Goal: Information Seeking & Learning: Learn about a topic

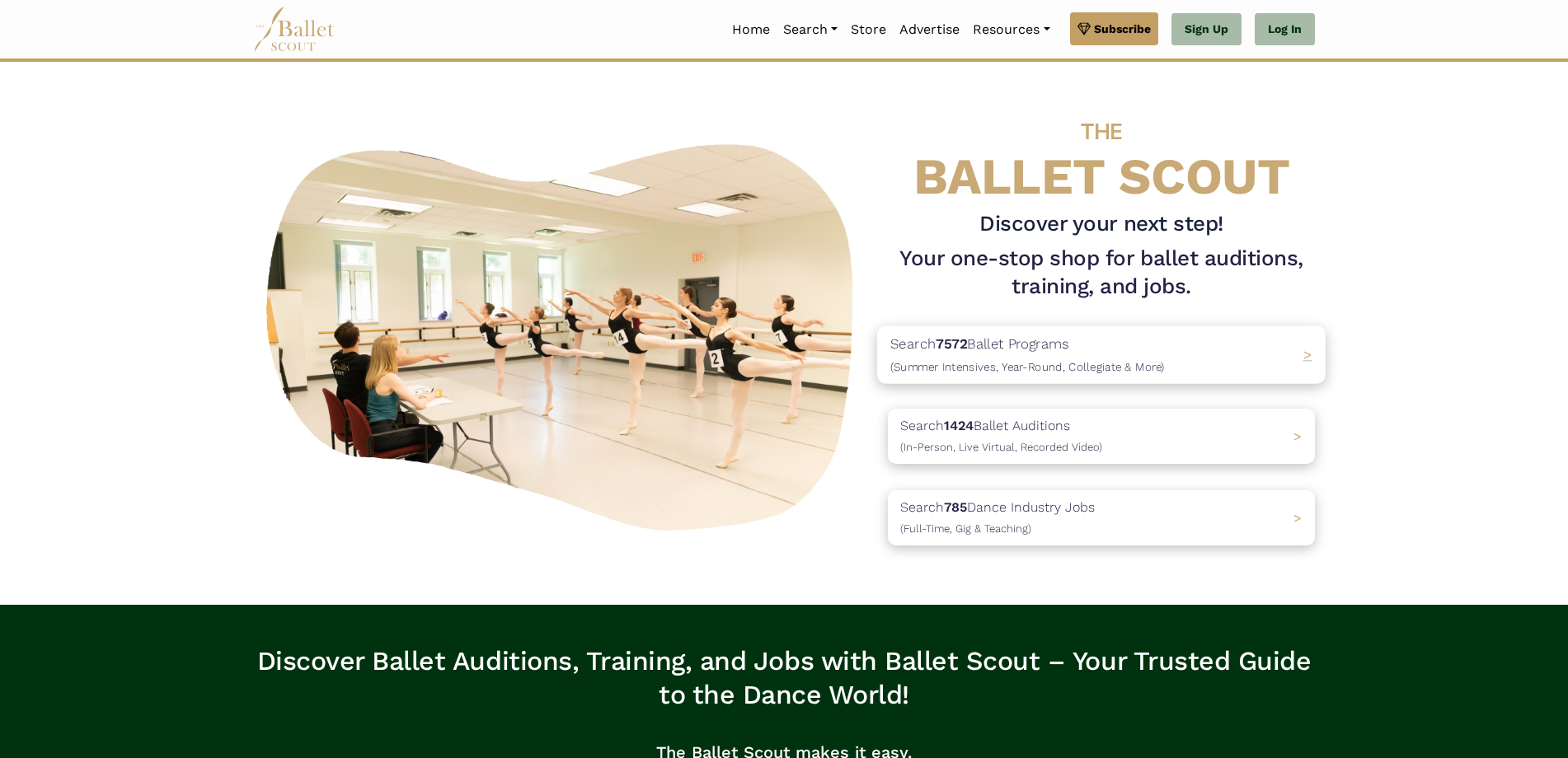
click at [1218, 353] on div "Search 7572 Ballet Programs (Summer Intensives, Year-Round, Collegiate & More) >" at bounding box center [1101, 355] width 449 height 58
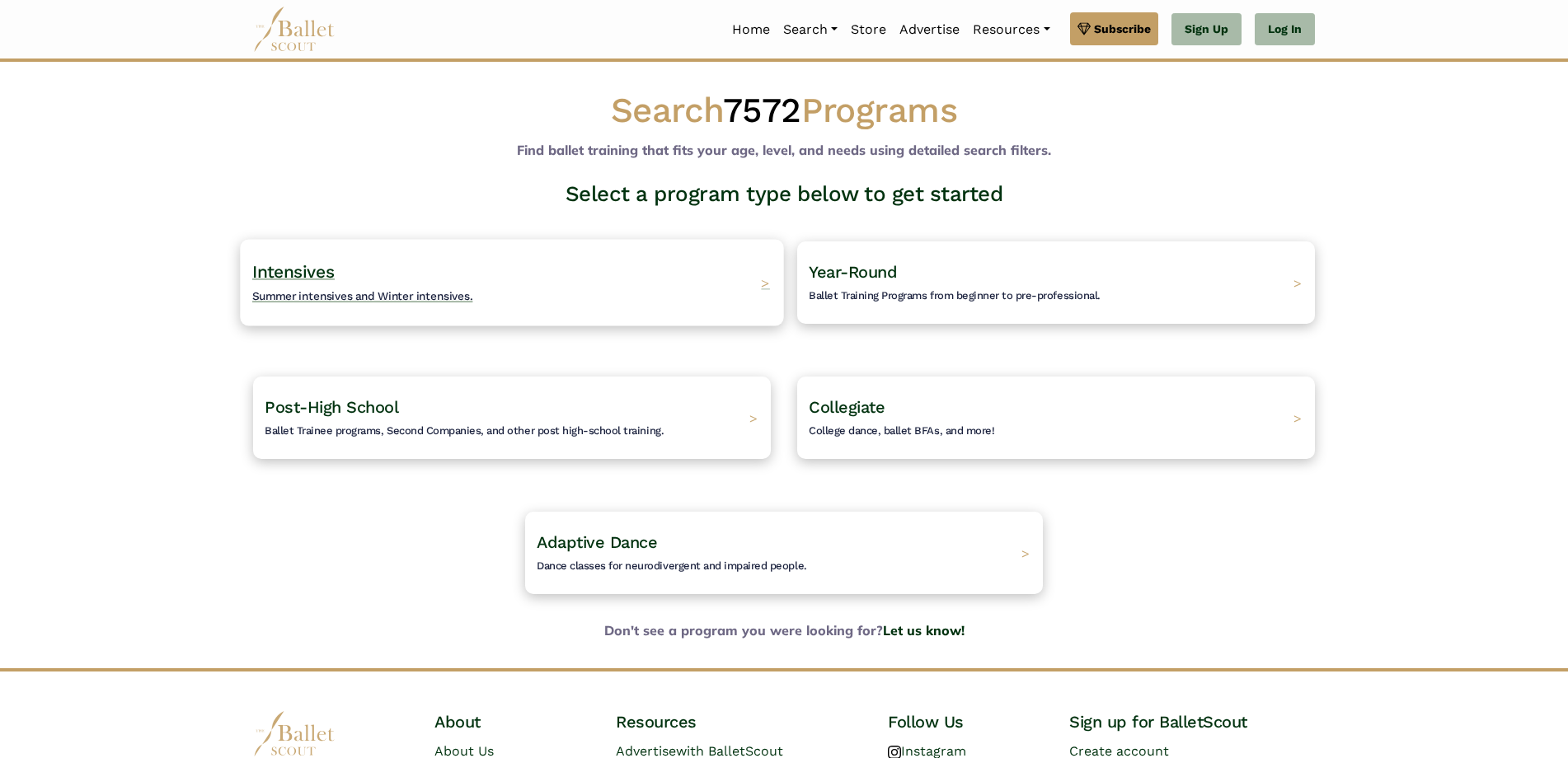
click at [398, 301] on span "Summer intensives and Winter intensives." at bounding box center [362, 296] width 221 height 14
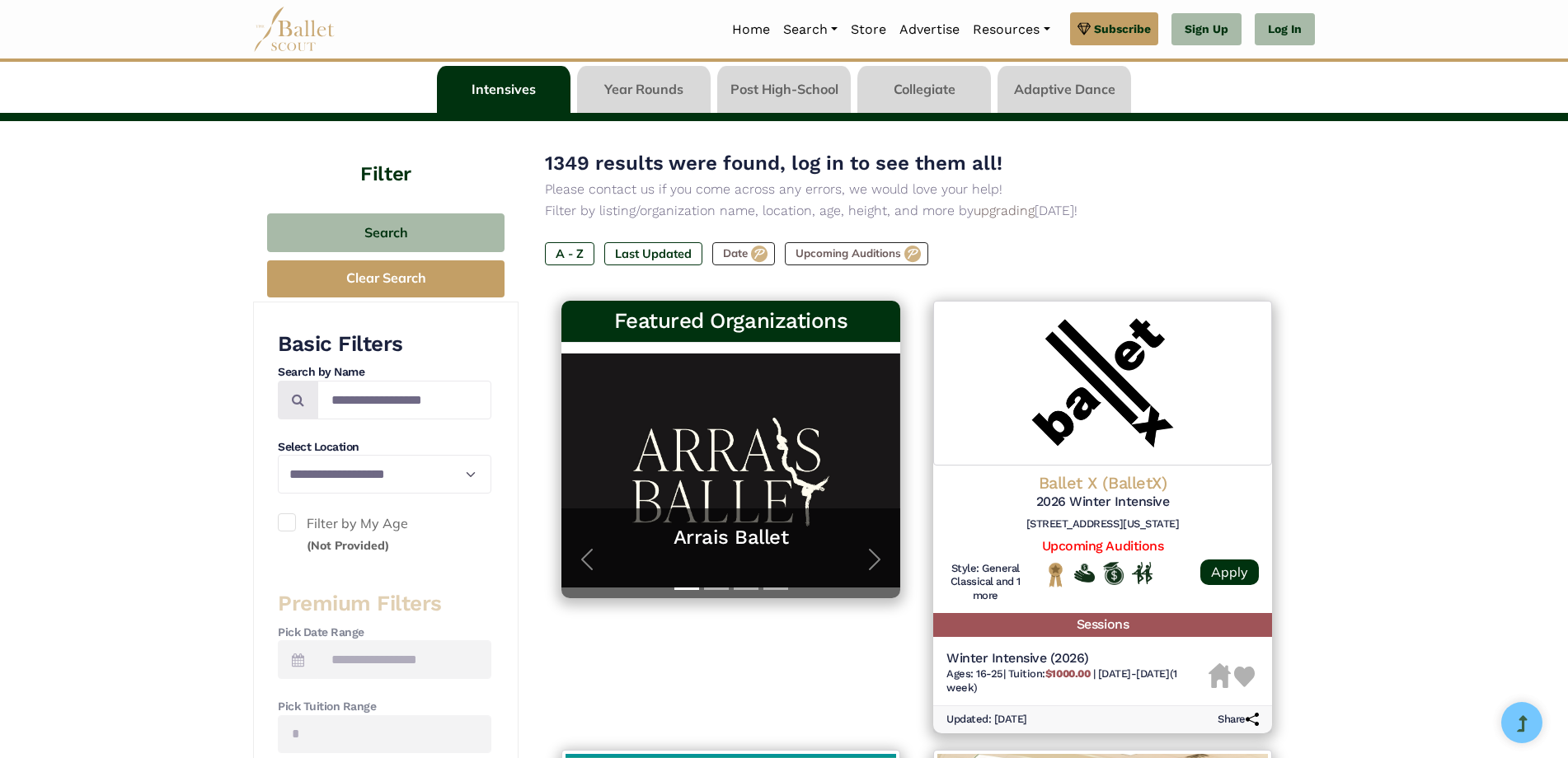
scroll to position [247, 0]
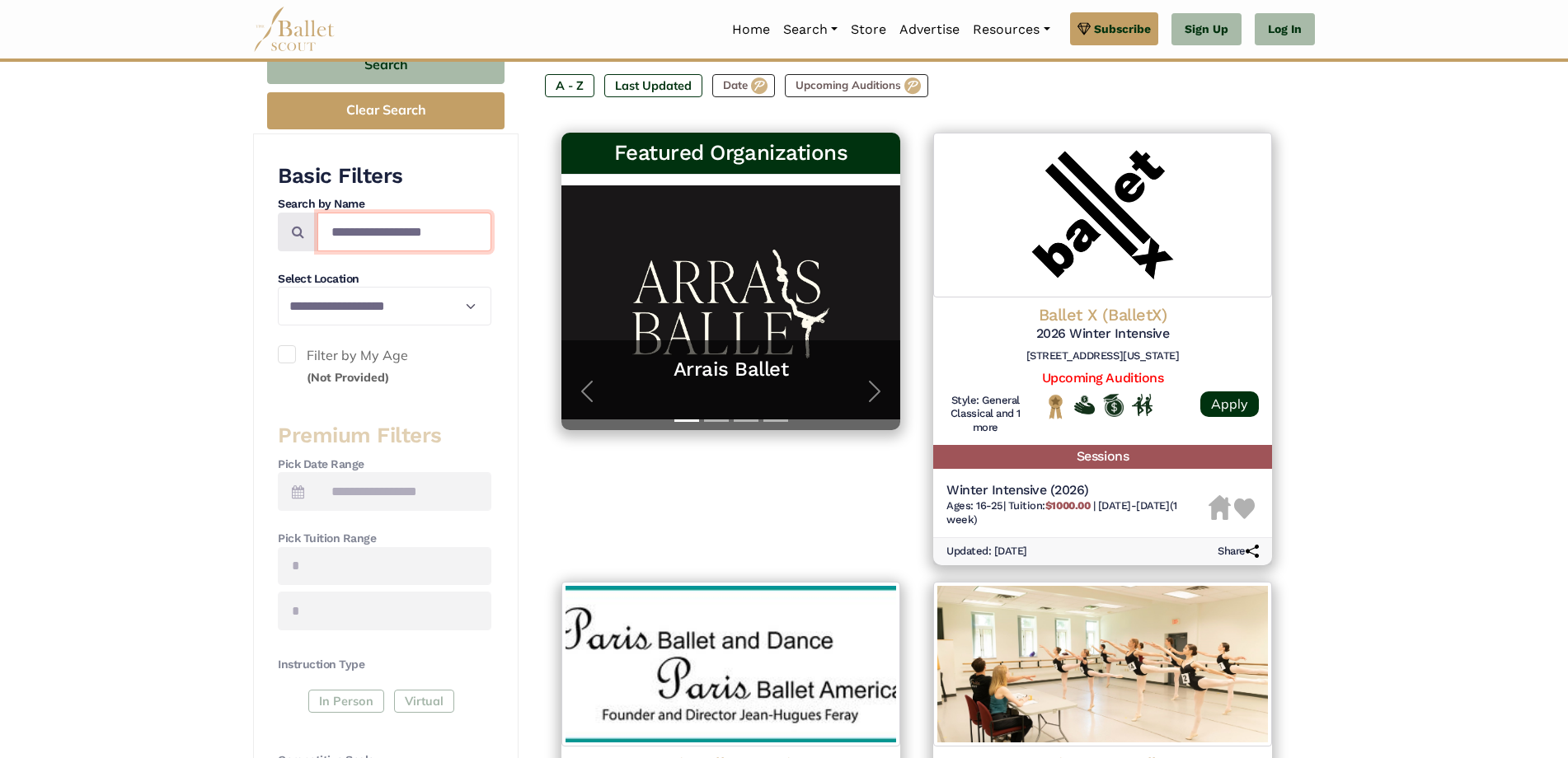
click at [391, 233] on input "Search by names..." at bounding box center [404, 231] width 174 height 39
type input "**********"
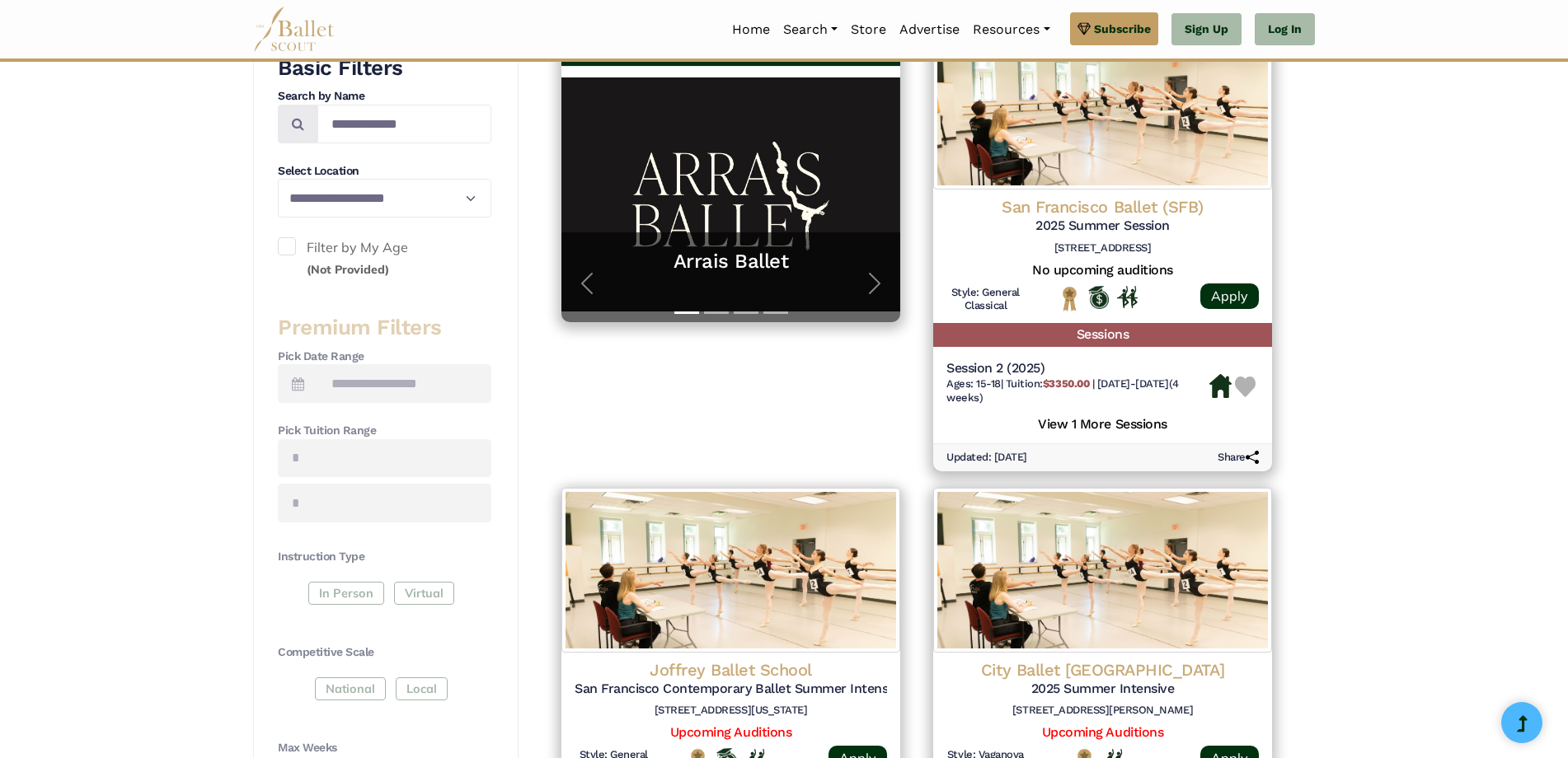
scroll to position [330, 0]
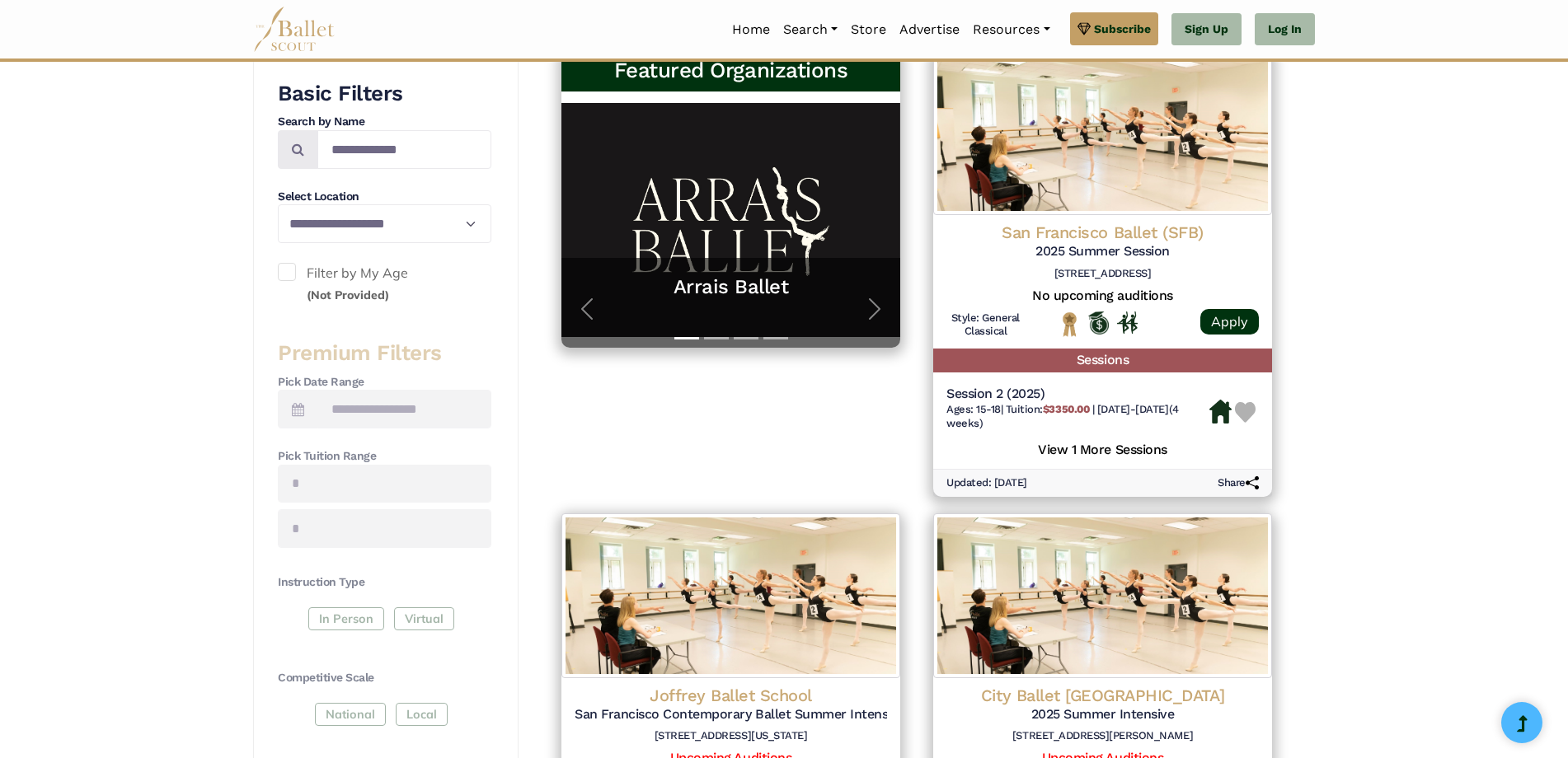
drag, startPoint x: 1109, startPoint y: 255, endPoint x: 1499, endPoint y: 355, distance: 402.6
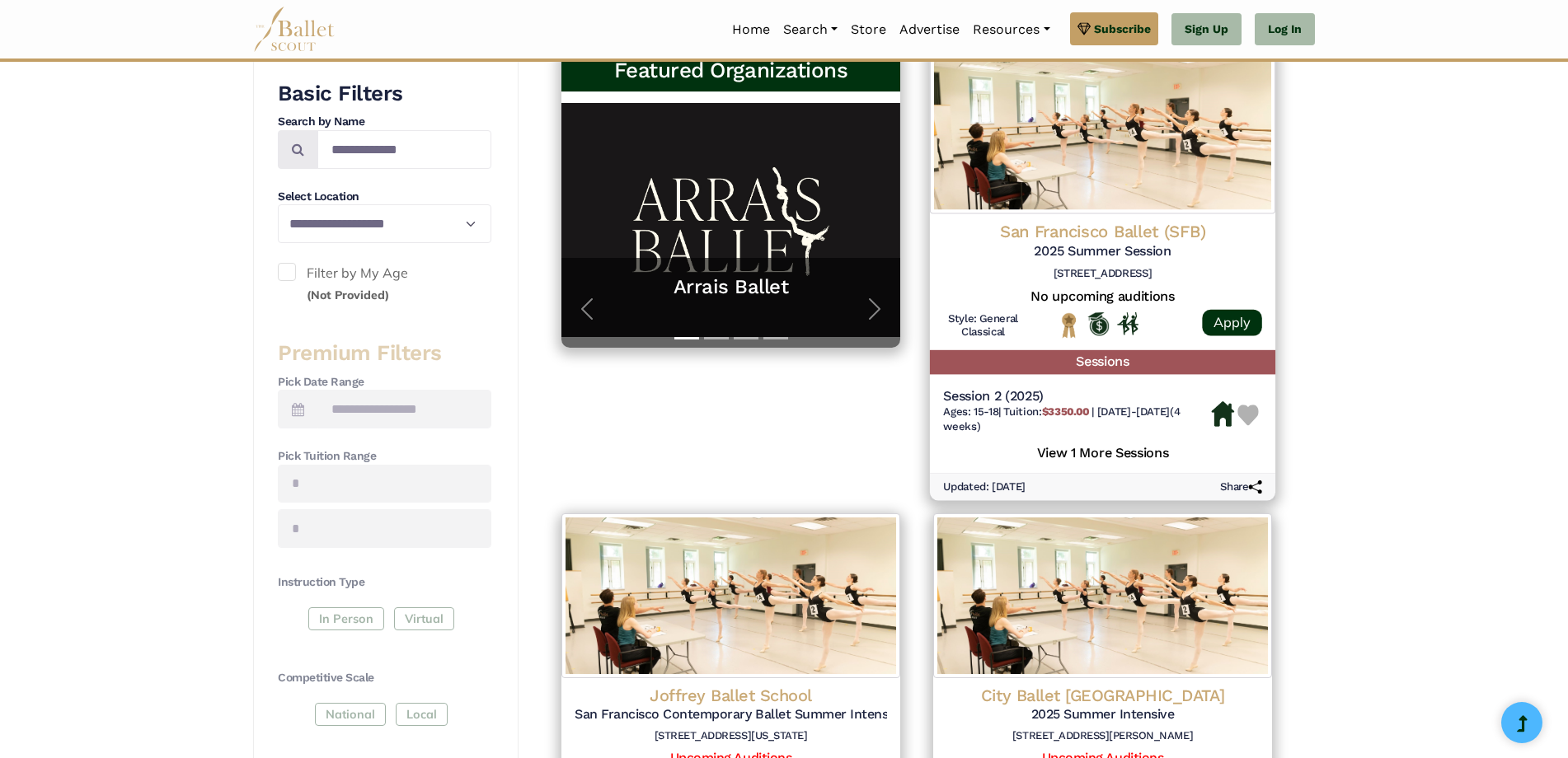
click at [1097, 456] on h5 "View 1 More Sessions" at bounding box center [1103, 451] width 319 height 21
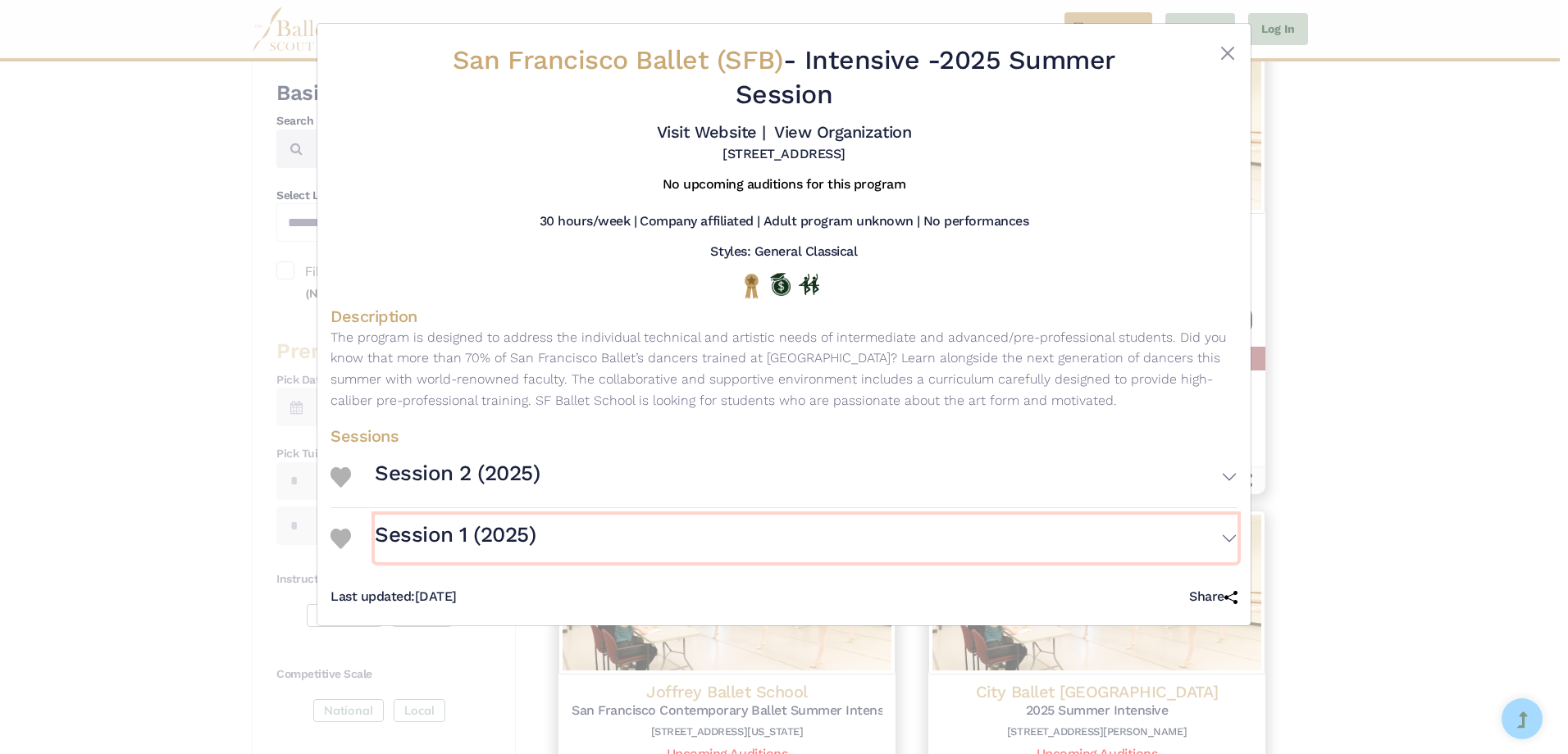
click at [1222, 538] on button "Session 1 (2025)" at bounding box center [806, 539] width 863 height 48
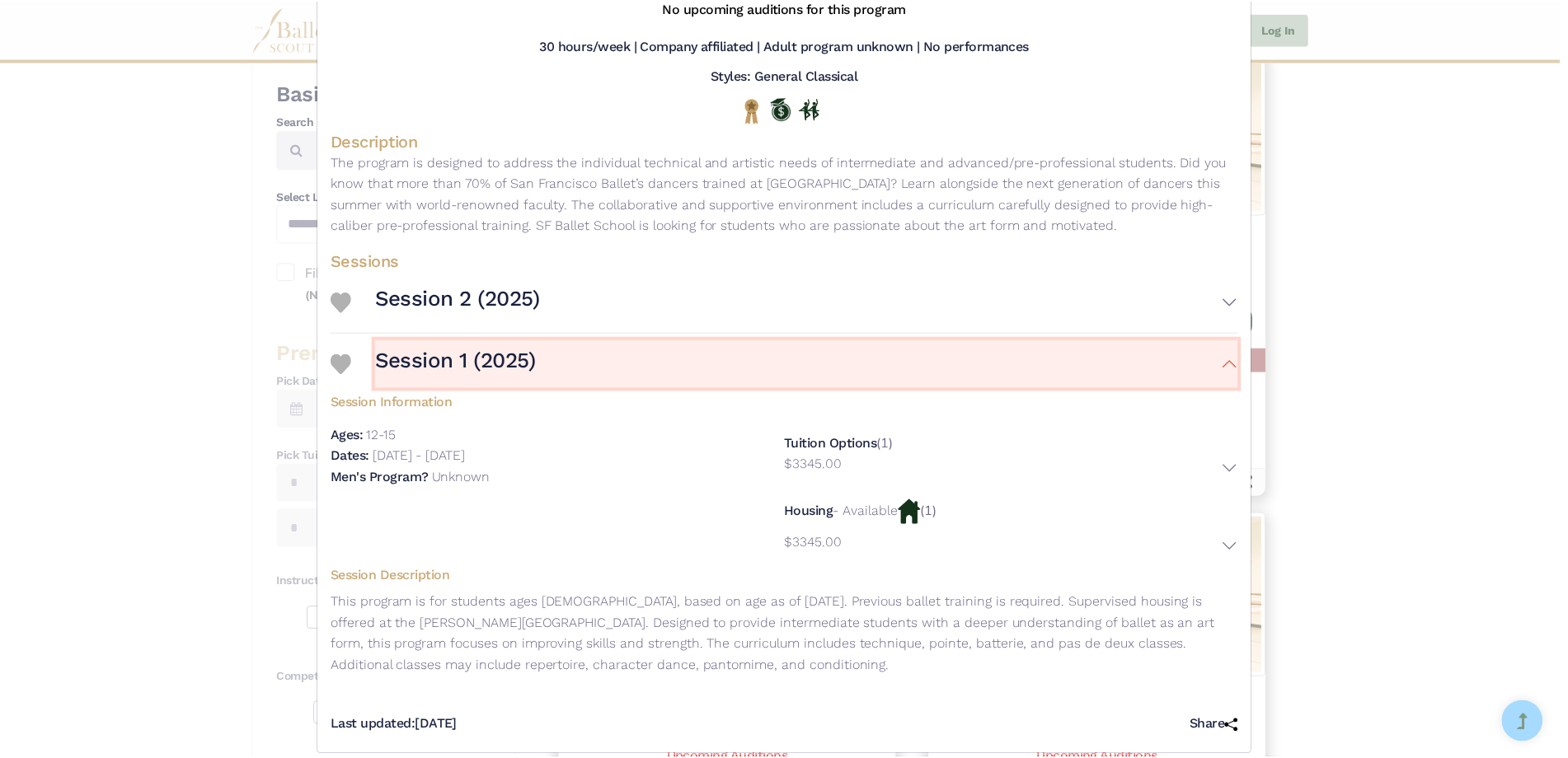
scroll to position [198, 0]
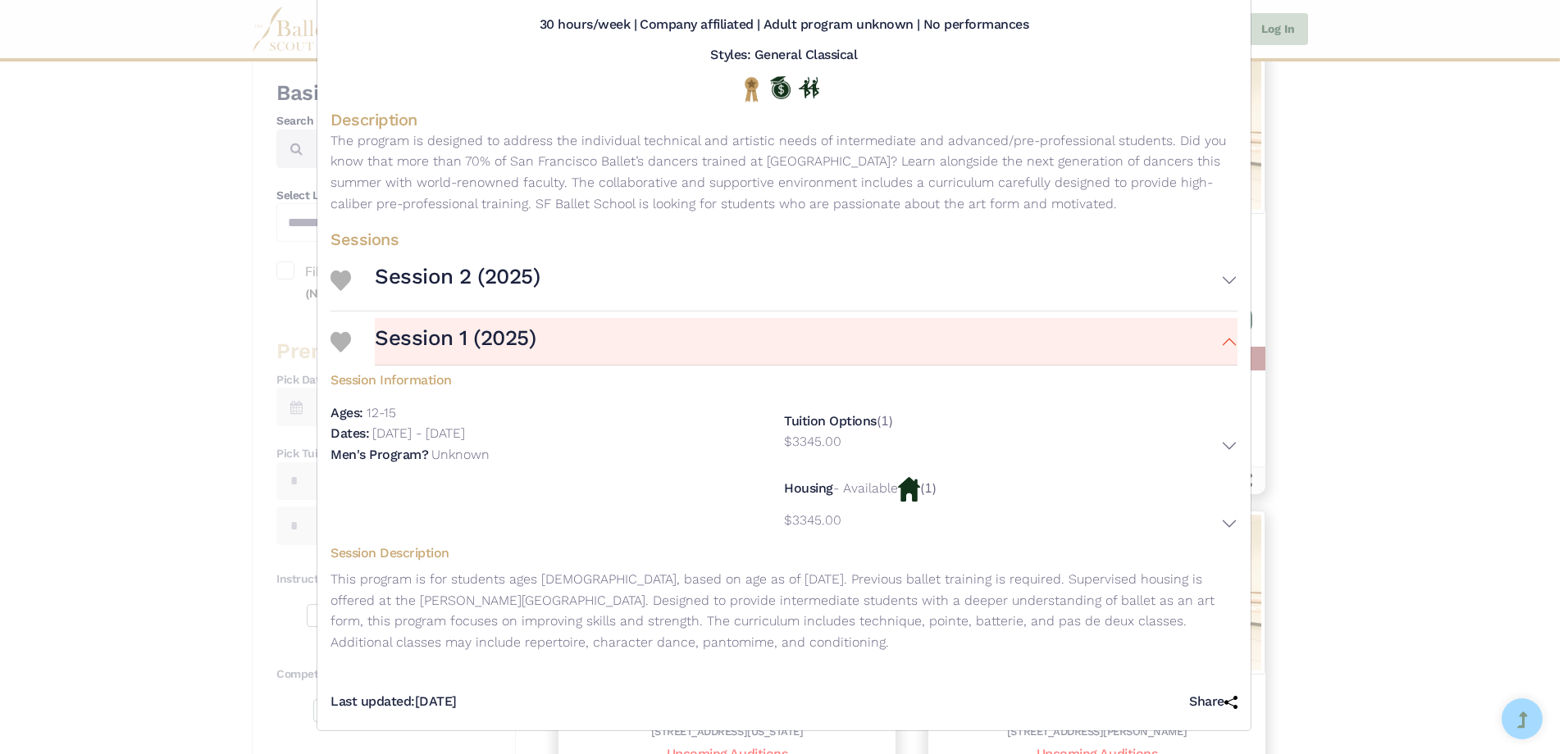
click at [1389, 248] on div "San Francisco Ballet (SFB) - Intensive - 2025 Summer Session Visit Website | Vi…" at bounding box center [784, 377] width 1568 height 754
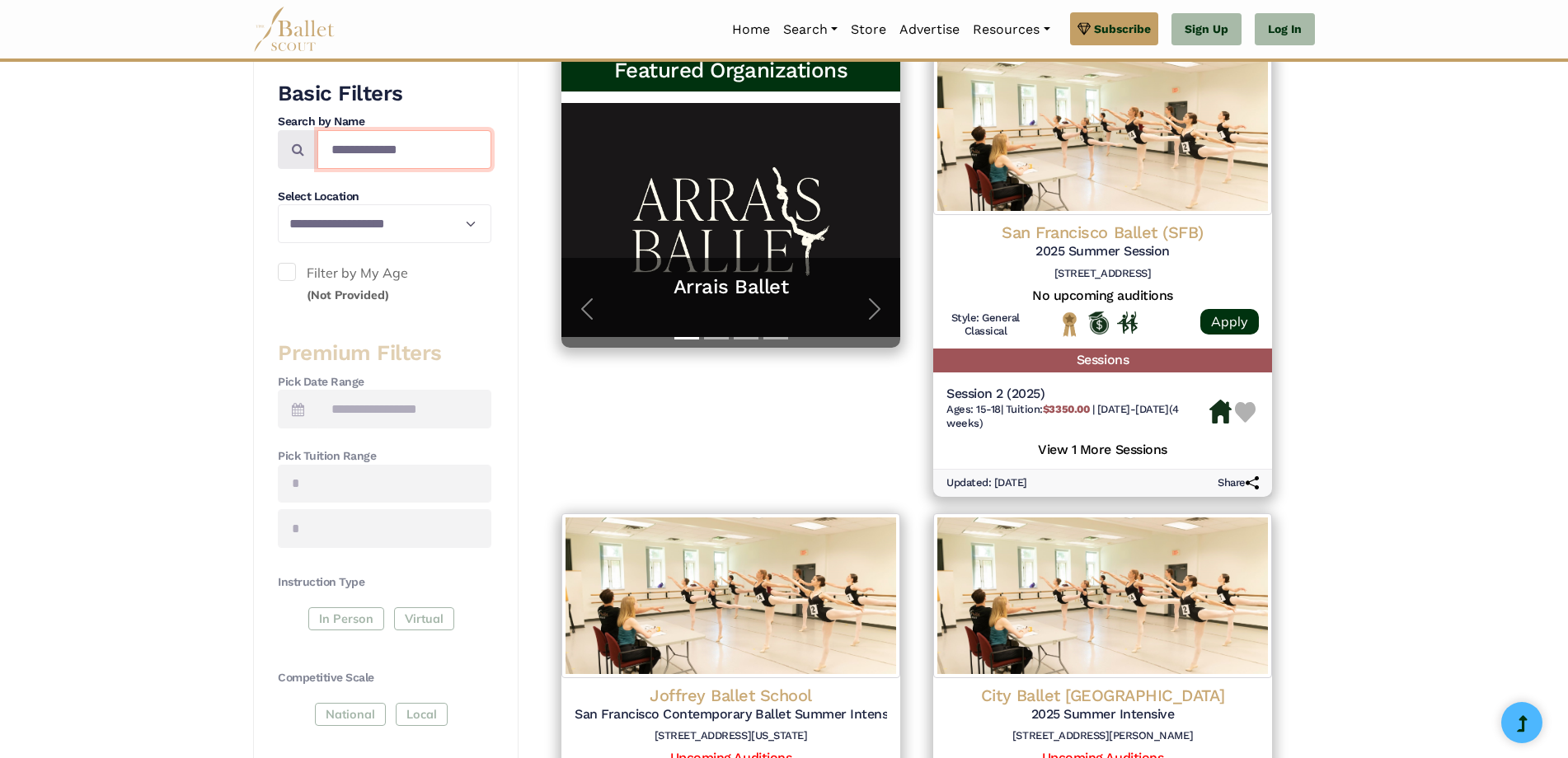
click at [415, 152] on input "**********" at bounding box center [404, 149] width 174 height 39
drag, startPoint x: 415, startPoint y: 151, endPoint x: 335, endPoint y: 156, distance: 80.2
click at [335, 156] on input "**********" at bounding box center [404, 149] width 174 height 39
type input "*"
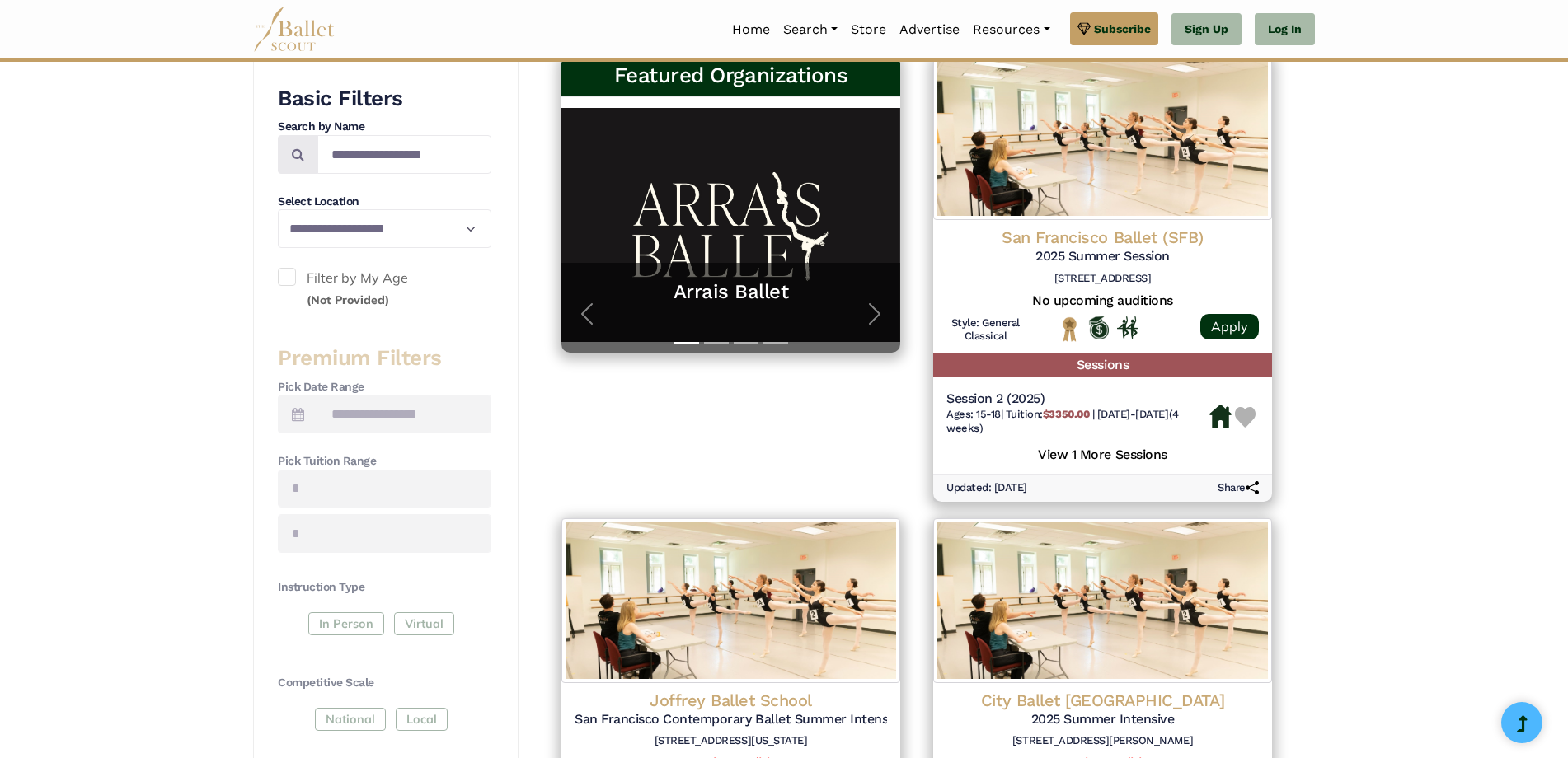
scroll to position [0, 0]
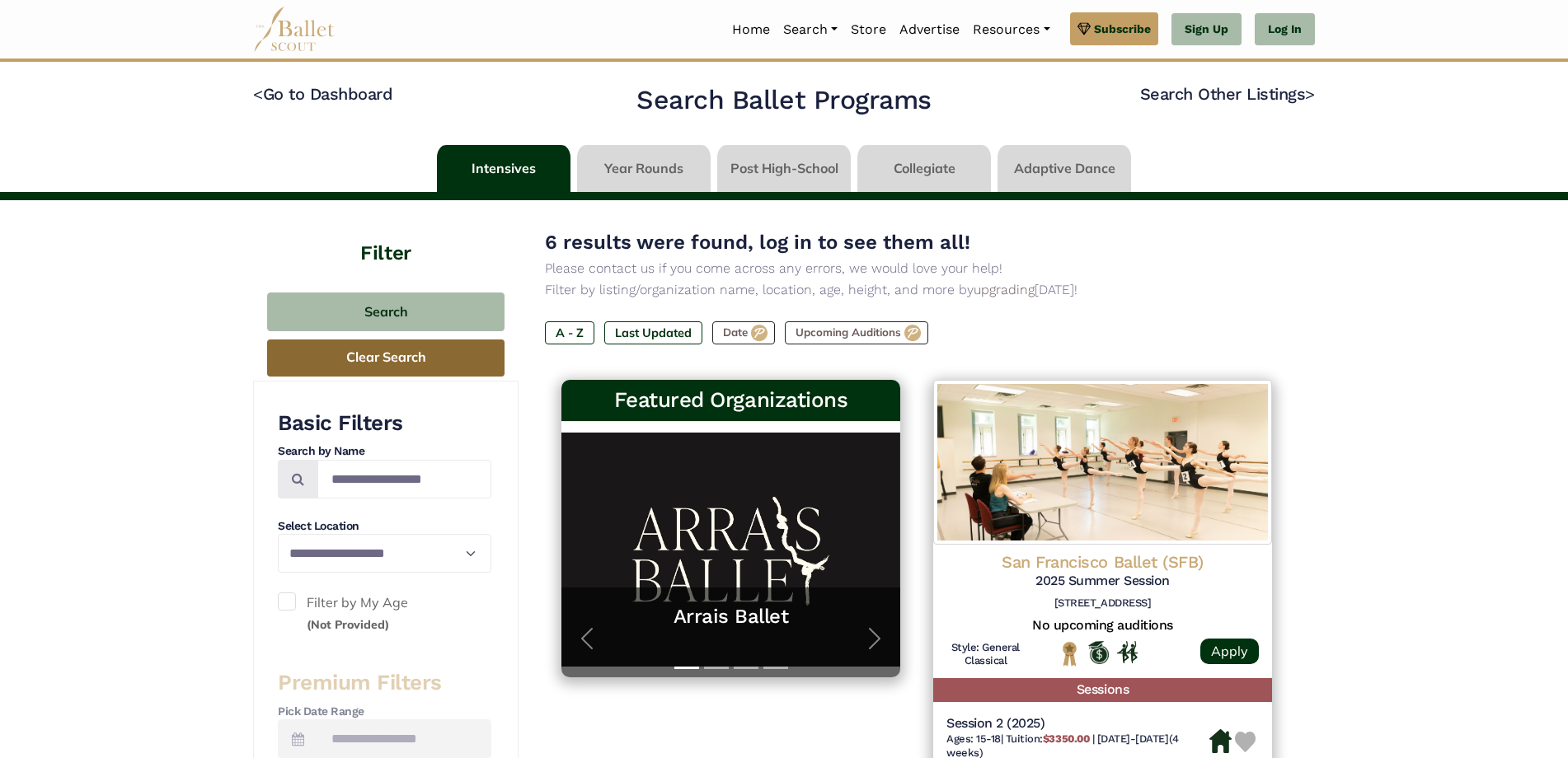
click at [373, 359] on button "Clear Search" at bounding box center [386, 358] width 237 height 37
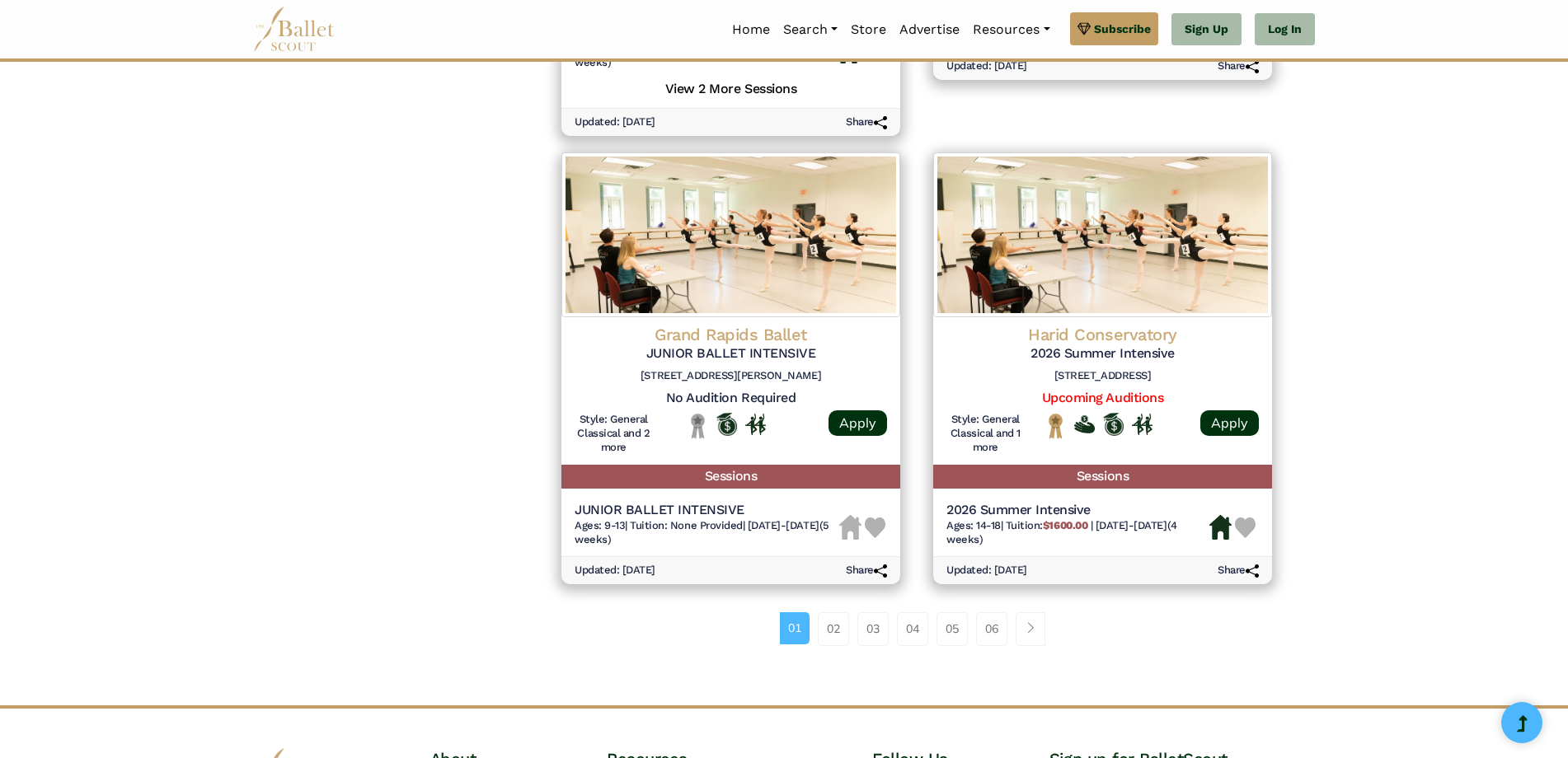
scroll to position [2082, 0]
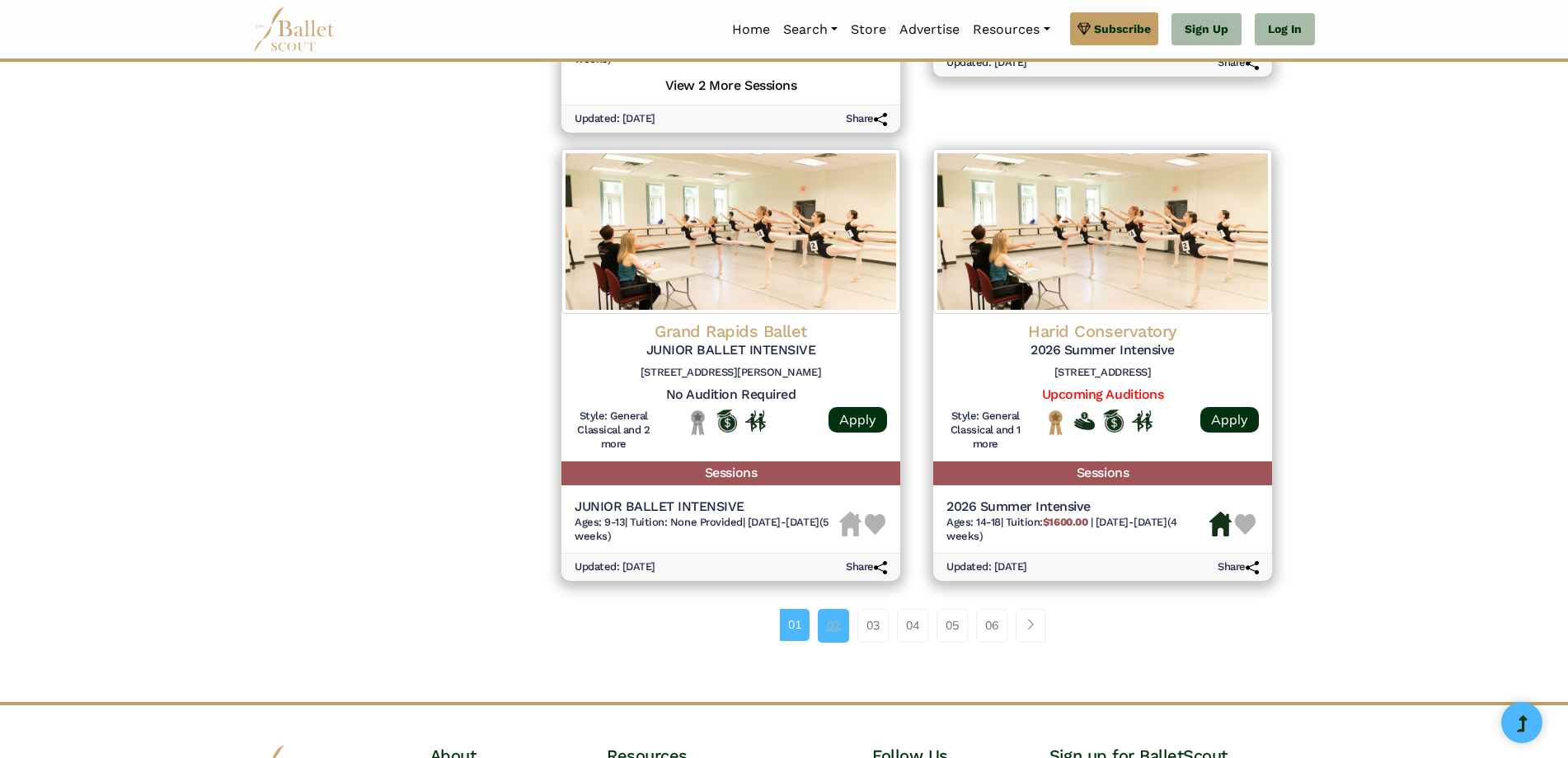
click at [834, 629] on link "02" at bounding box center [834, 626] width 31 height 33
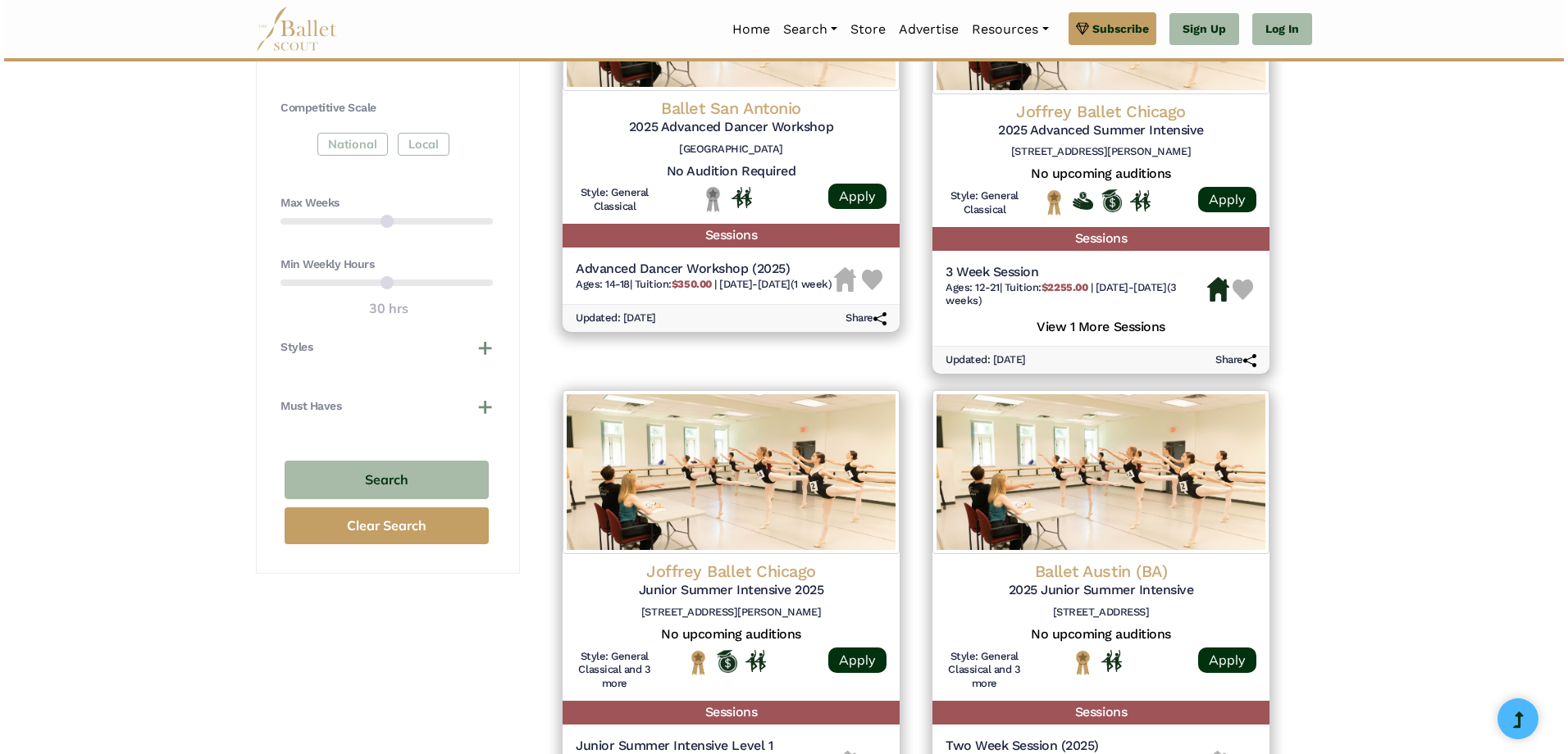
scroll to position [902, 0]
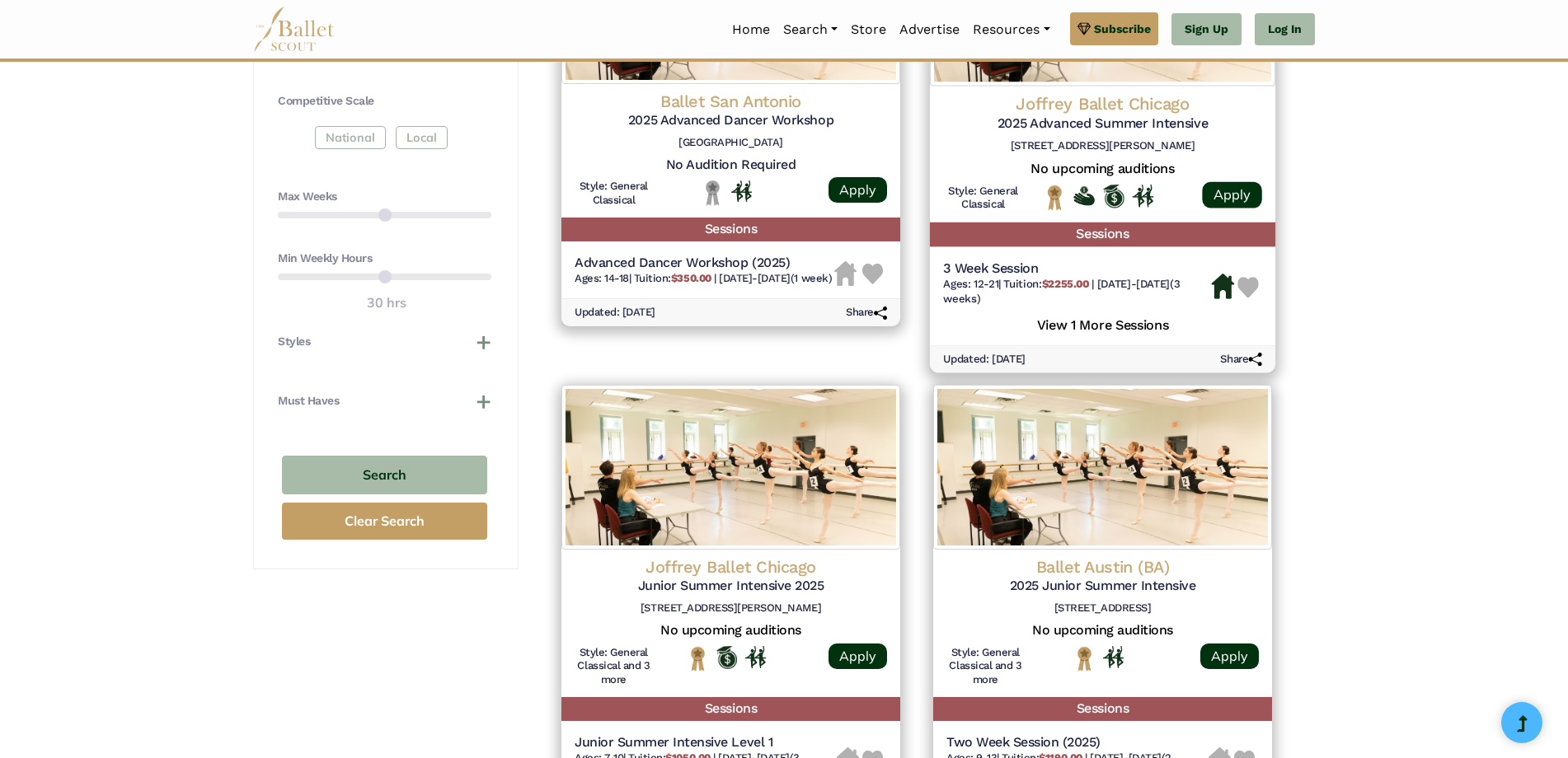
click at [1087, 299] on h6 "Ages: 12-21 | Tuition: $2255.00 | 7/28/25-8/15/25 (3 weeks)" at bounding box center [1078, 291] width 268 height 28
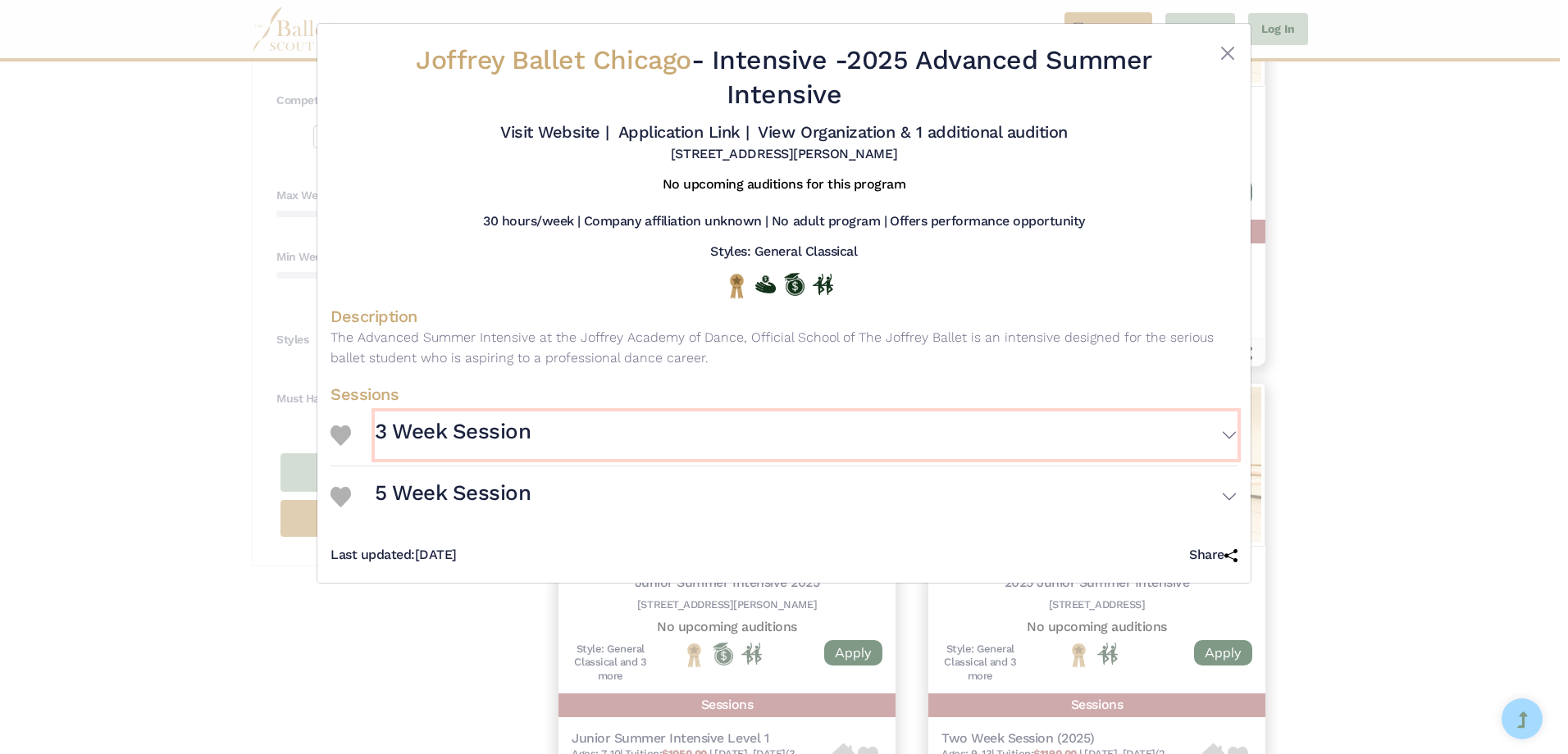
click at [504, 430] on h3 "3 Week Session" at bounding box center [453, 432] width 155 height 28
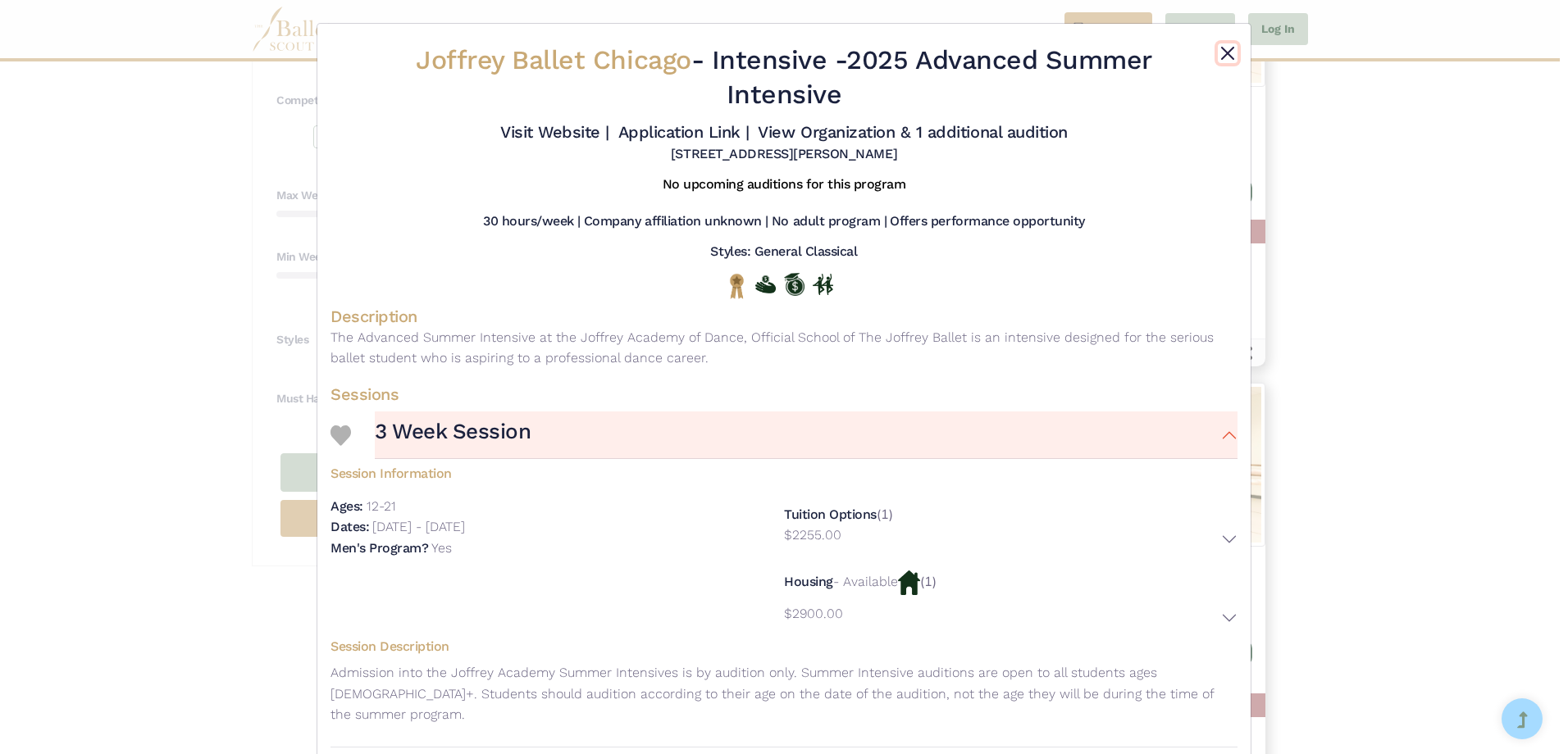
click at [1218, 54] on button "Close" at bounding box center [1227, 53] width 20 height 20
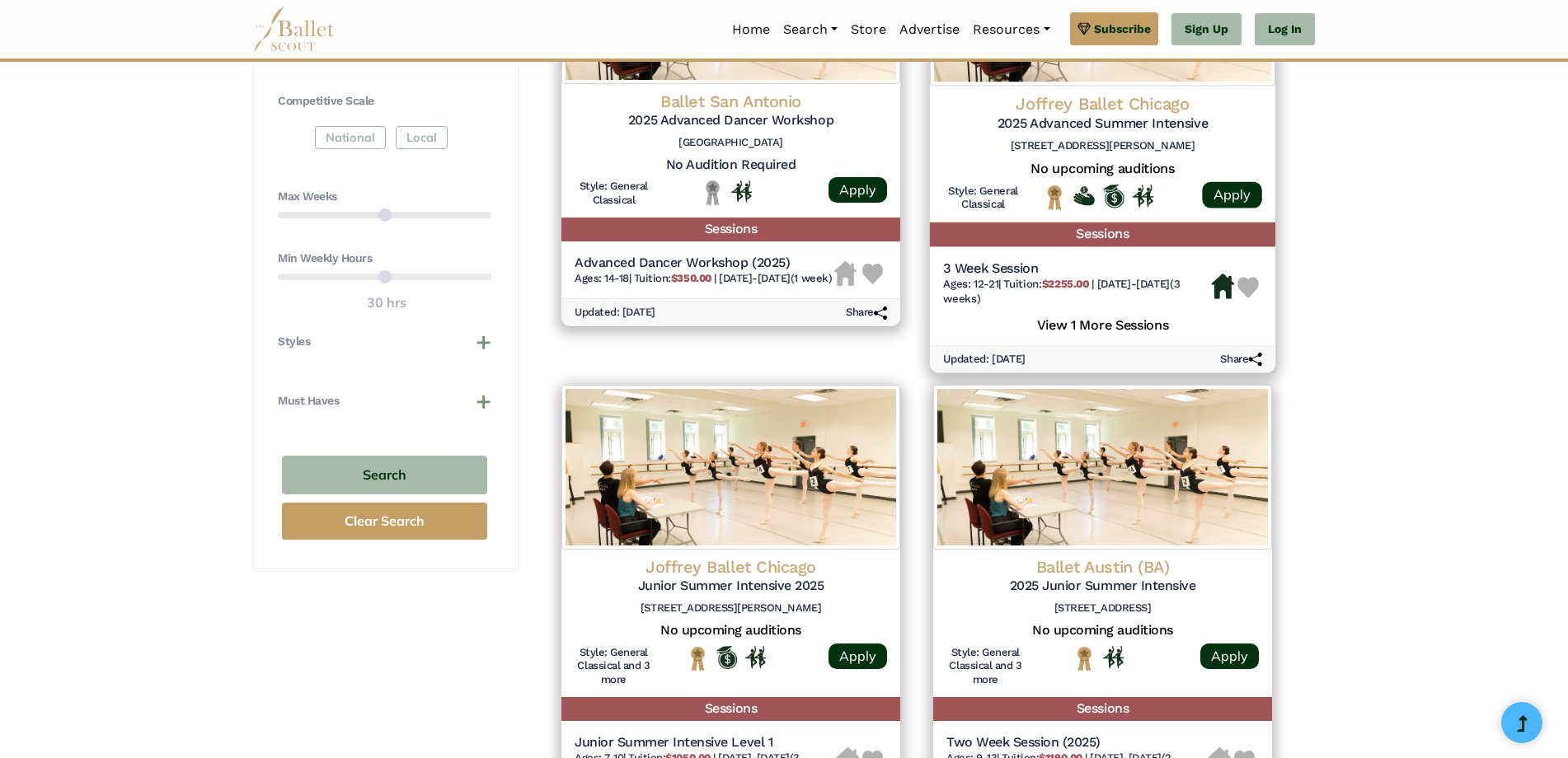
click at [1099, 323] on h5 "View 1 More Sessions" at bounding box center [1103, 323] width 319 height 21
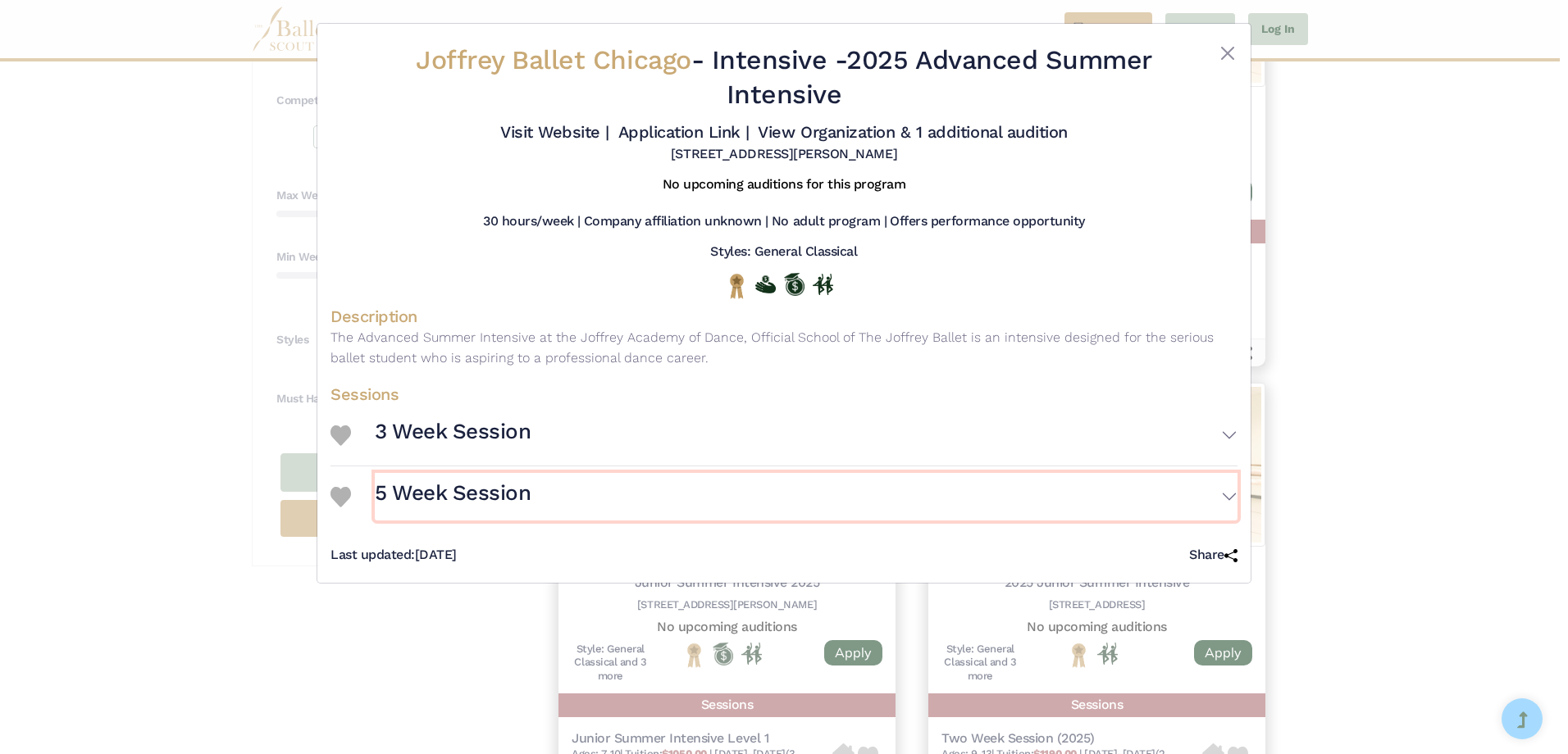
click at [937, 487] on button "5 Week Session" at bounding box center [806, 497] width 863 height 48
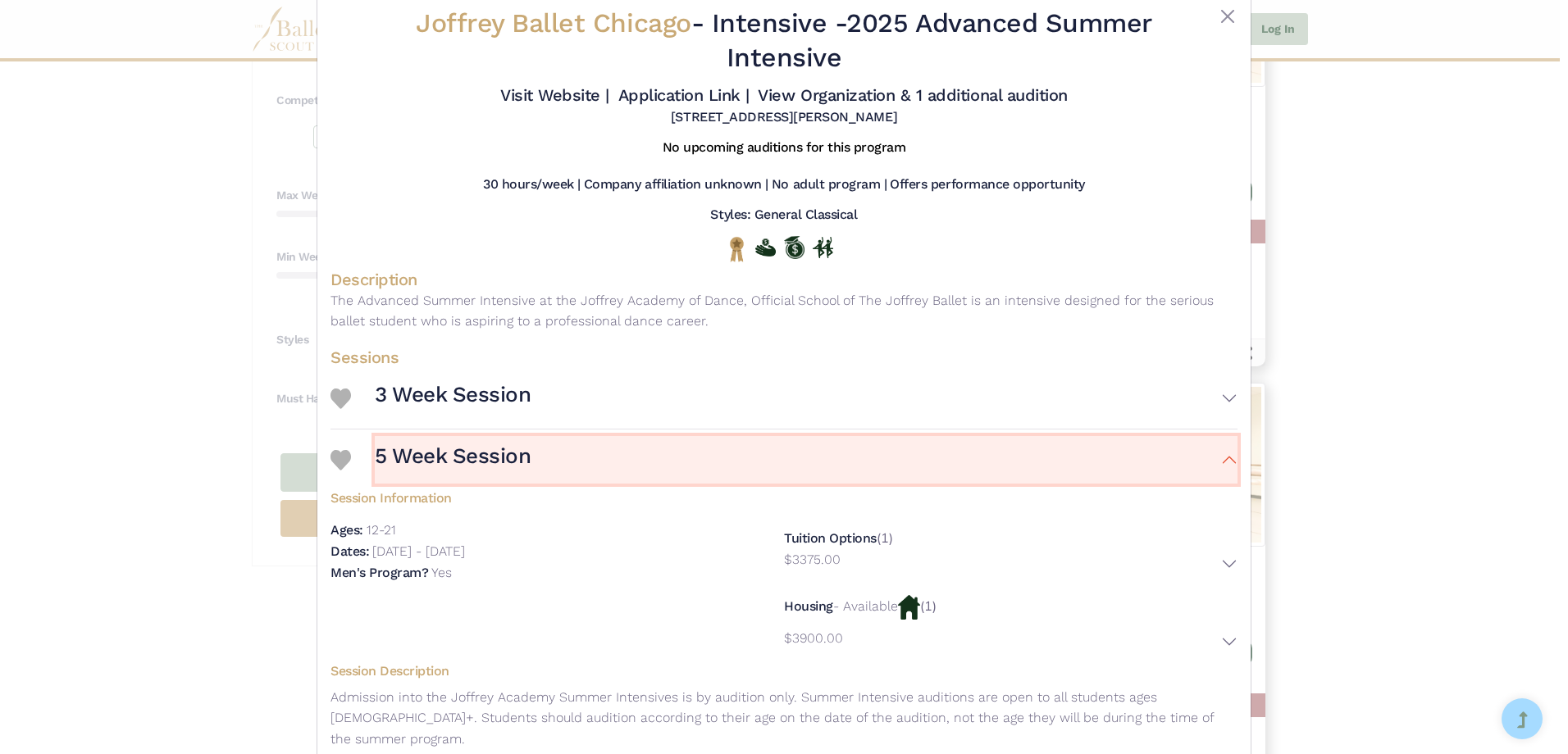
scroll to position [0, 0]
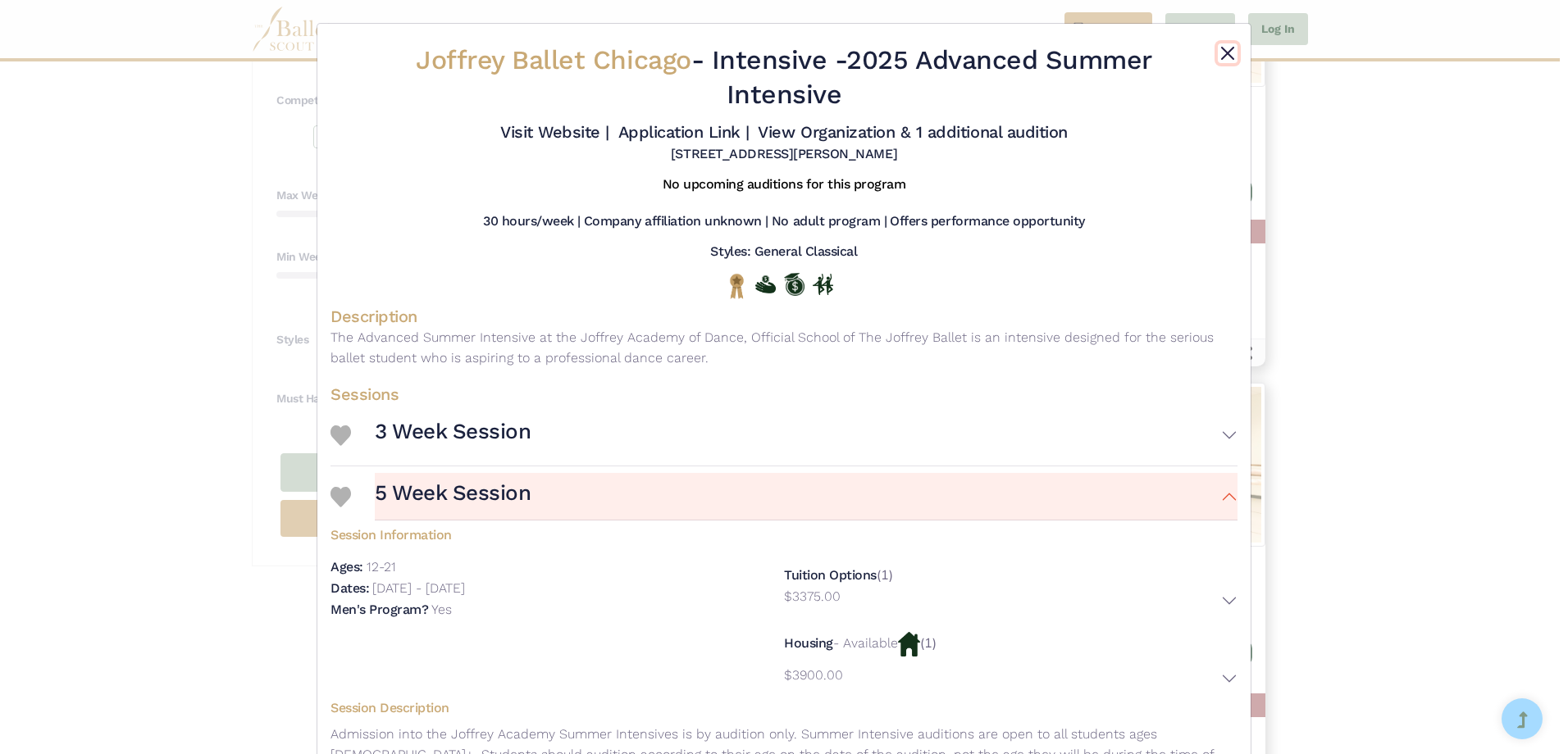
click at [1226, 50] on button "Close" at bounding box center [1227, 53] width 20 height 20
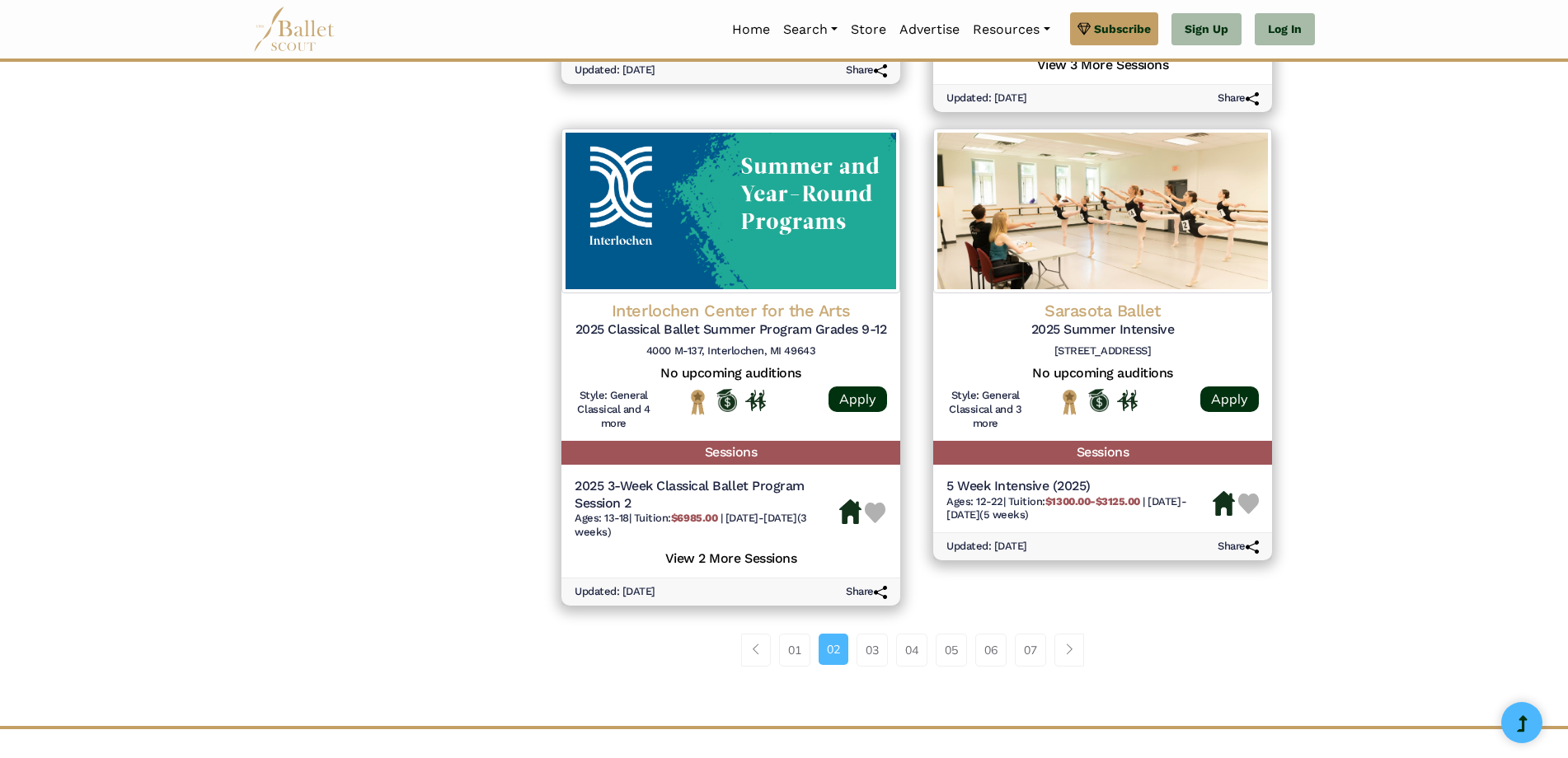
scroll to position [2143, 0]
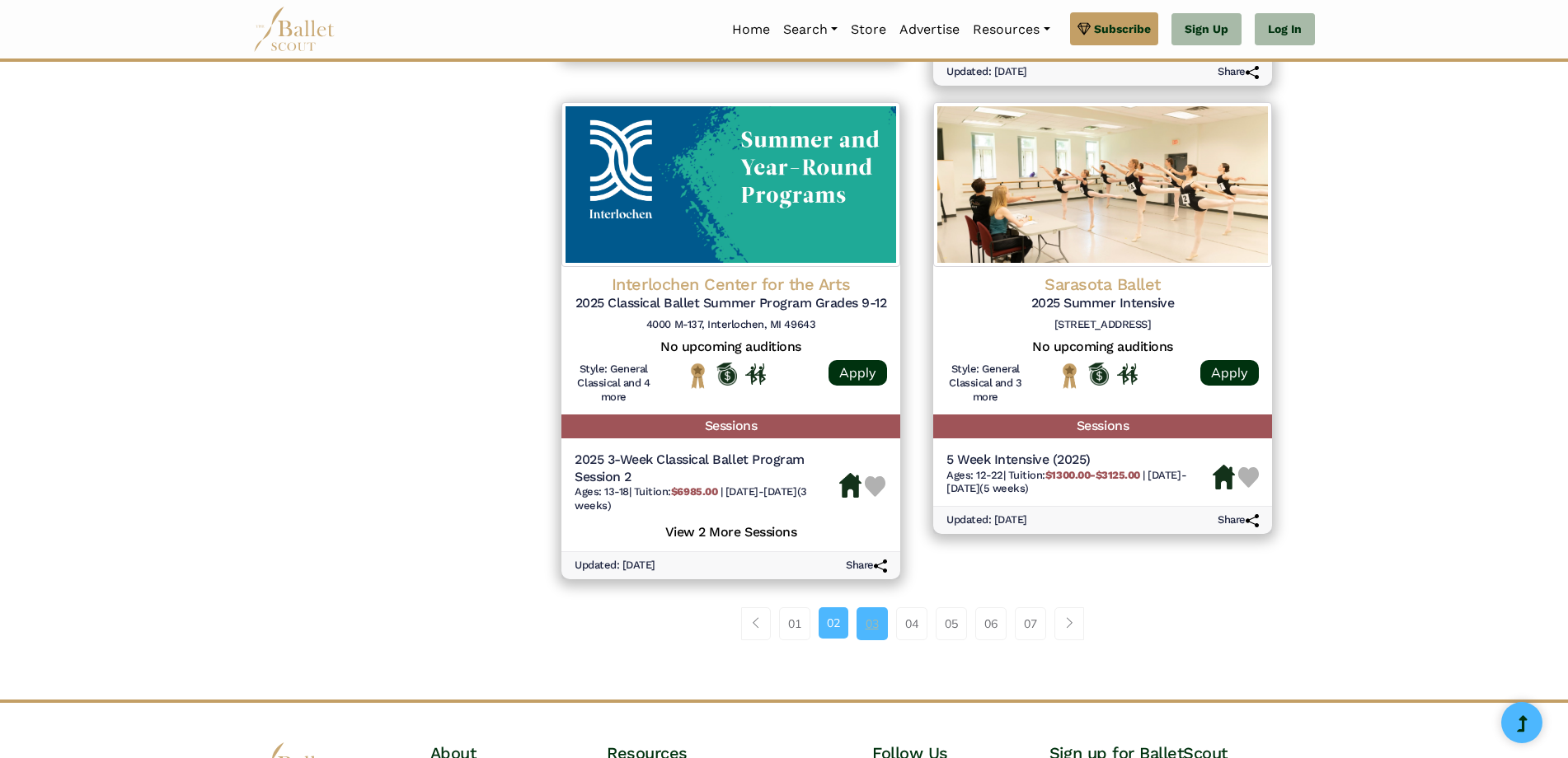
click at [868, 626] on link "03" at bounding box center [872, 624] width 31 height 33
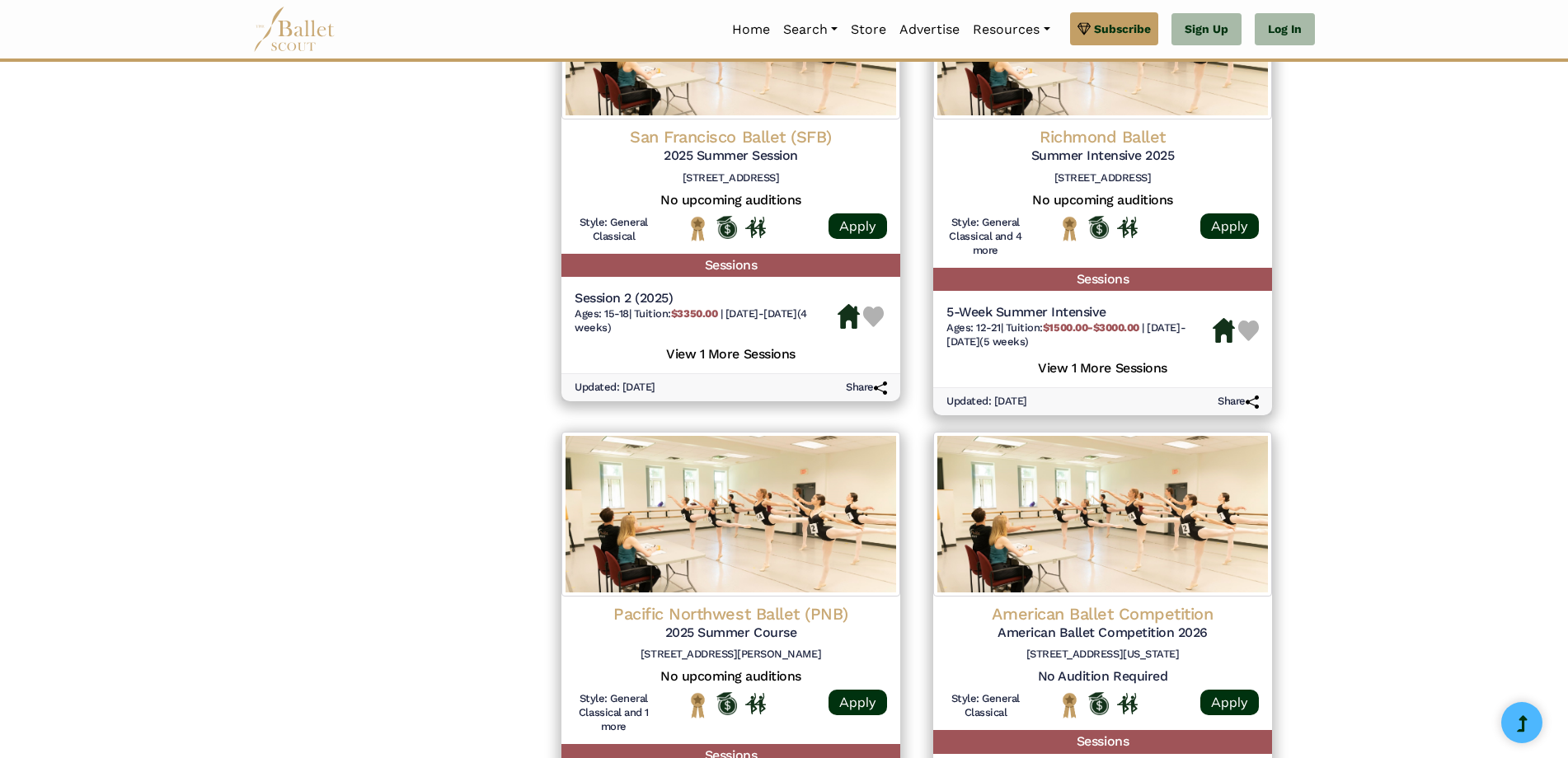
scroll to position [2143, 0]
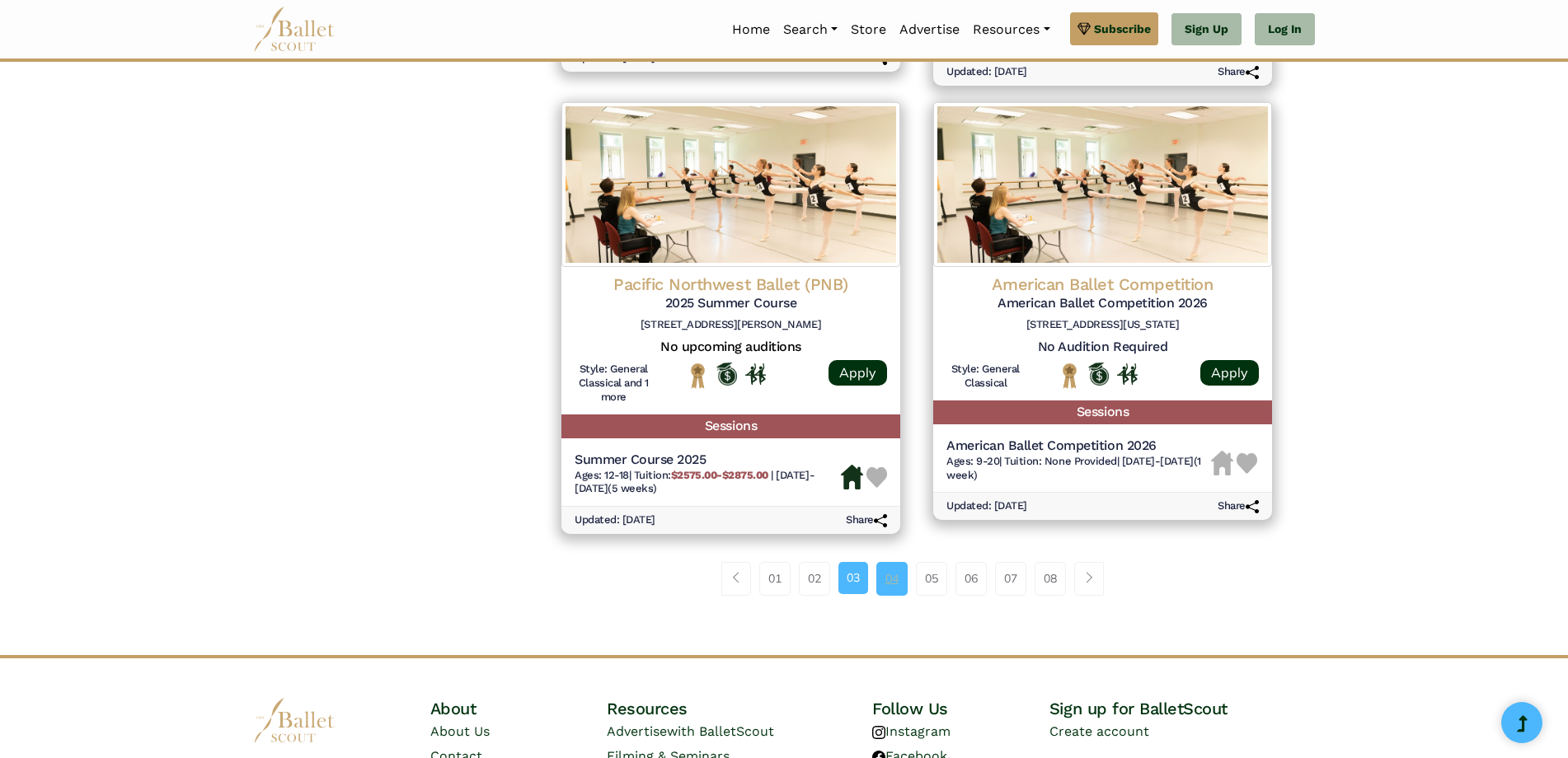
click at [895, 582] on link "04" at bounding box center [892, 579] width 31 height 33
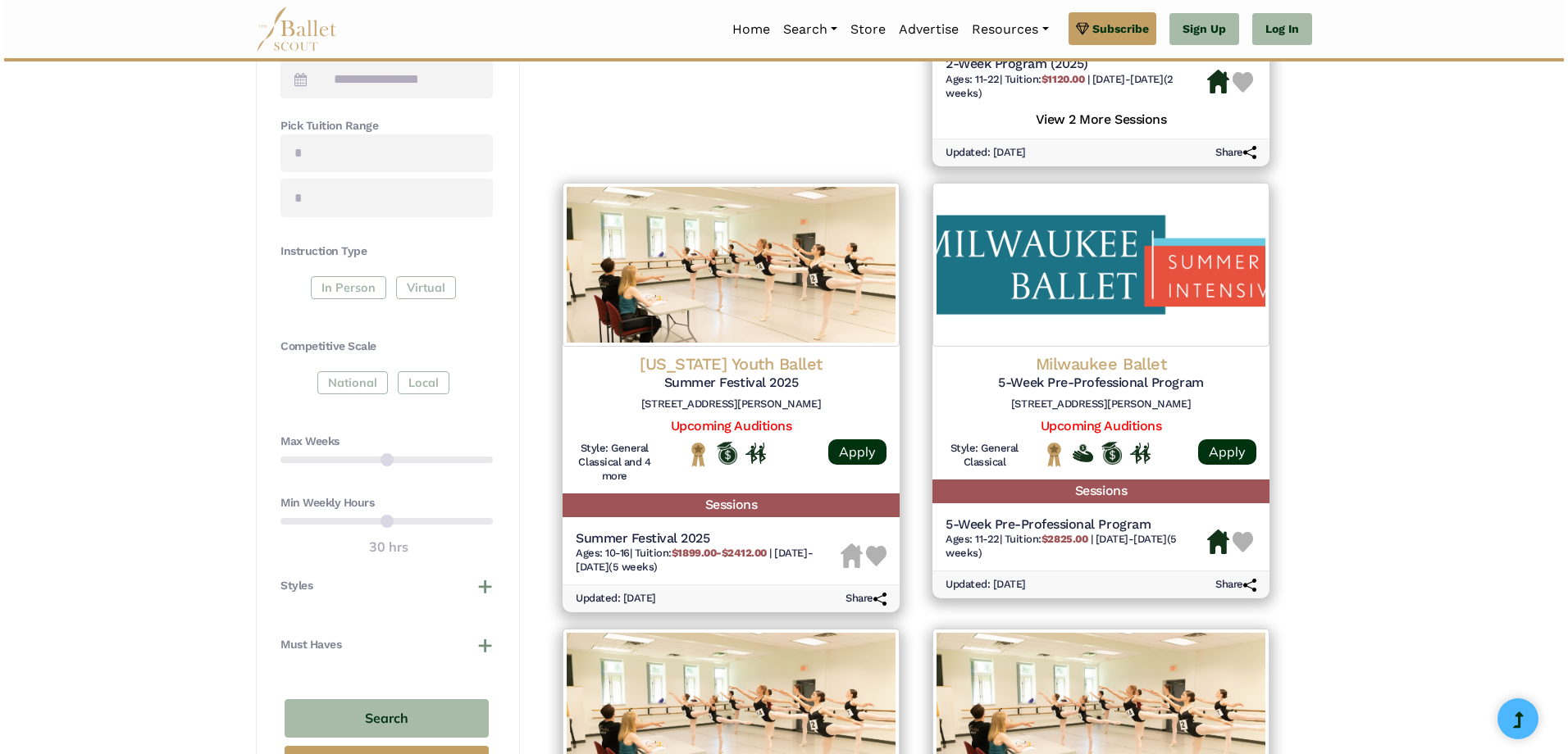
scroll to position [738, 0]
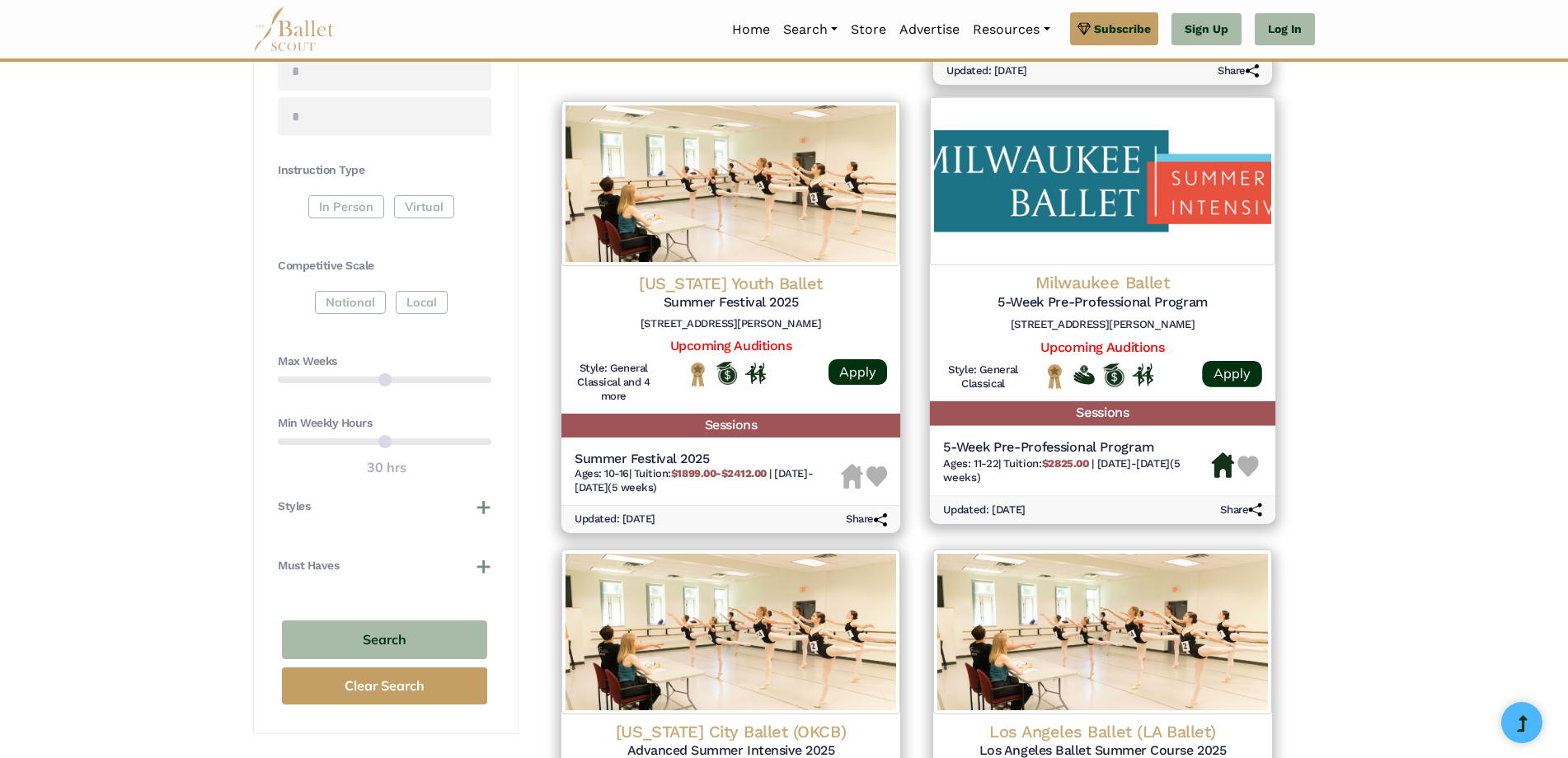
click at [1142, 456] on h5 "5-Week Pre-Professional Program" at bounding box center [1078, 447] width 268 height 17
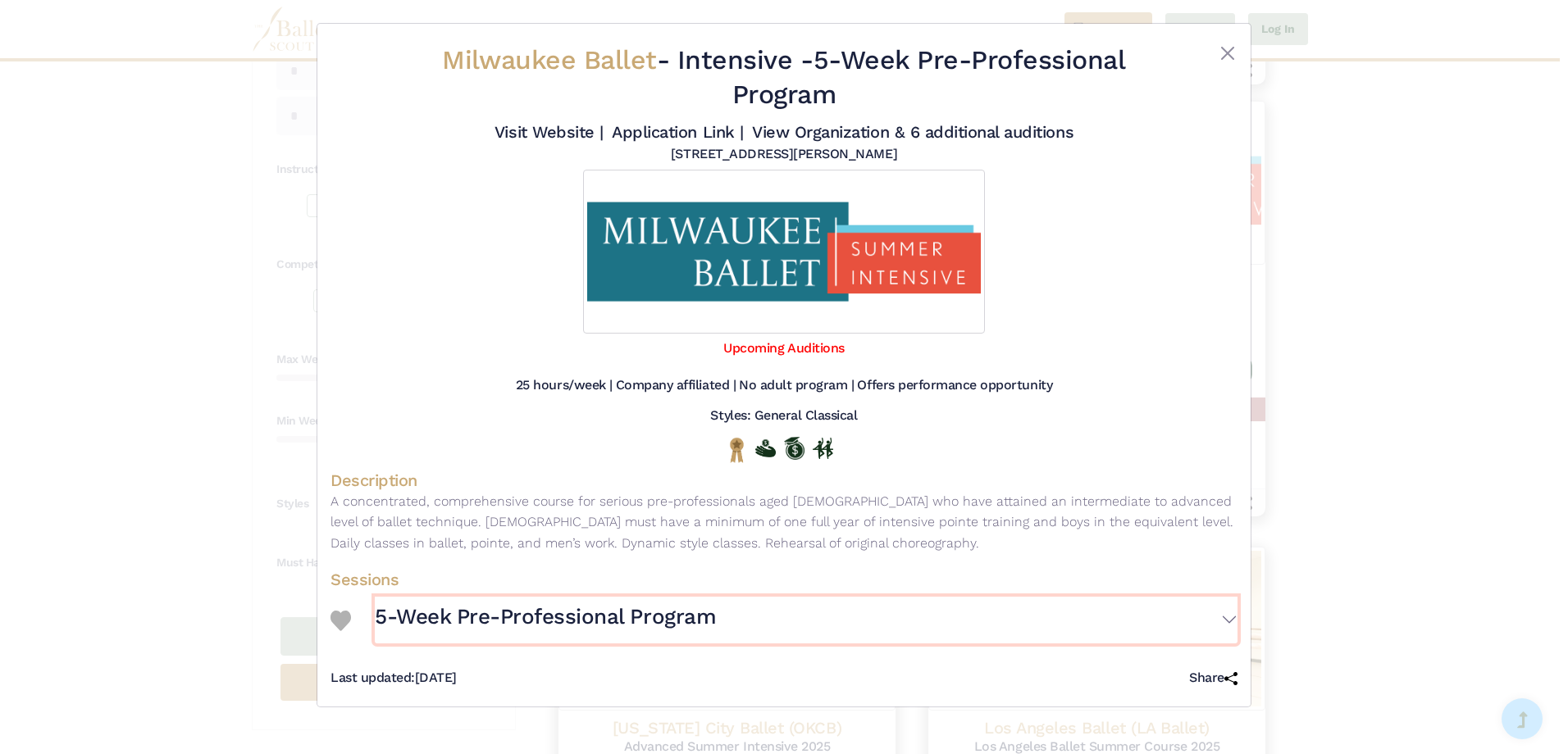
click at [1219, 619] on button "5-Week Pre-Professional Program" at bounding box center [806, 621] width 863 height 48
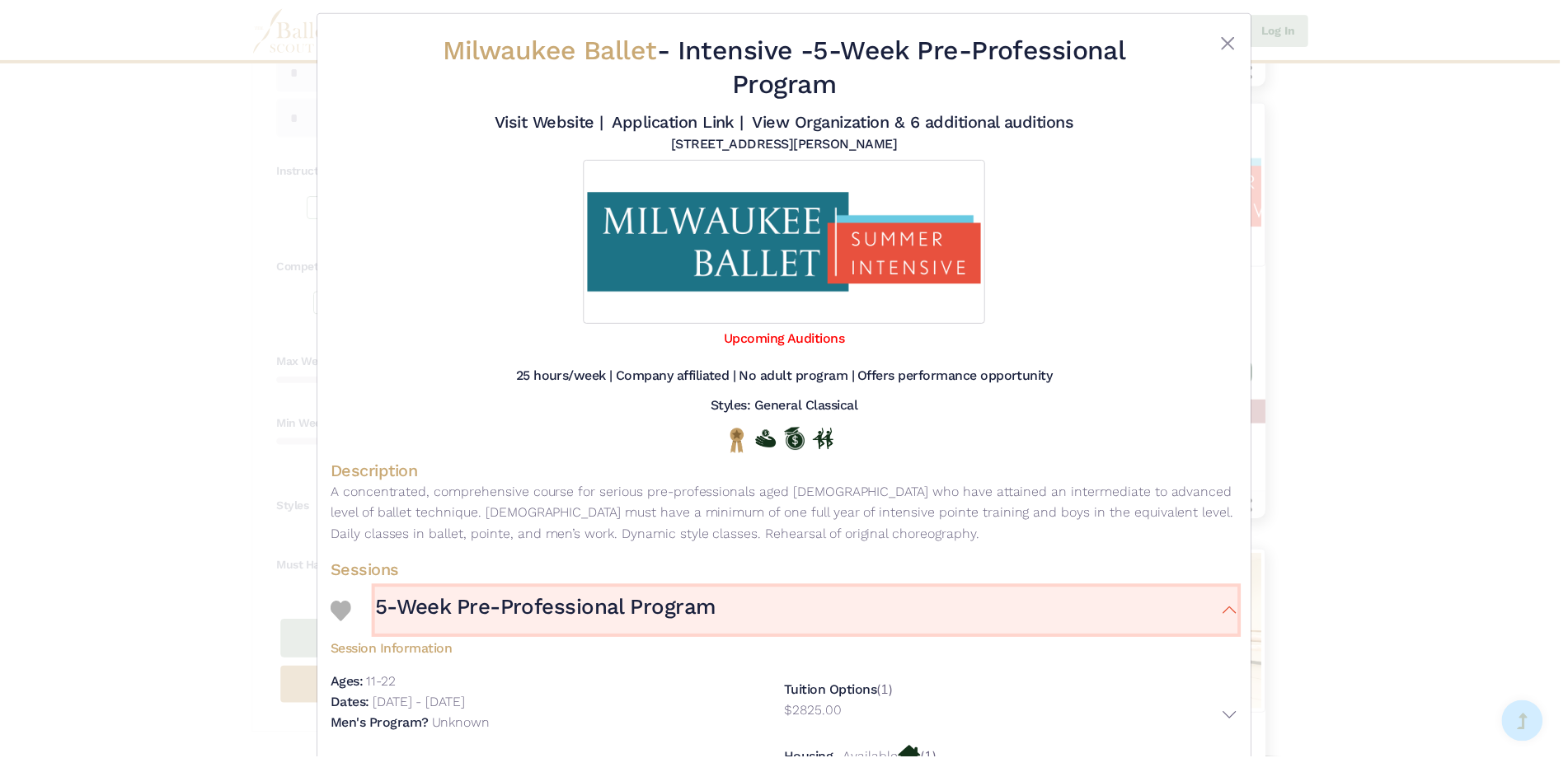
scroll to position [0, 0]
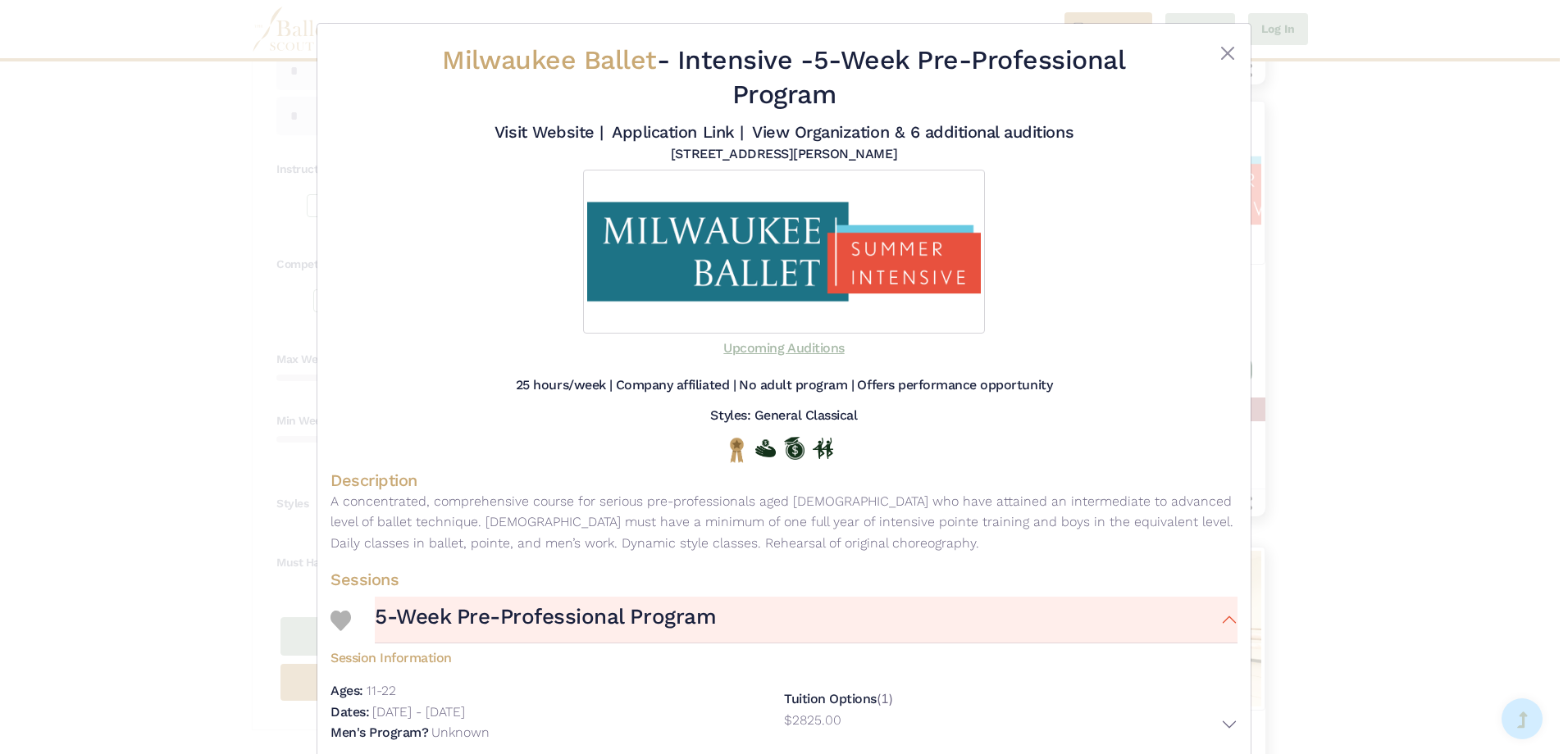
click at [805, 346] on link "Upcoming Auditions" at bounding box center [784, 348] width 121 height 15
click at [1221, 60] on button "Close" at bounding box center [1227, 53] width 20 height 20
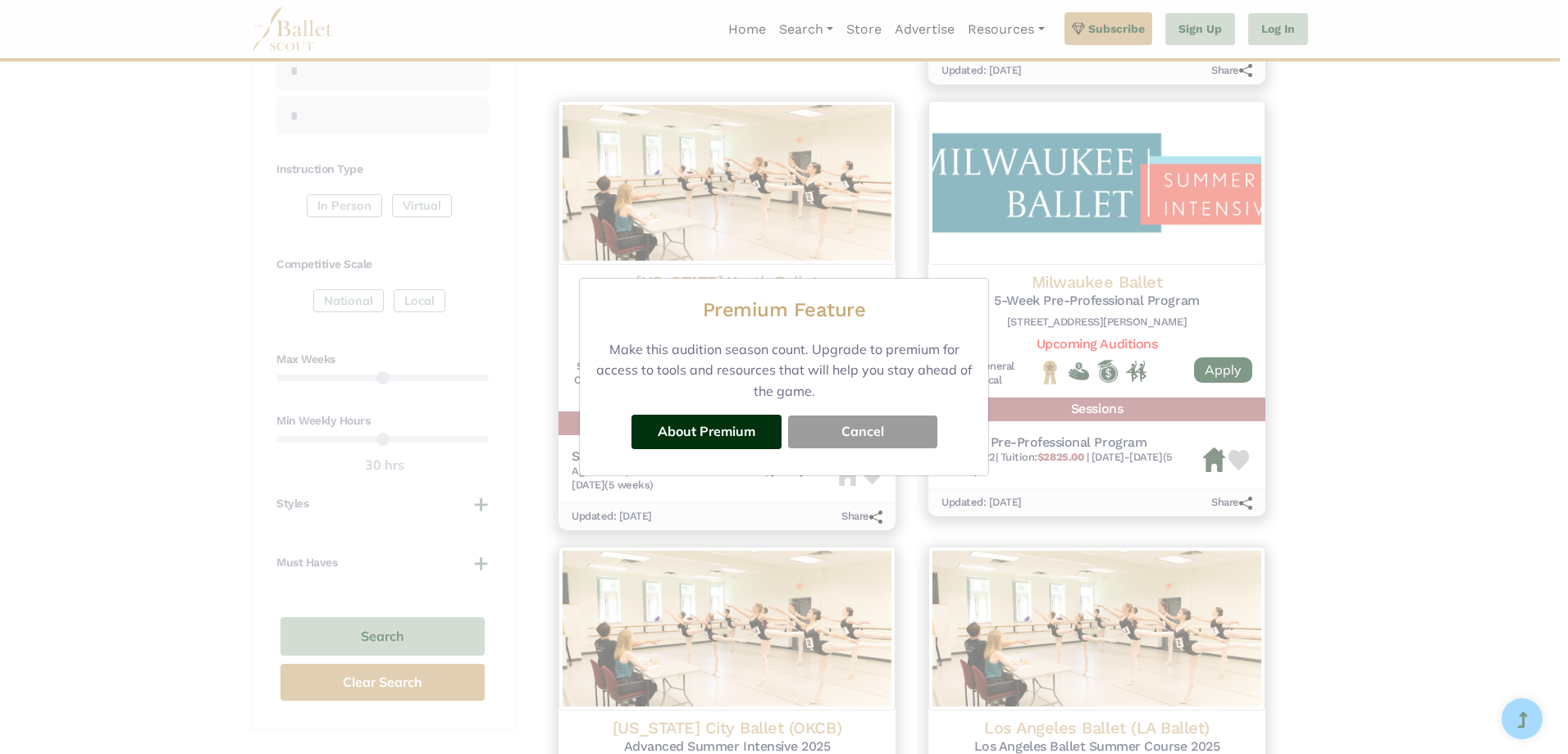
click at [869, 441] on button "Cancel" at bounding box center [863, 432] width 150 height 33
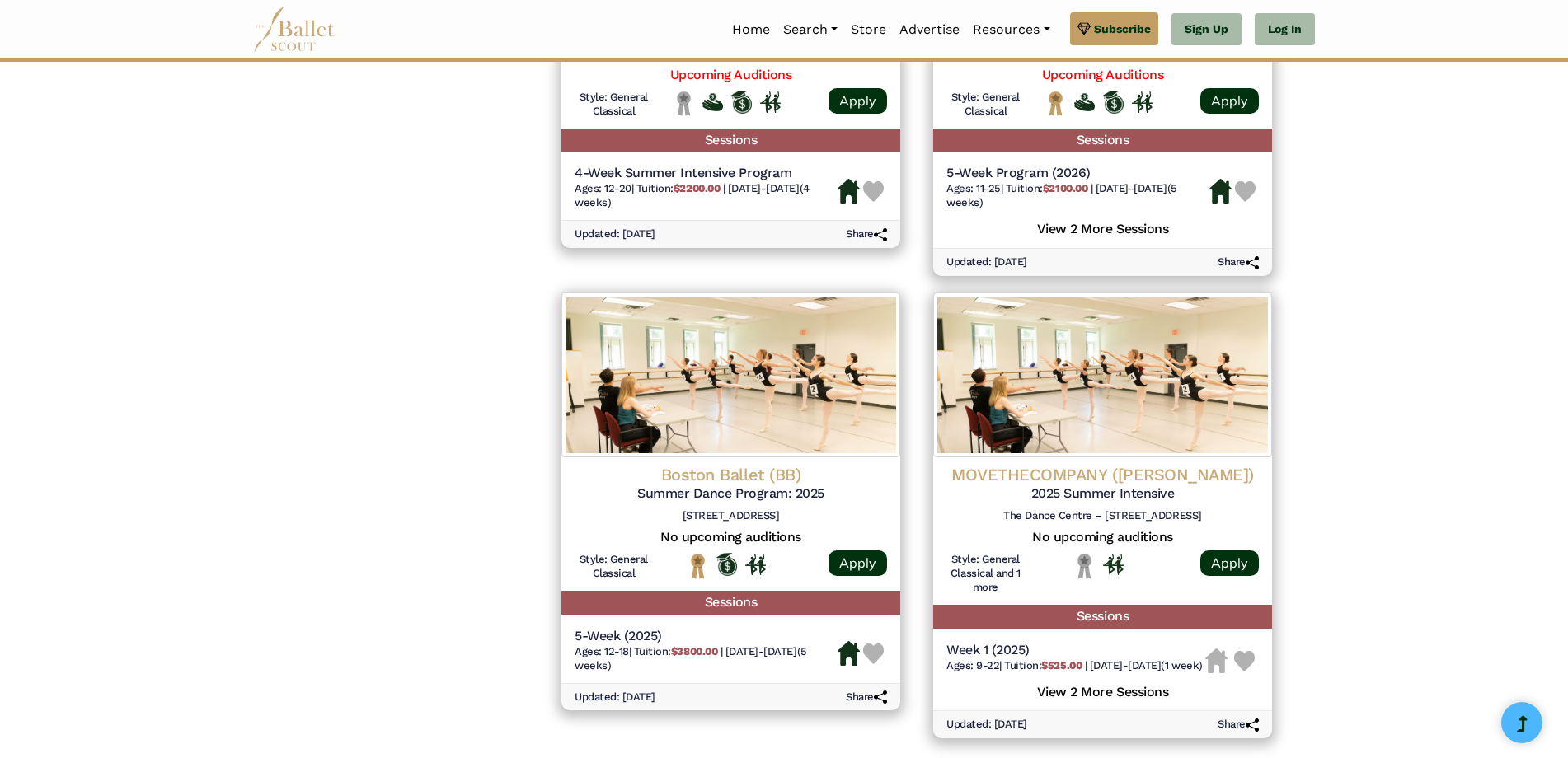
scroll to position [2143, 0]
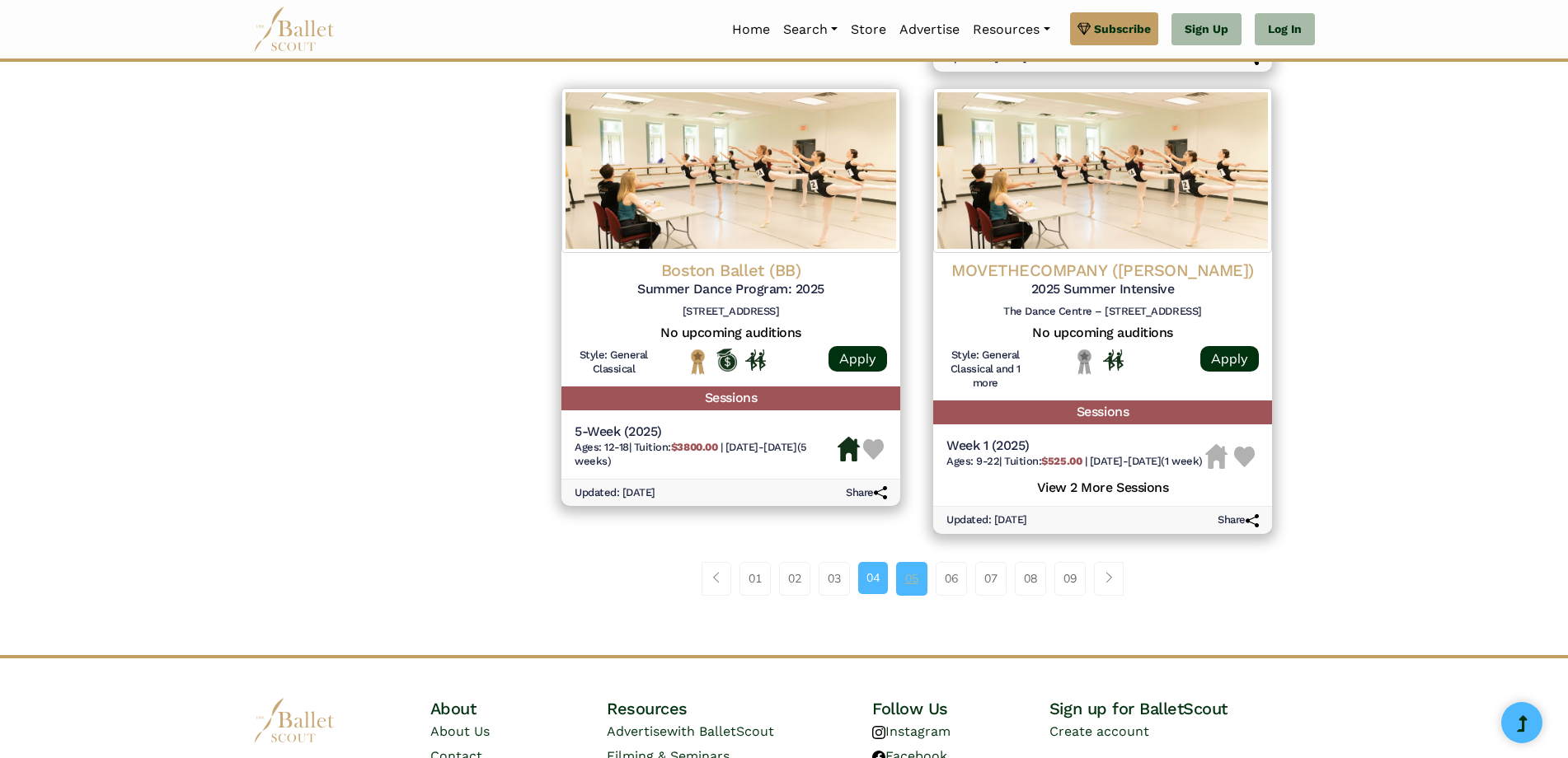
click at [916, 595] on link "05" at bounding box center [912, 579] width 31 height 33
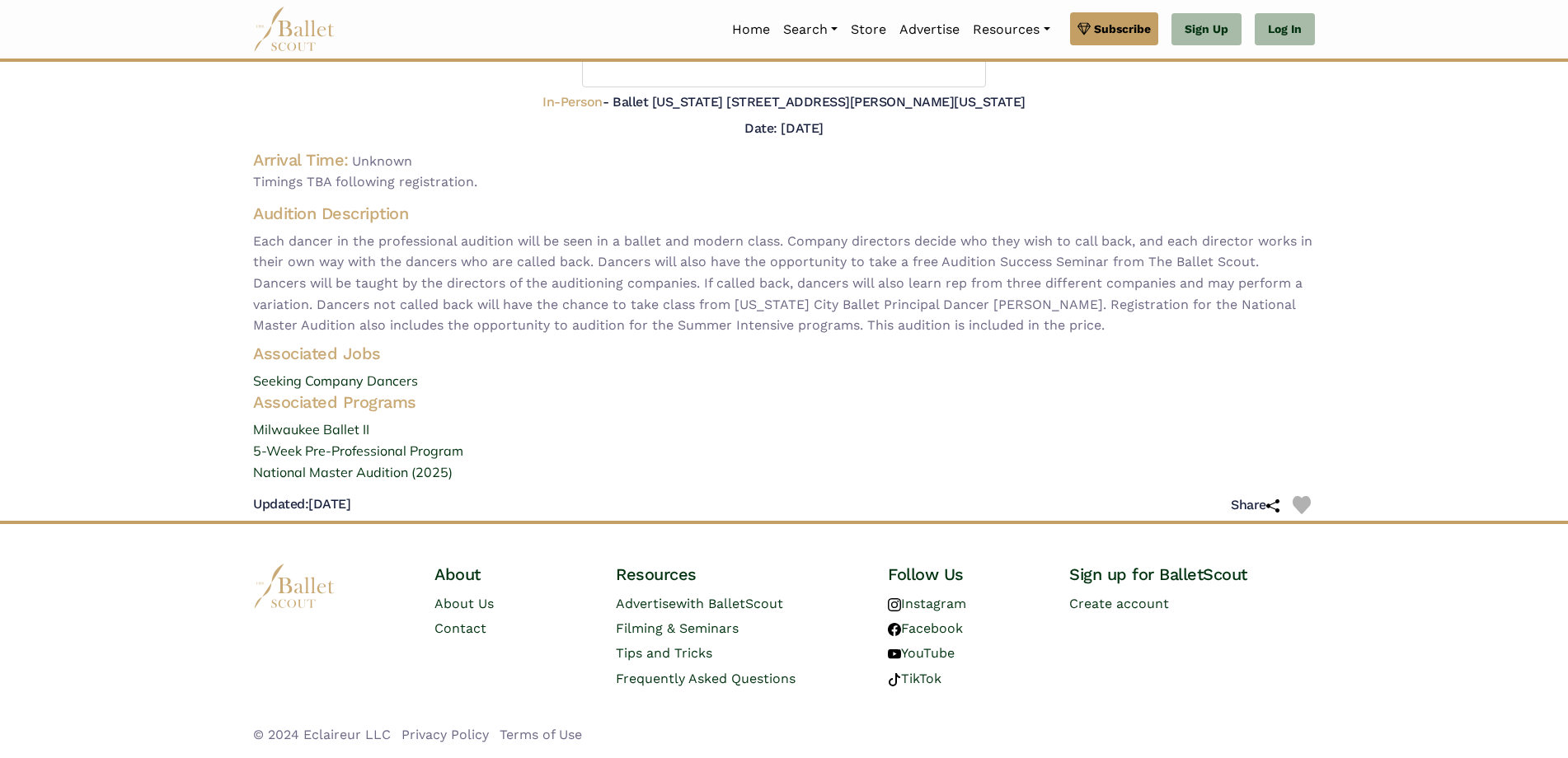
scroll to position [257, 0]
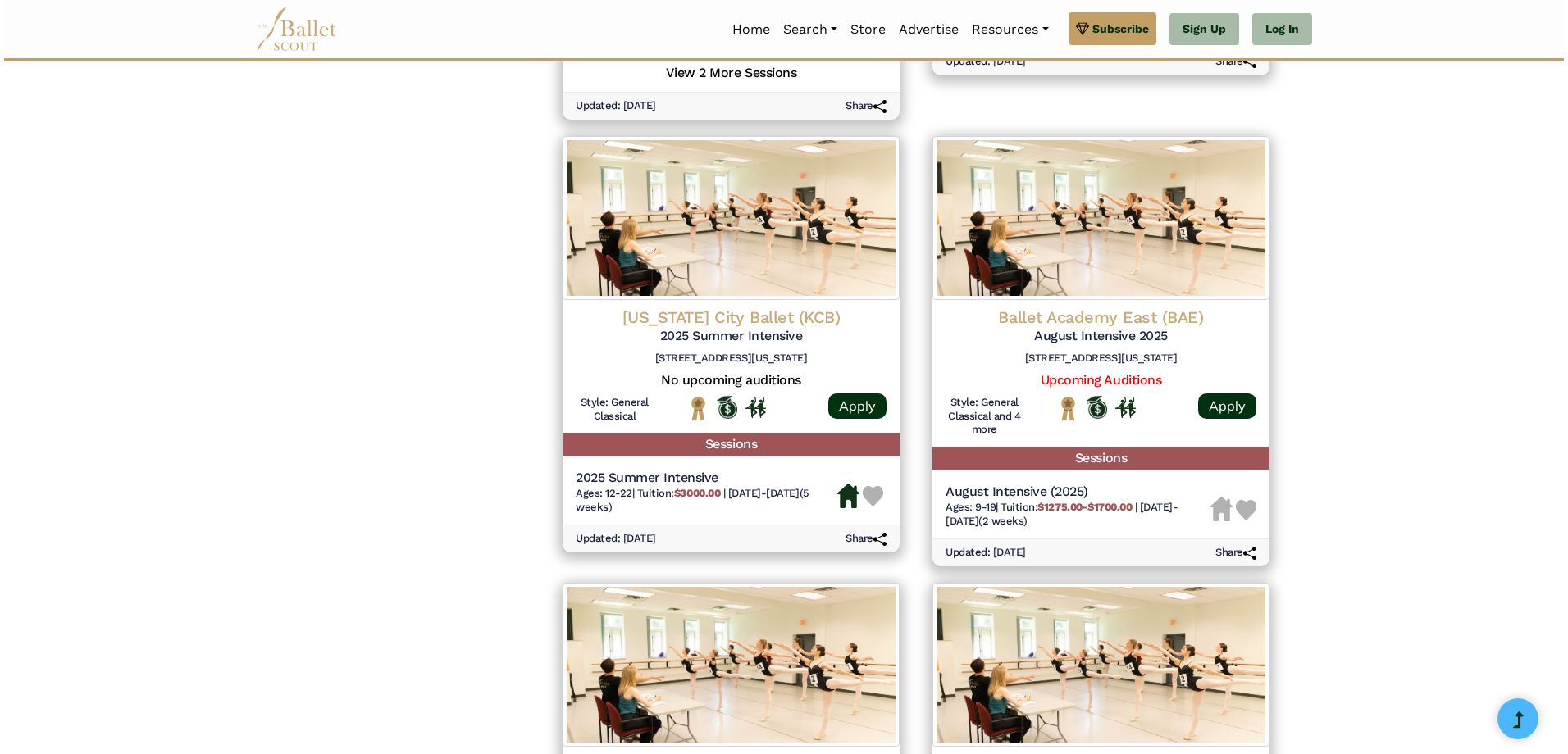
scroll to position [1722, 0]
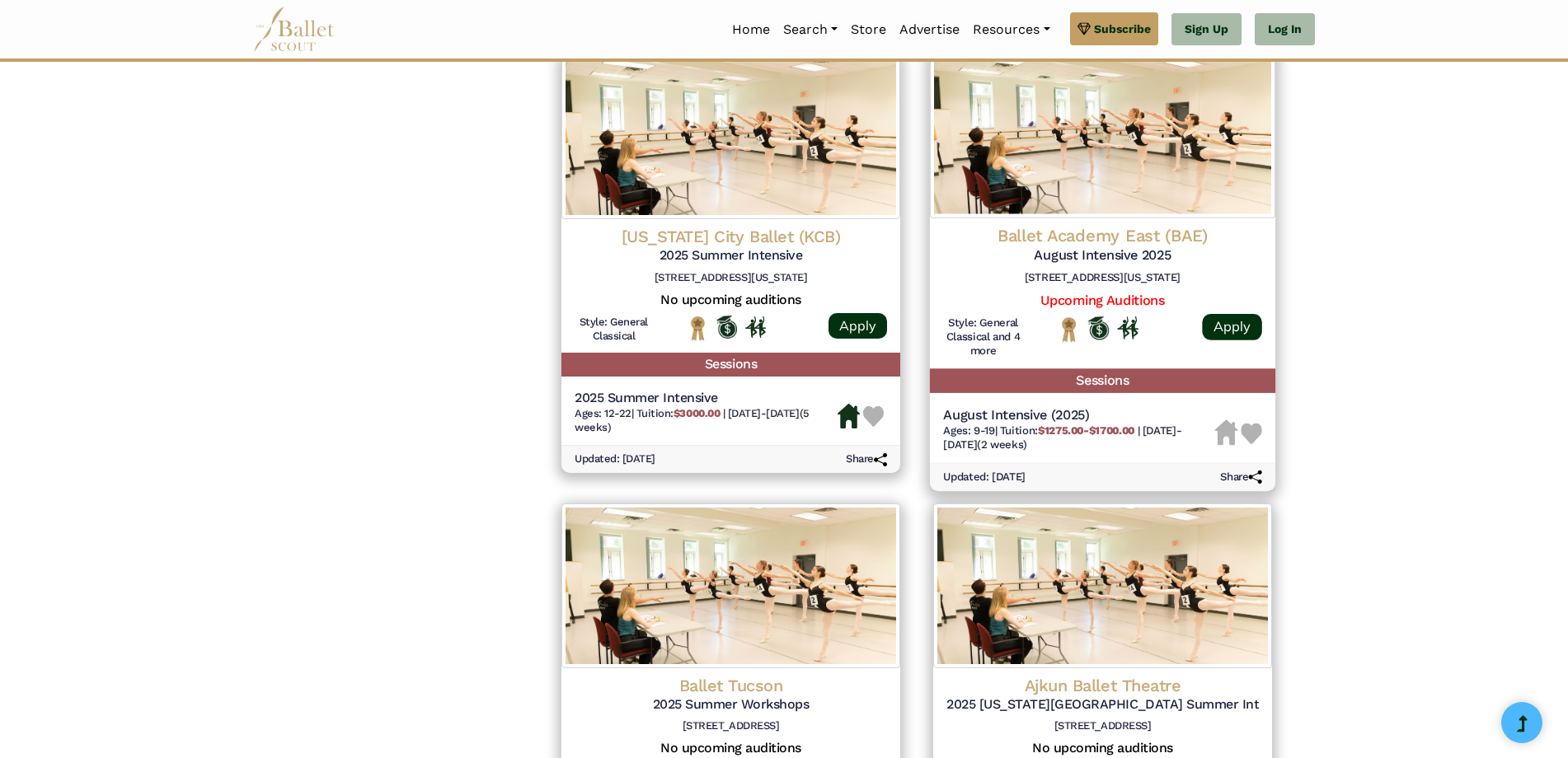
click at [1200, 400] on div "August Intensive (2025) Ages: 9-19 | Tuition: $1275.00-$1700.00 | [DATE]-[DATE]…" at bounding box center [1103, 430] width 345 height 63
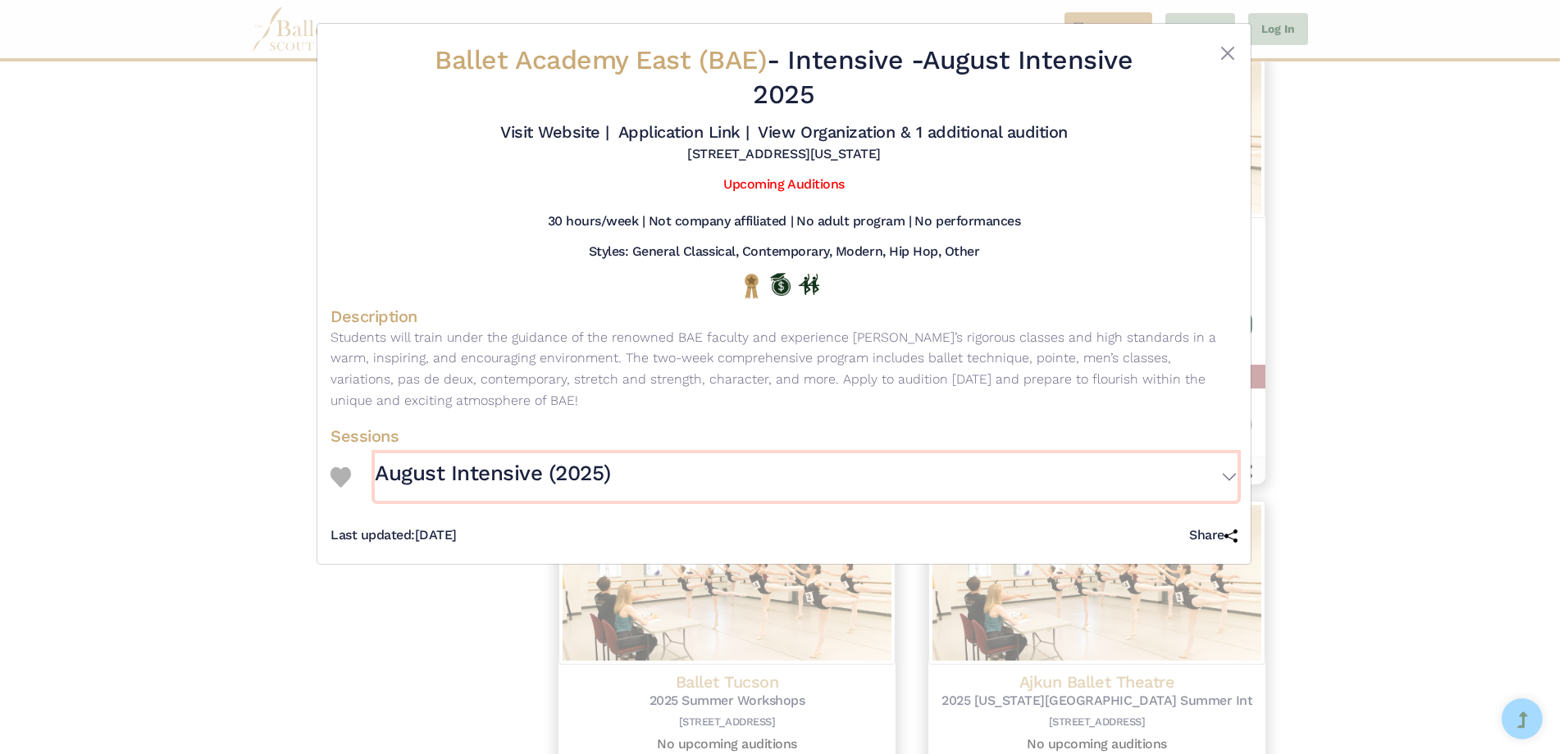
click at [1226, 477] on button "August Intensive (2025)" at bounding box center [806, 478] width 863 height 48
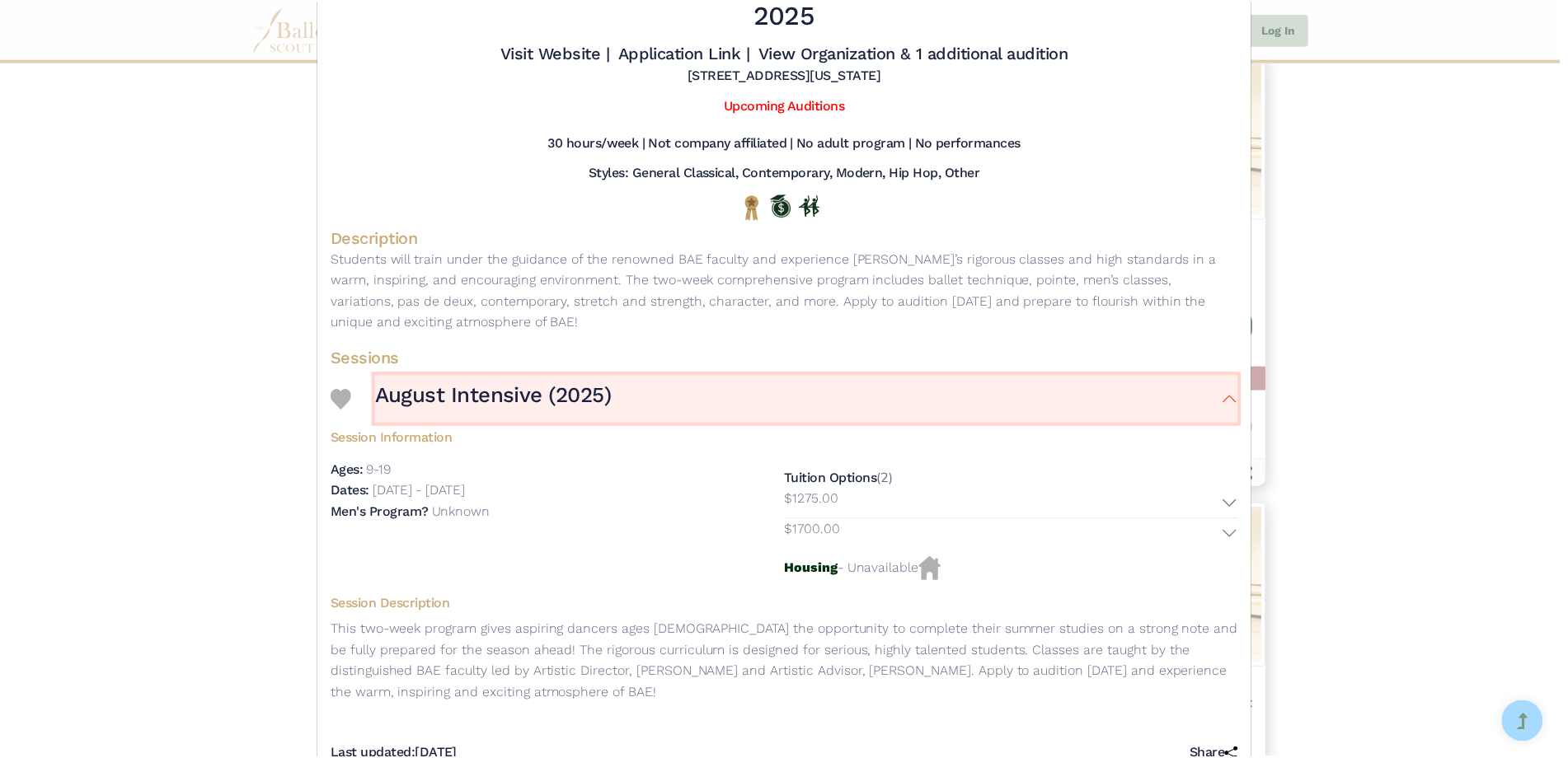
scroll to position [0, 0]
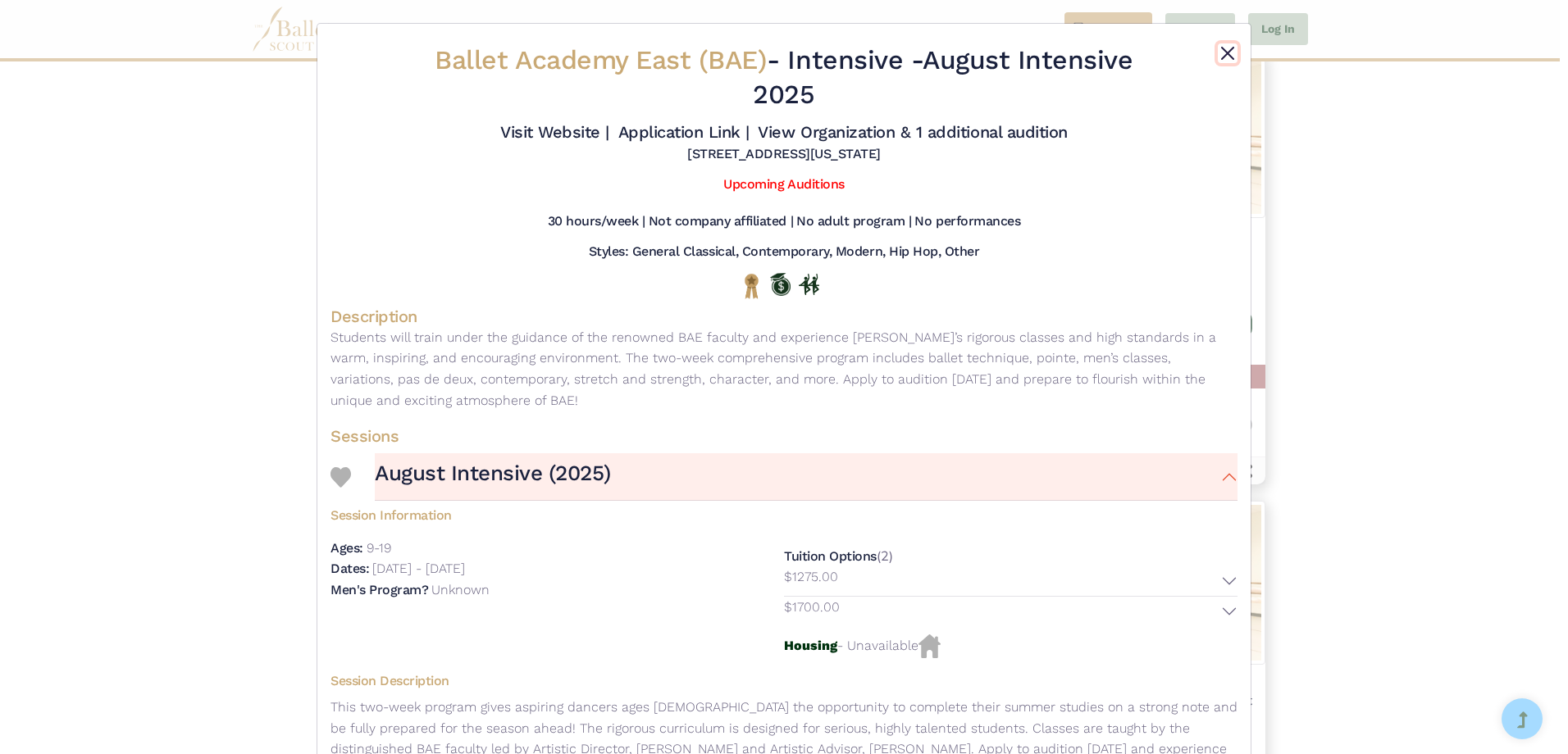
click at [1218, 54] on button "Close" at bounding box center [1227, 53] width 20 height 20
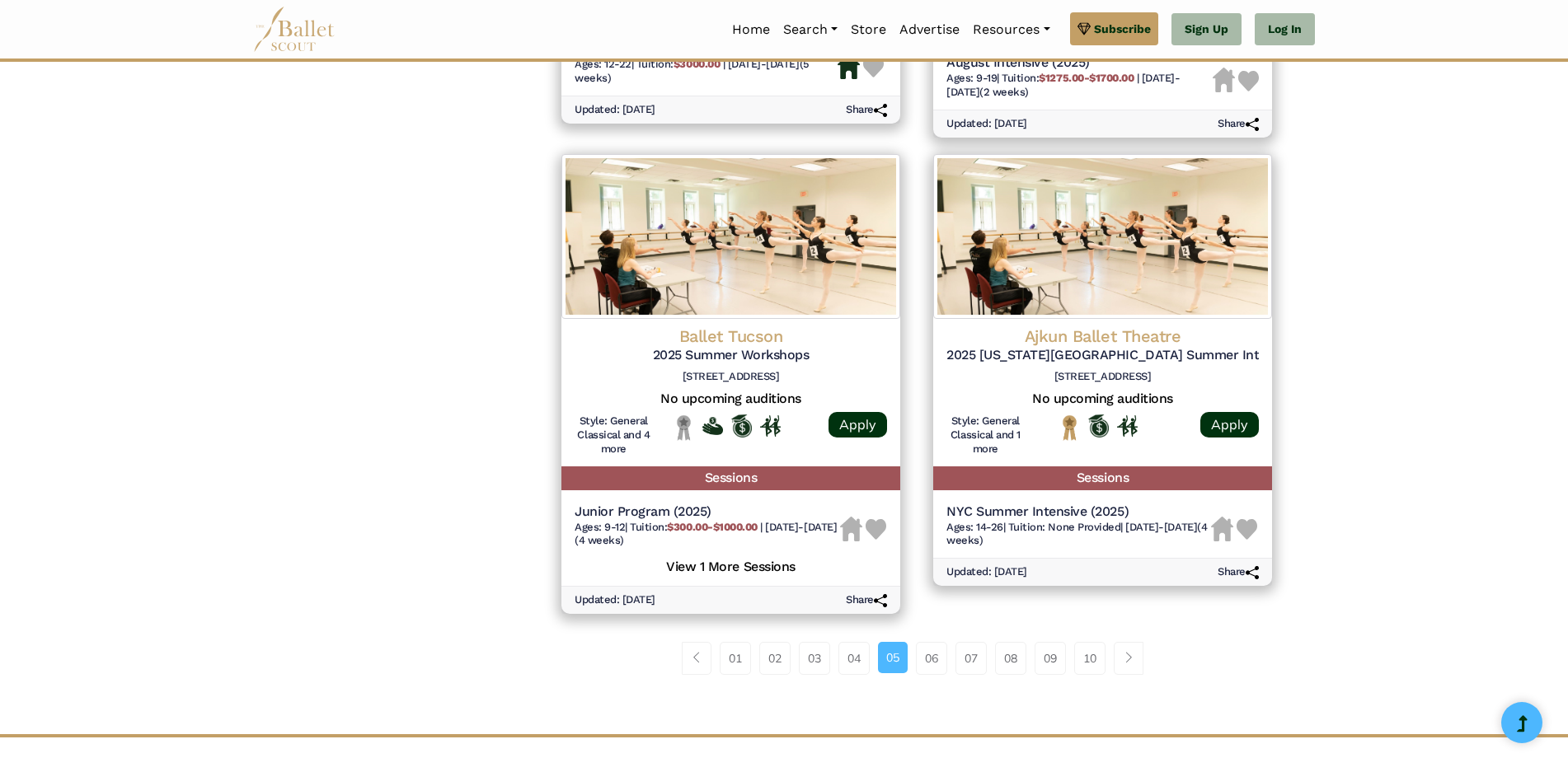
scroll to position [2225, 0]
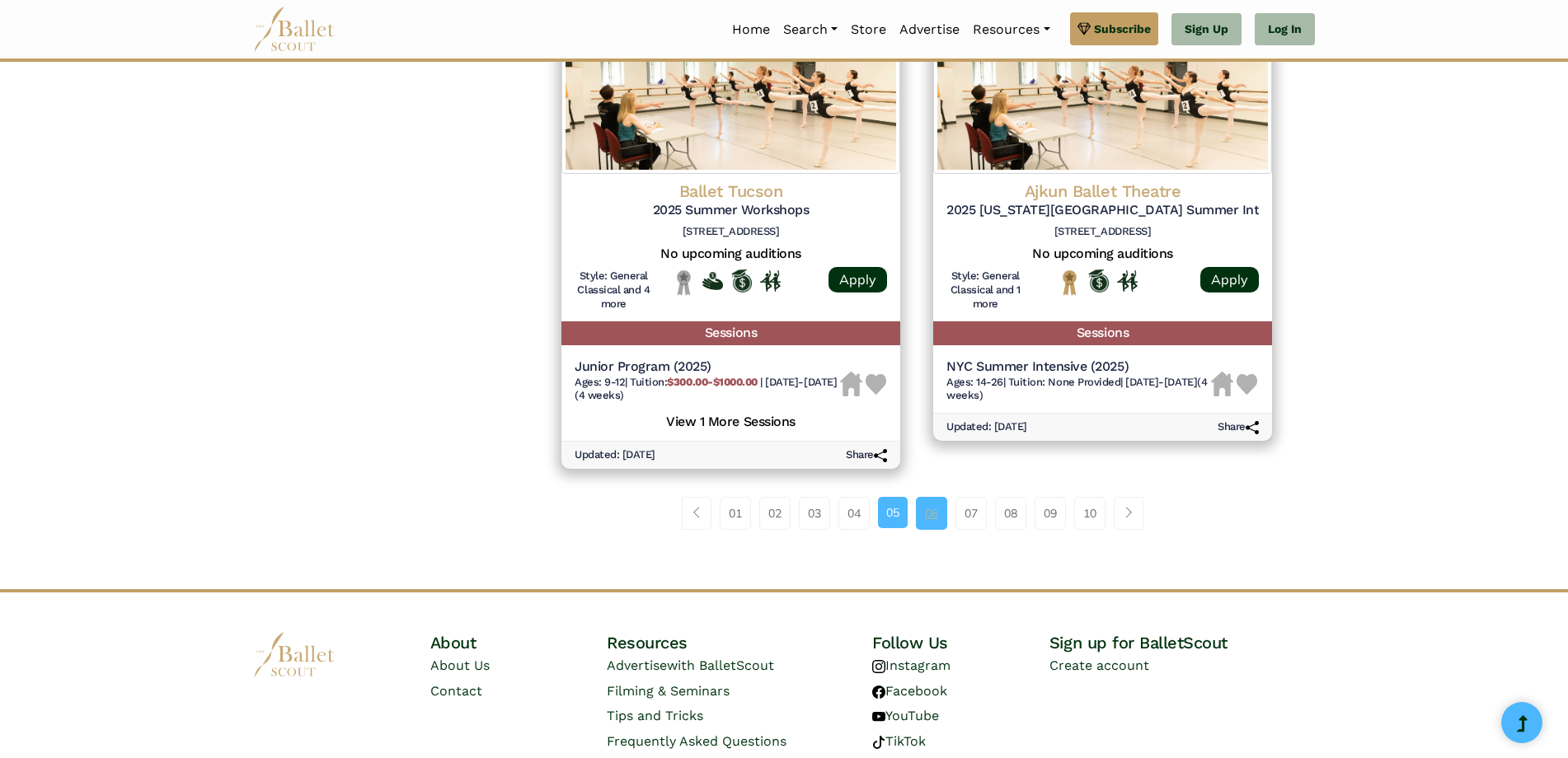
click at [925, 514] on link "06" at bounding box center [931, 513] width 31 height 33
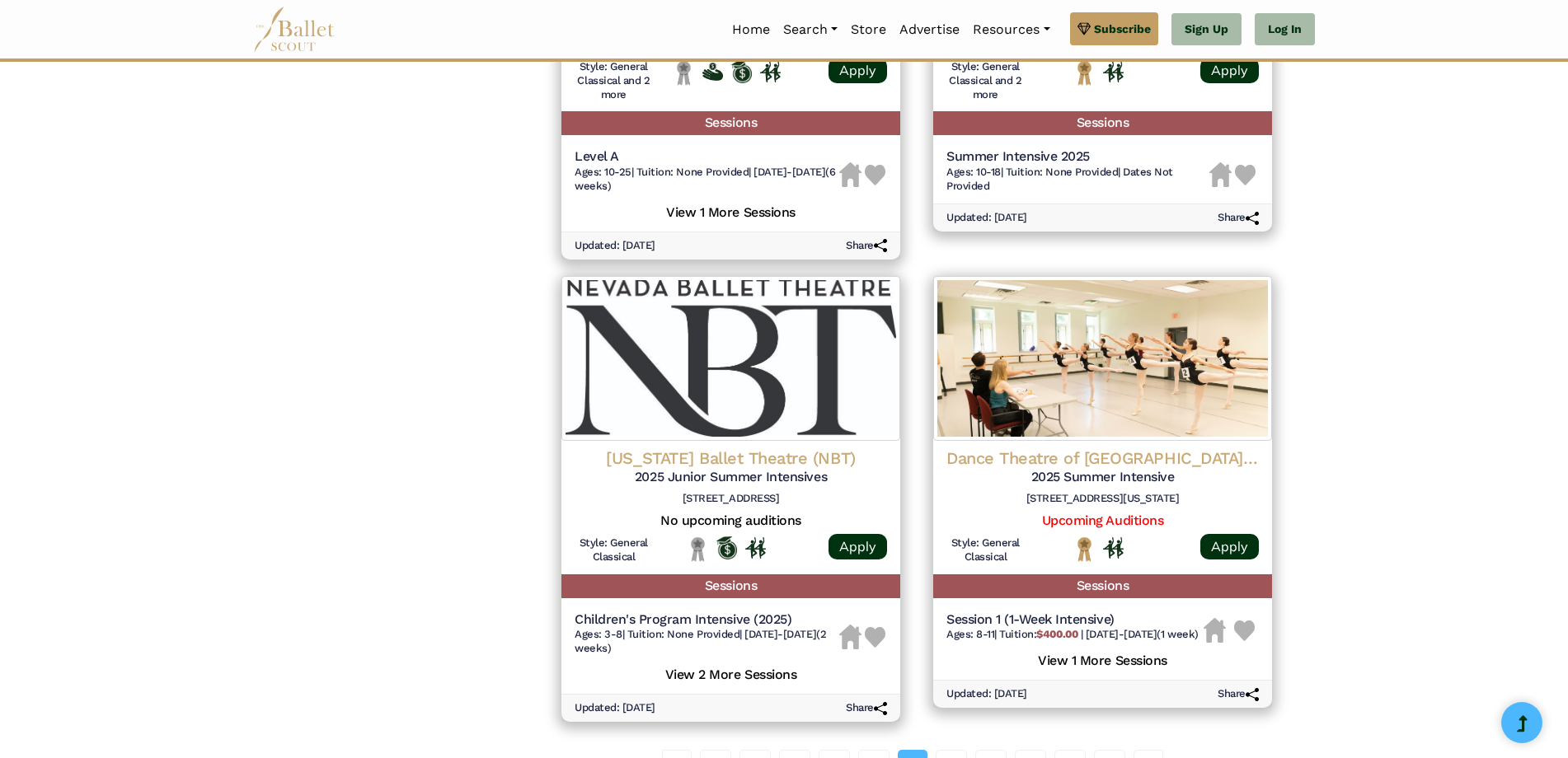
scroll to position [2060, 0]
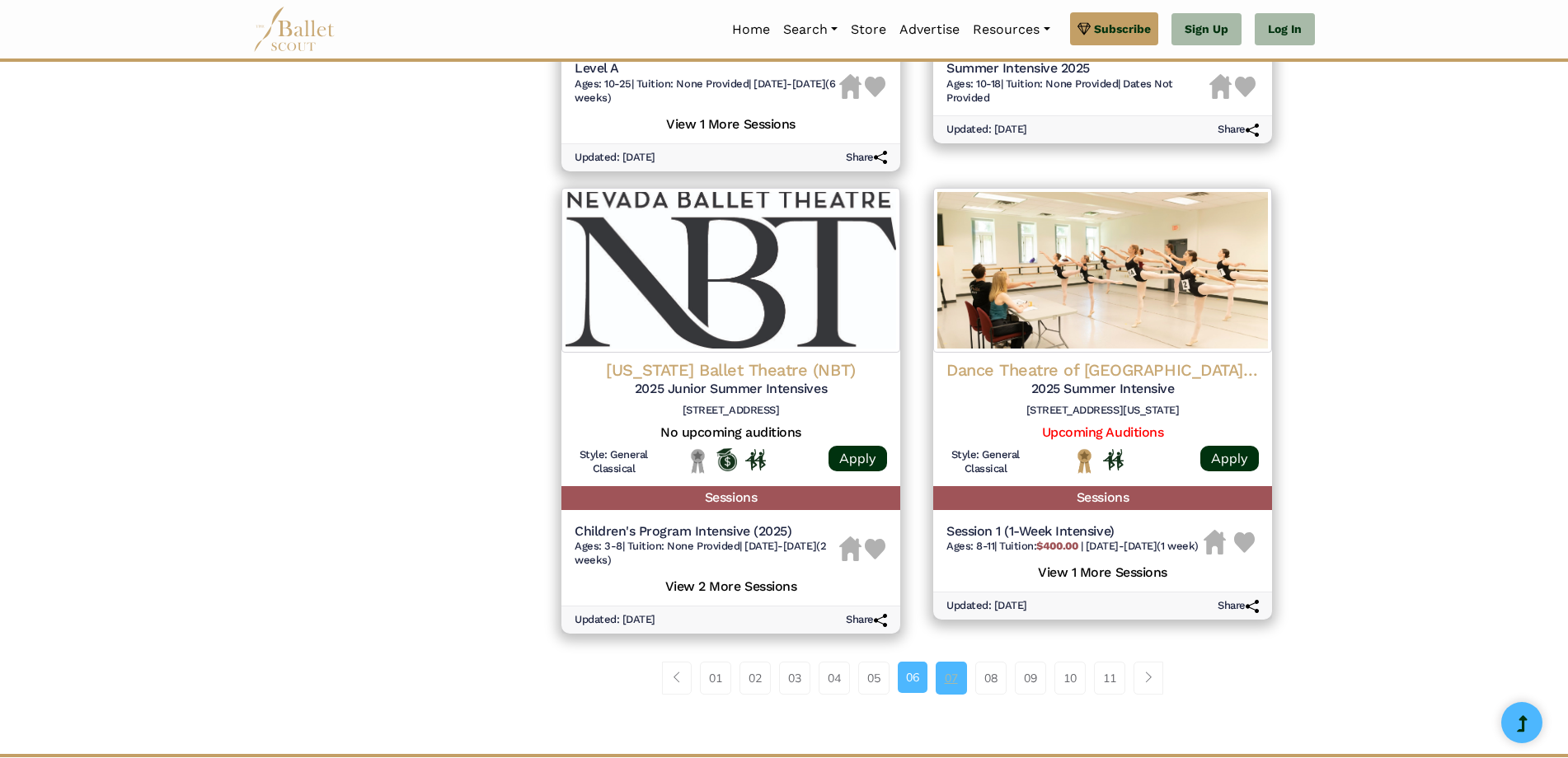
click at [943, 681] on link "07" at bounding box center [951, 678] width 31 height 33
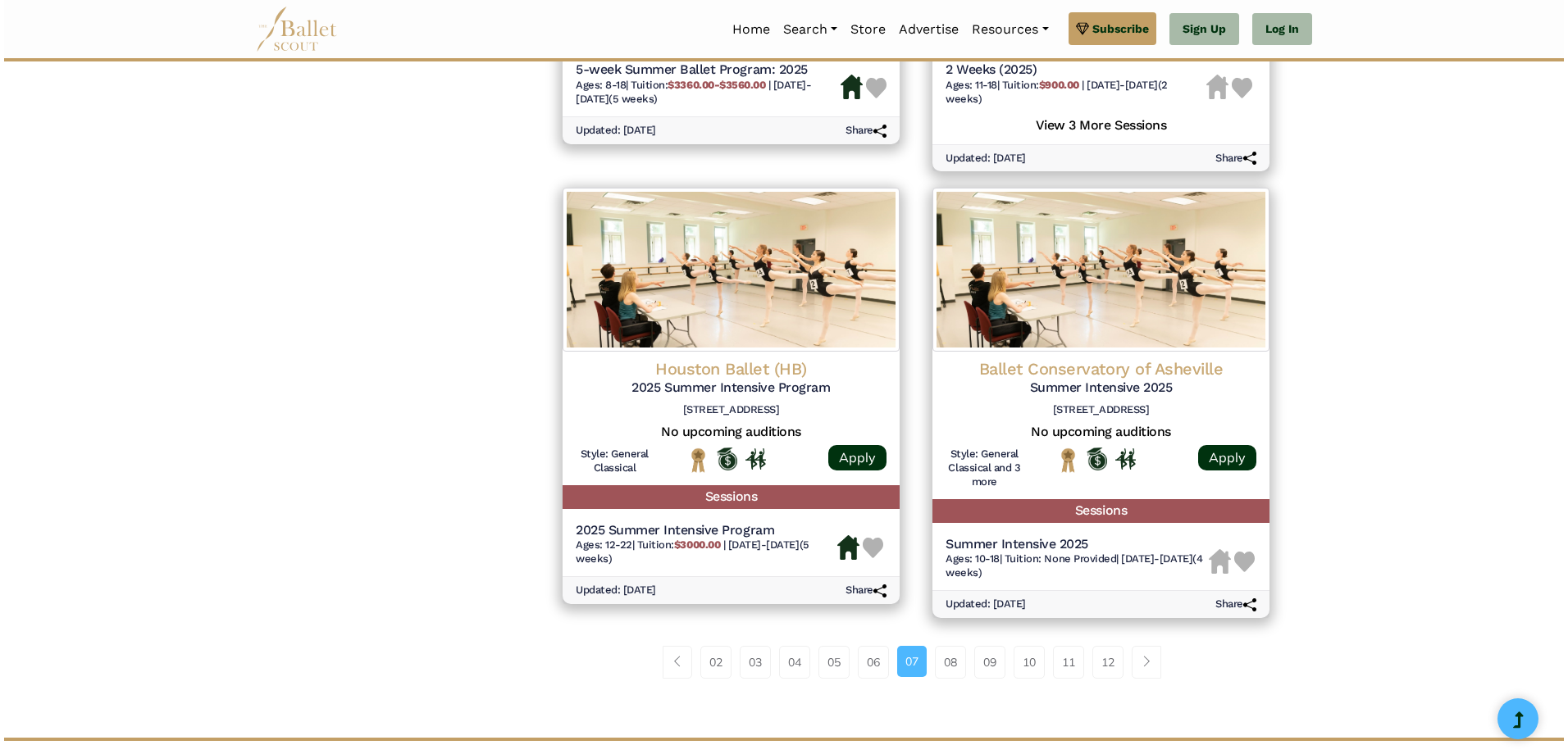
scroll to position [2213, 0]
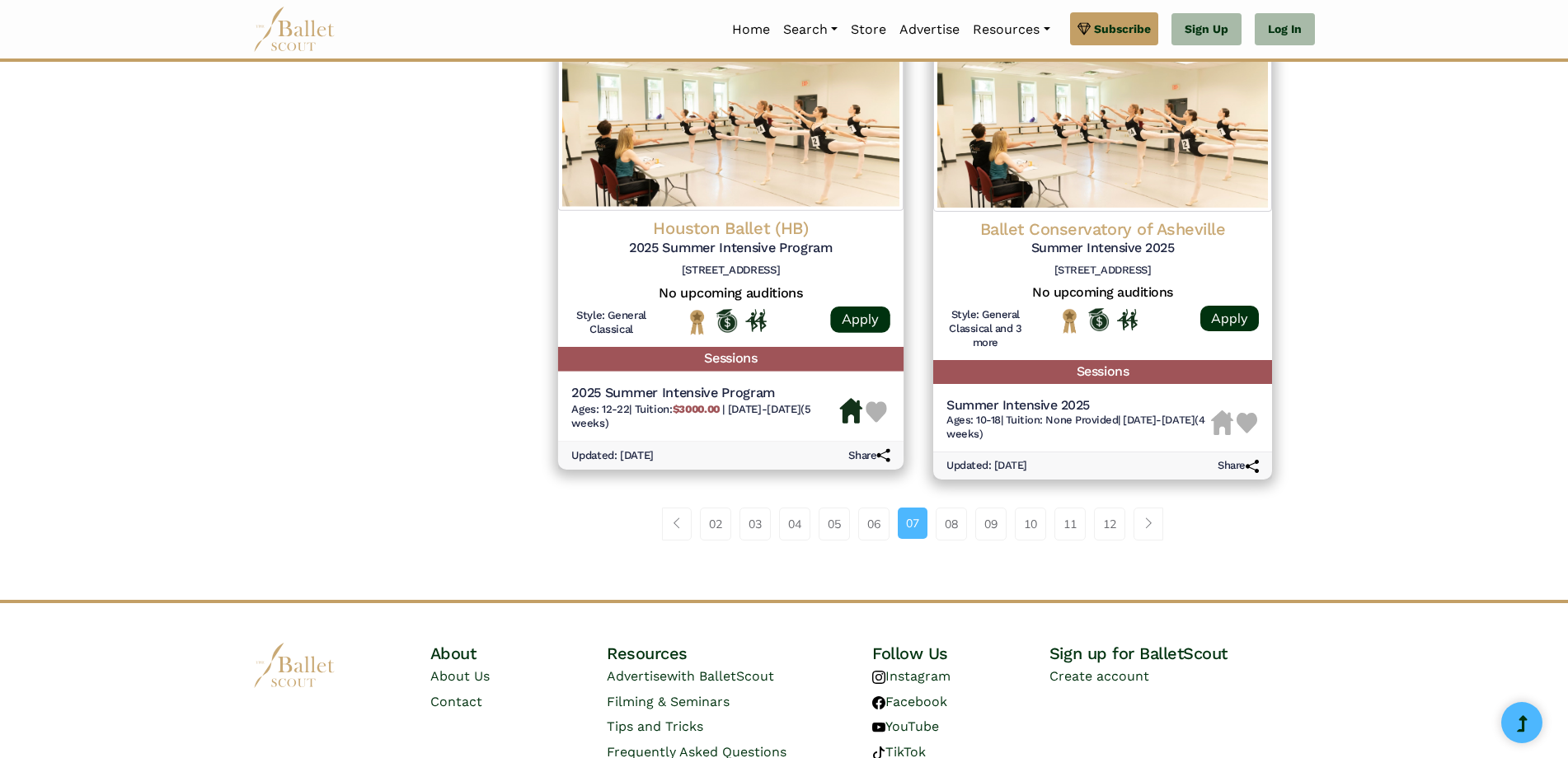
drag, startPoint x: 727, startPoint y: 235, endPoint x: 649, endPoint y: 257, distance: 81.0
click at [649, 257] on h5 "2025 Summer Intensive Program" at bounding box center [730, 249] width 319 height 17
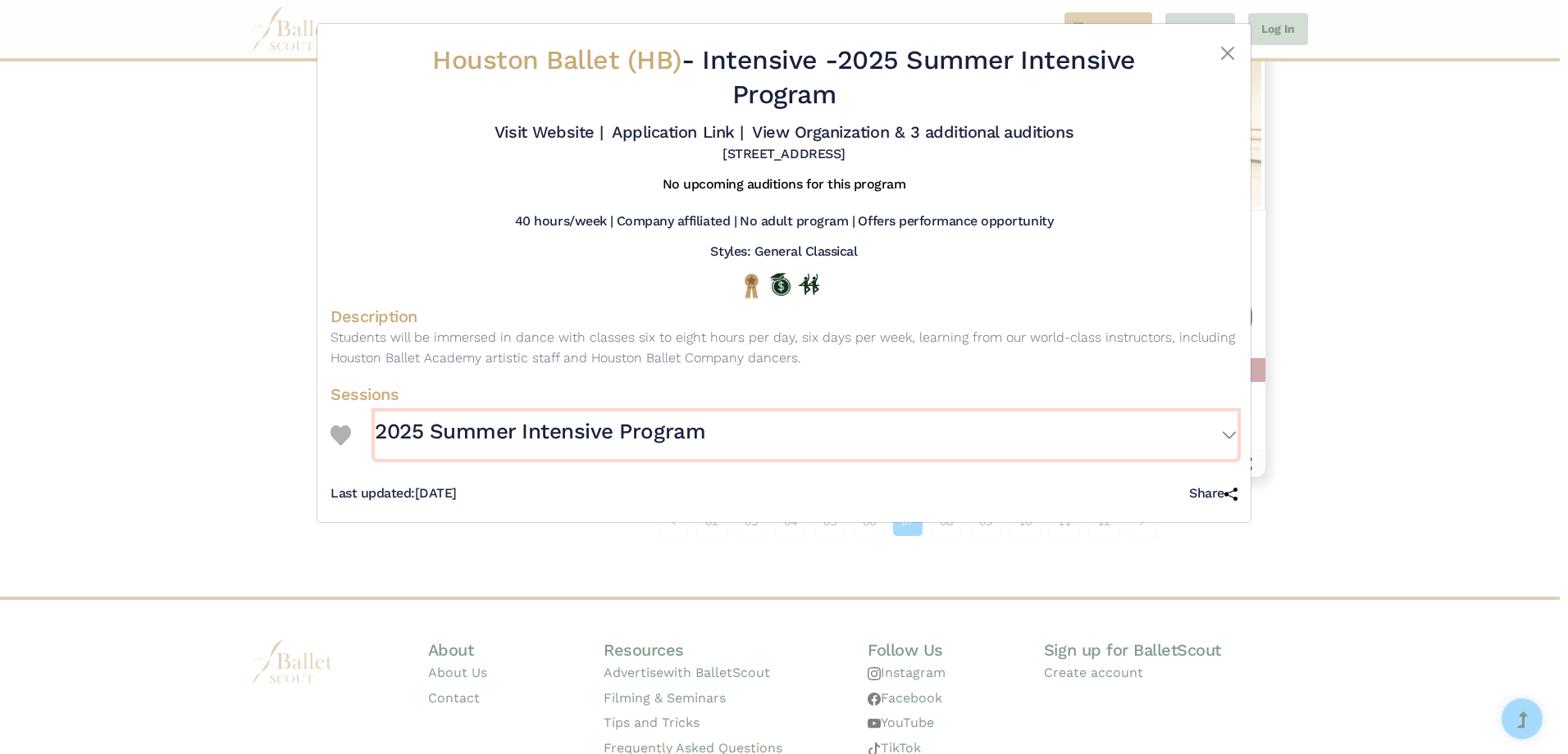
click at [1224, 434] on button "2025 Summer Intensive Program" at bounding box center [806, 436] width 863 height 48
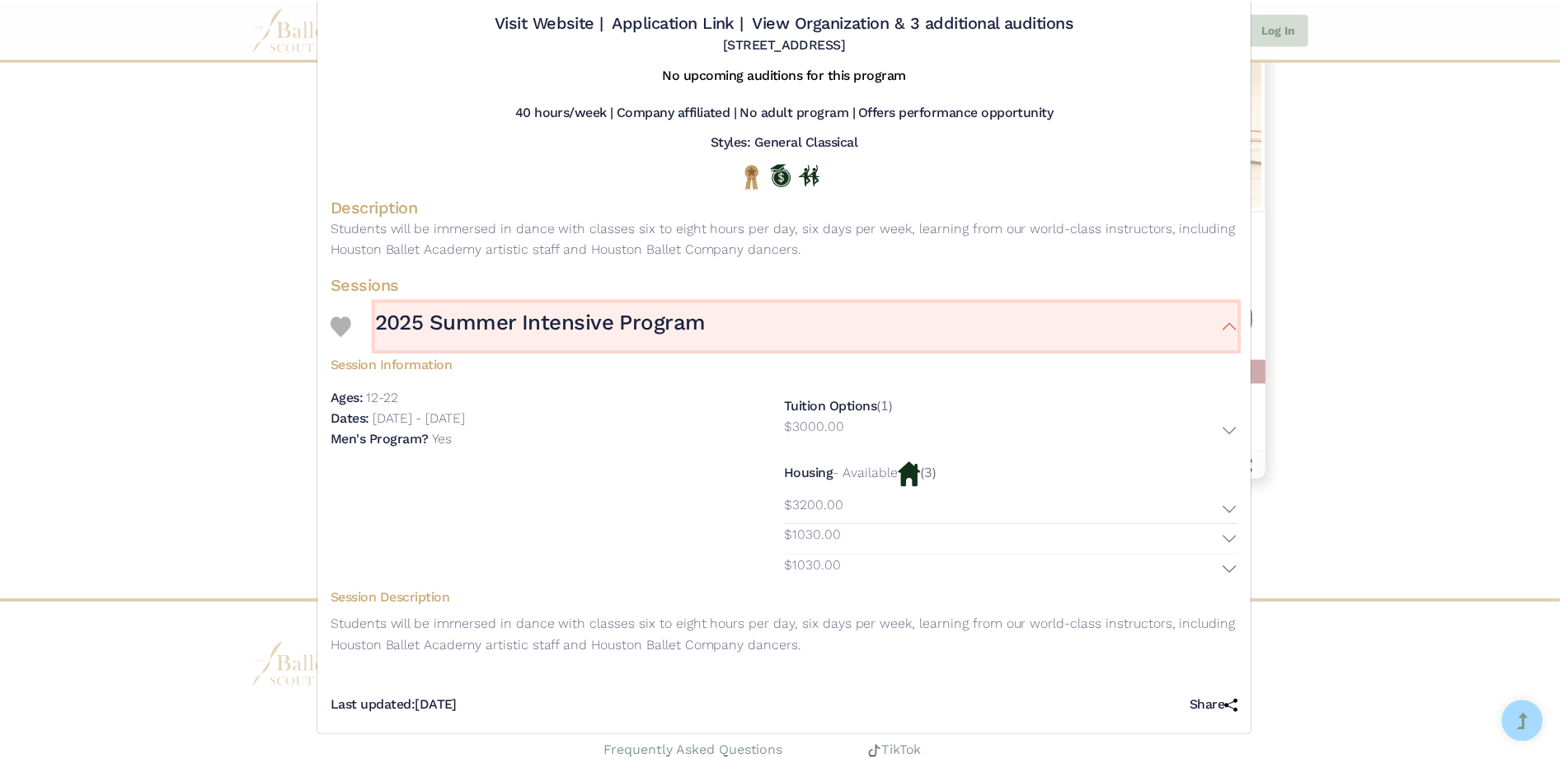
scroll to position [112, 0]
click at [147, 180] on div "Houston Ballet (HB) - Intensive - 2025 Summer Intensive Program Visit Website |…" at bounding box center [788, 379] width 1577 height 758
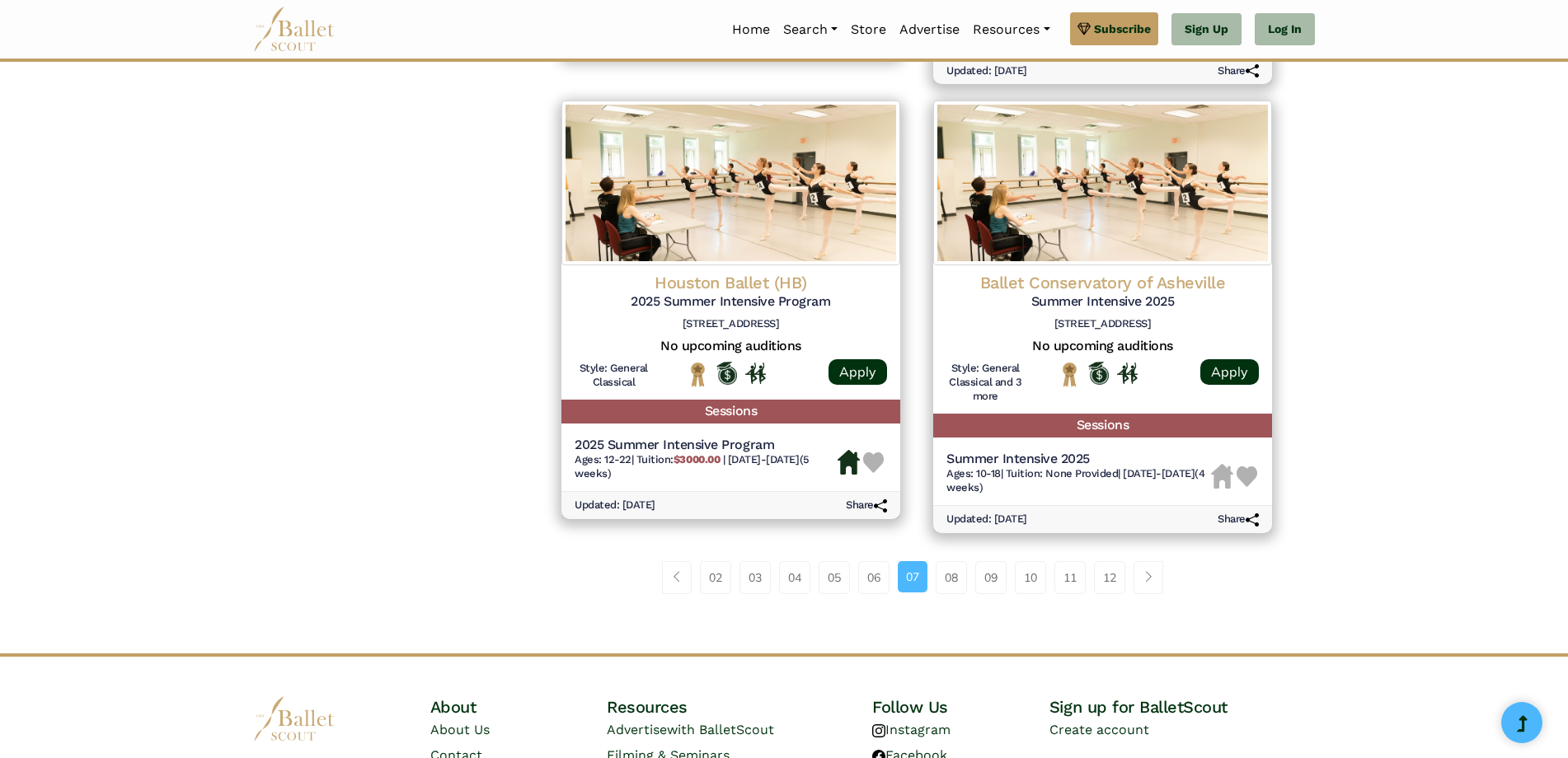
scroll to position [2143, 0]
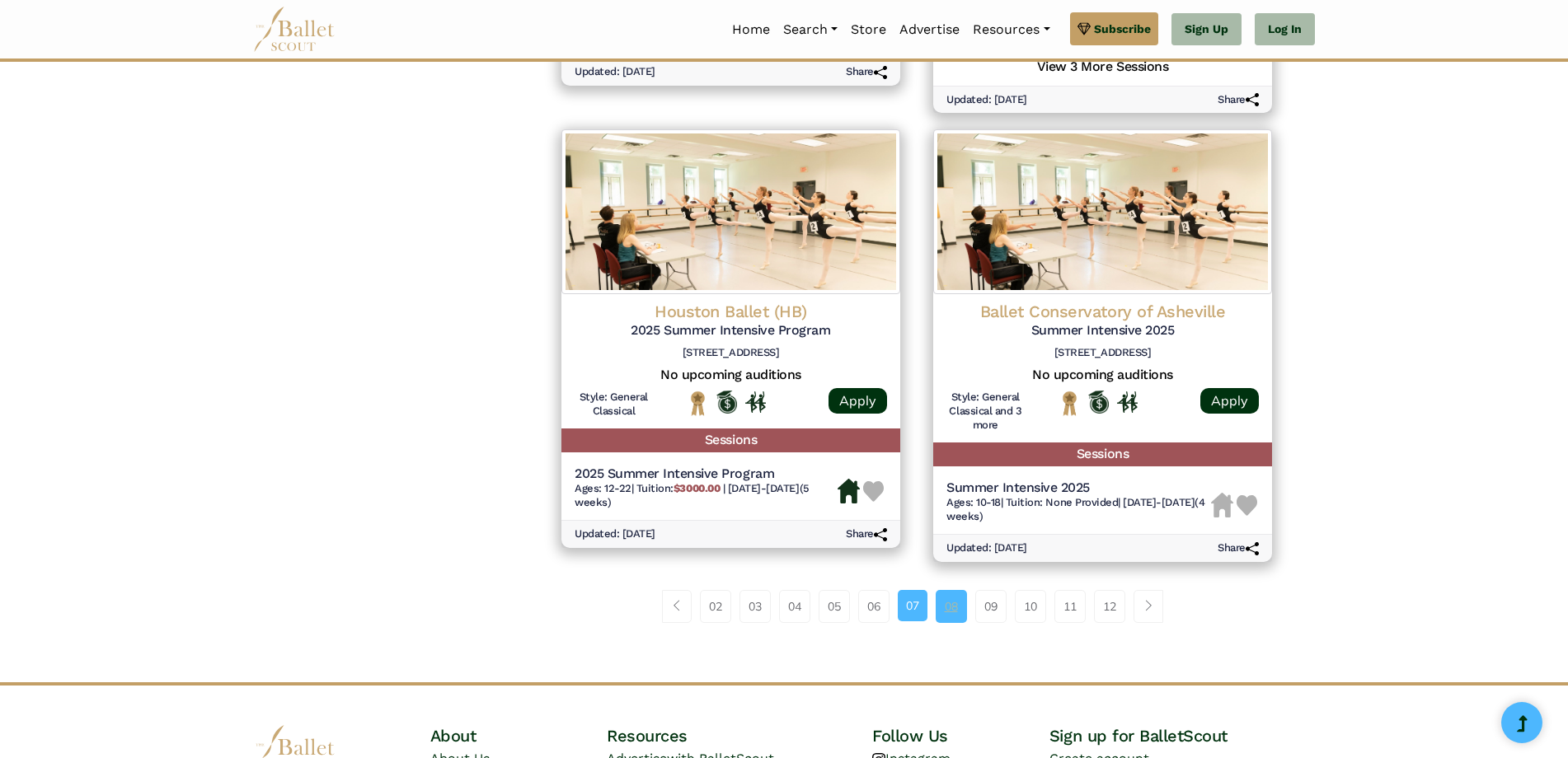
click at [955, 623] on link "08" at bounding box center [951, 607] width 31 height 33
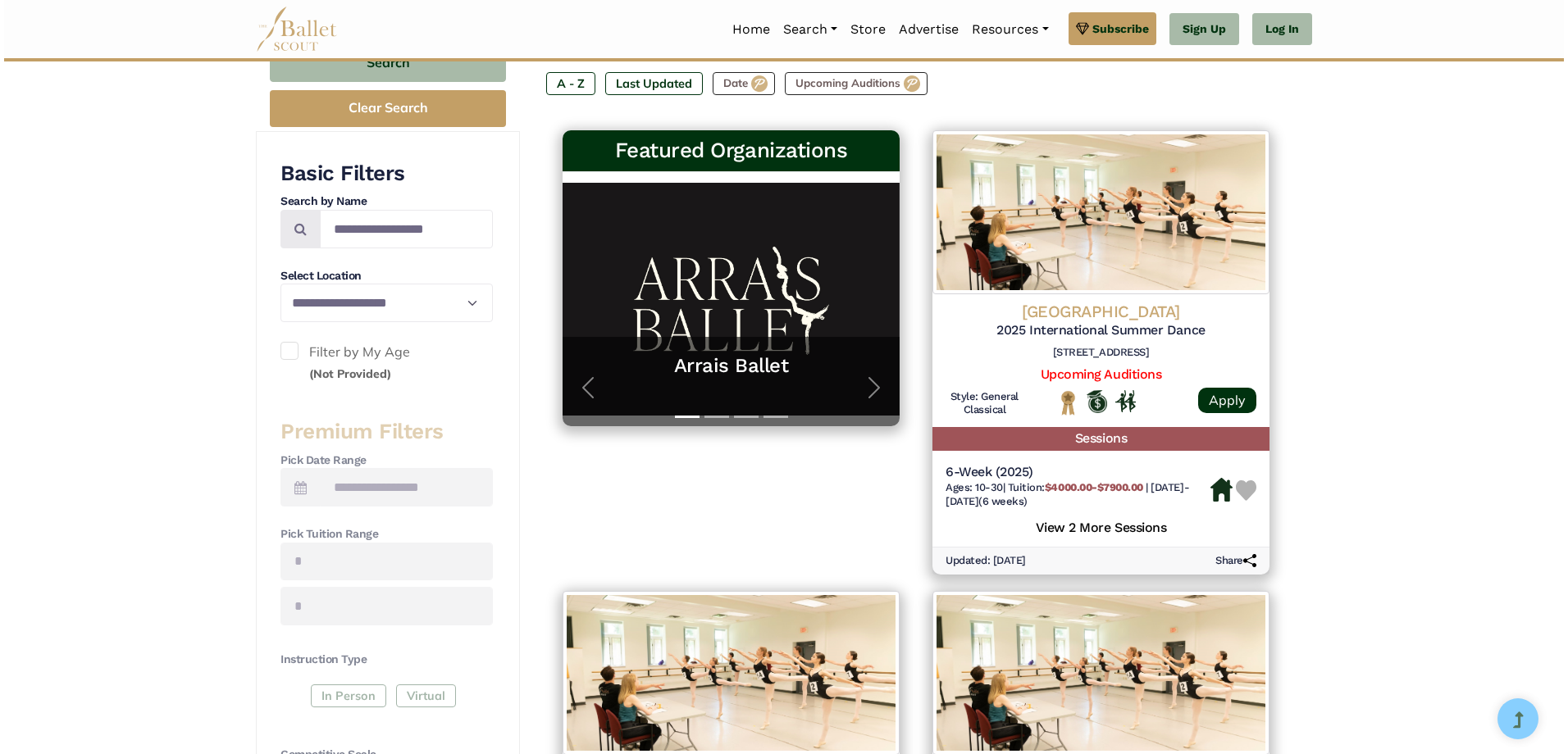
scroll to position [246, 0]
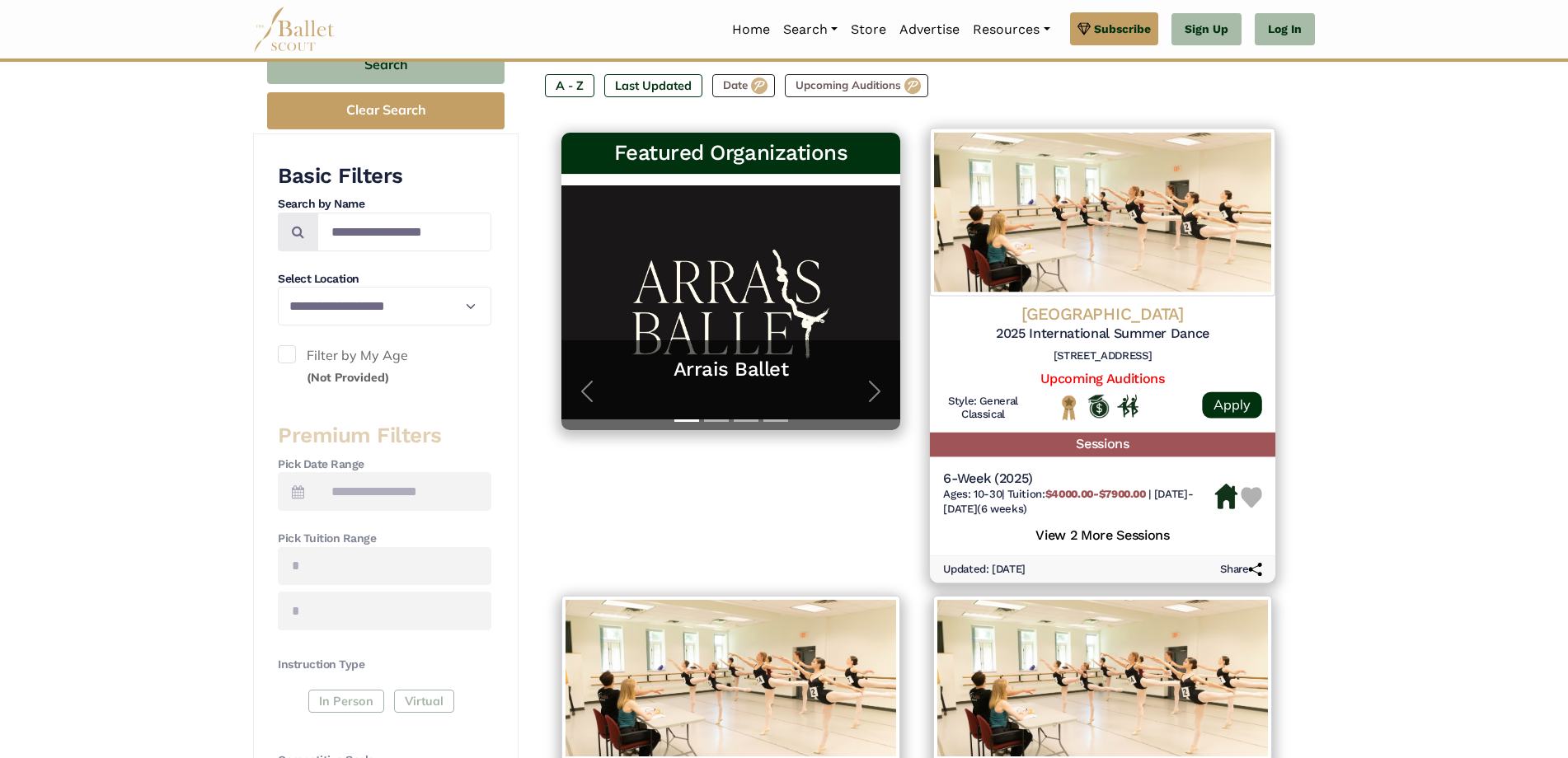
click at [1091, 531] on h5 "View 2 More Sessions" at bounding box center [1103, 534] width 319 height 21
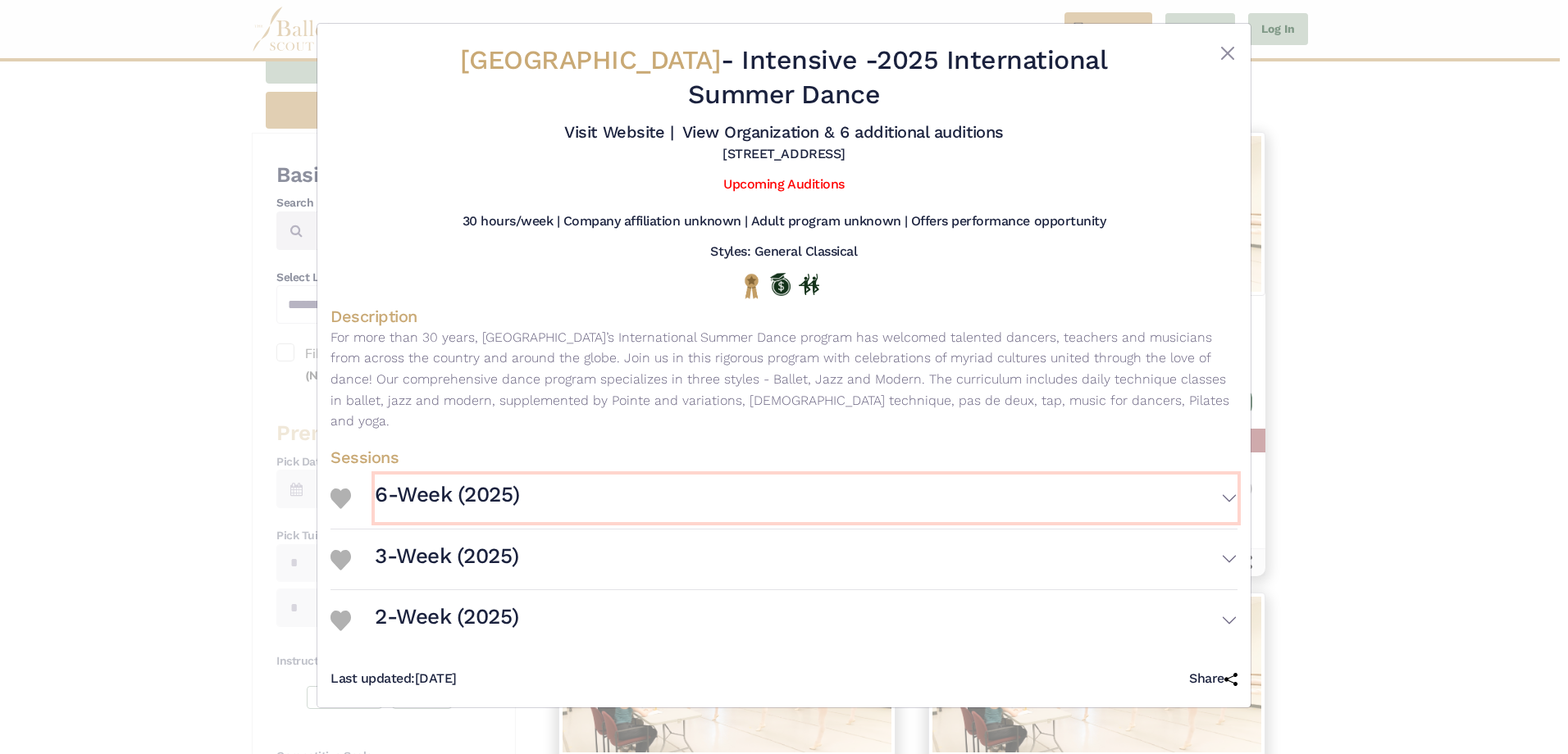
click at [1197, 475] on button "6-Week (2025)" at bounding box center [806, 499] width 863 height 48
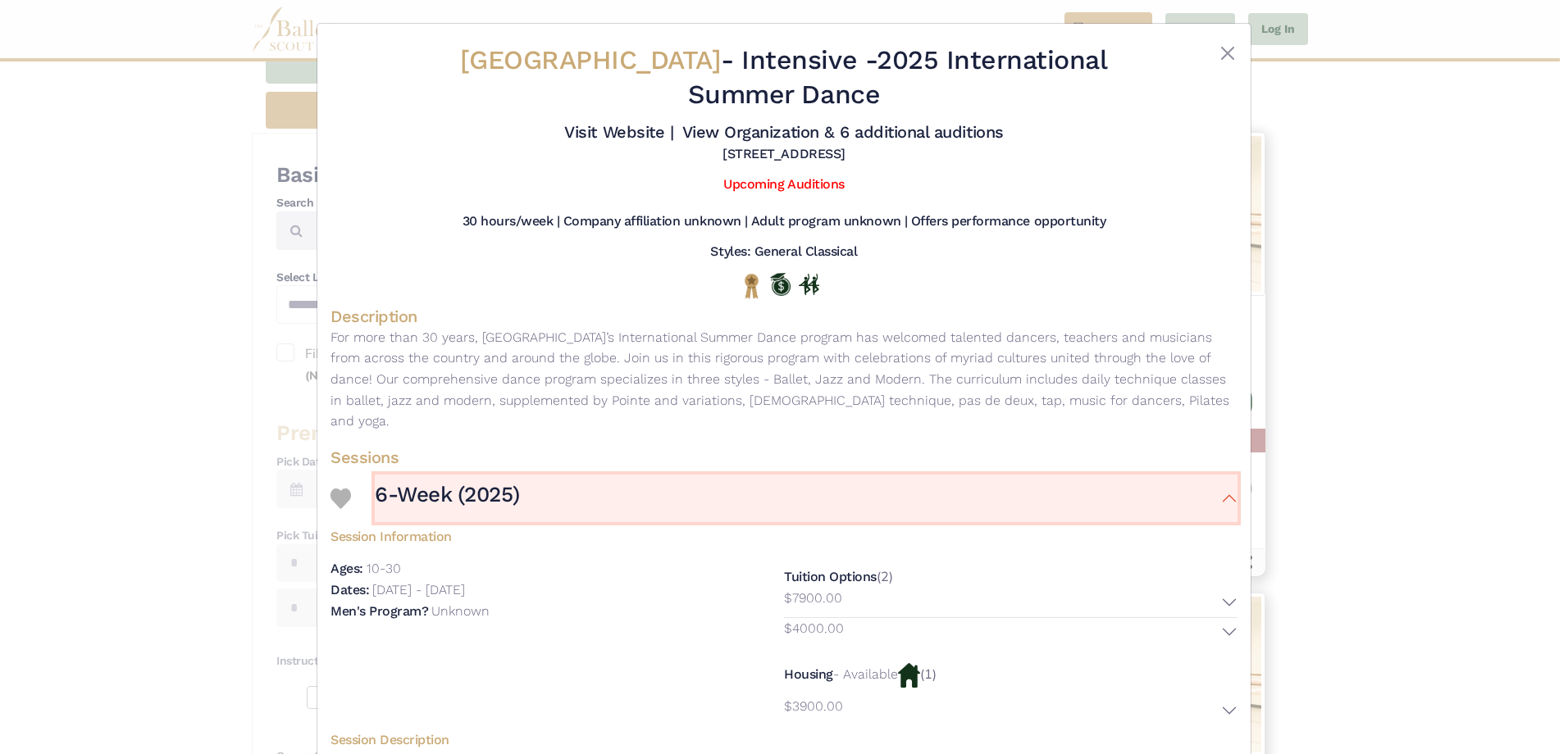
click at [1197, 475] on button "6-Week (2025)" at bounding box center [806, 499] width 863 height 48
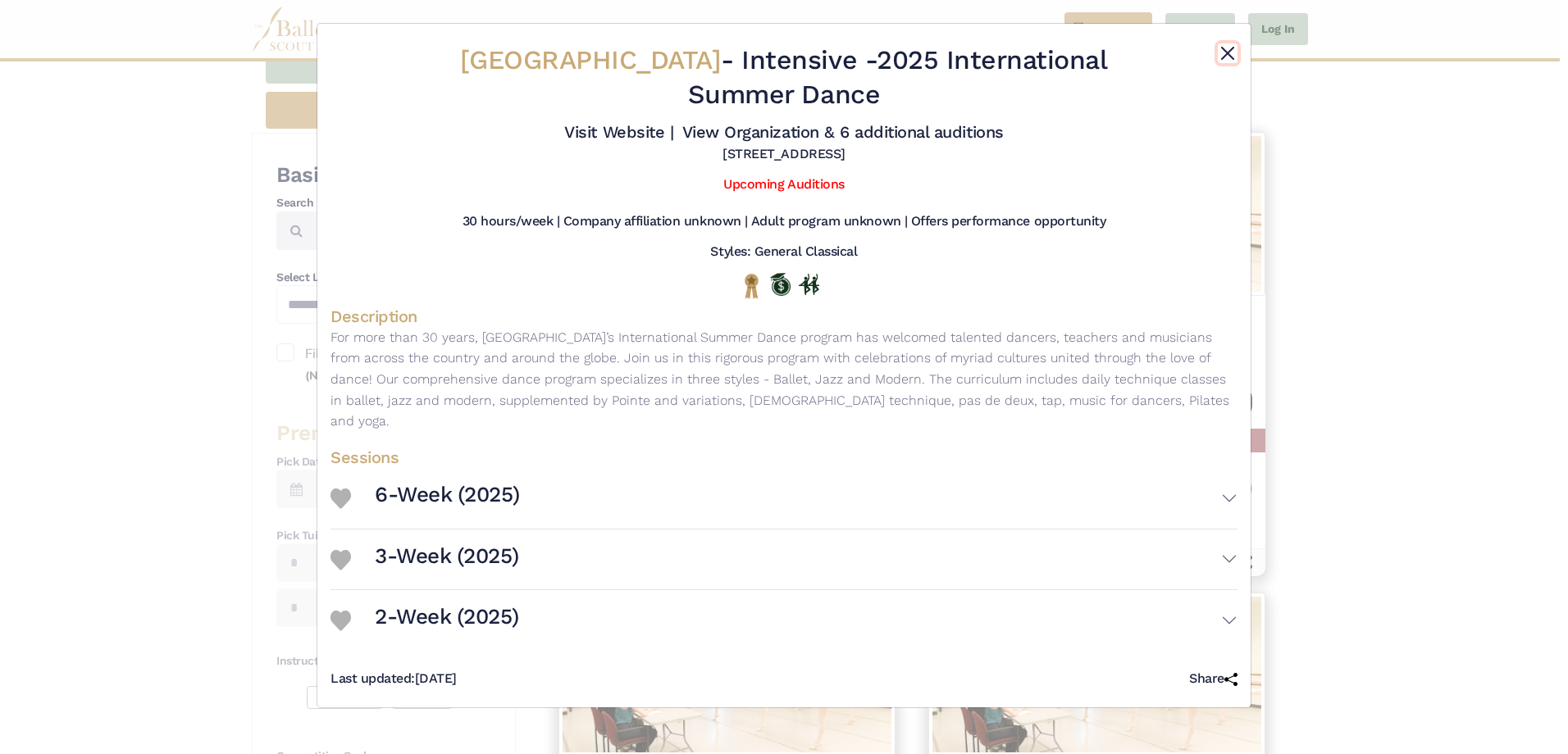
click at [1225, 59] on button "Close" at bounding box center [1227, 53] width 20 height 20
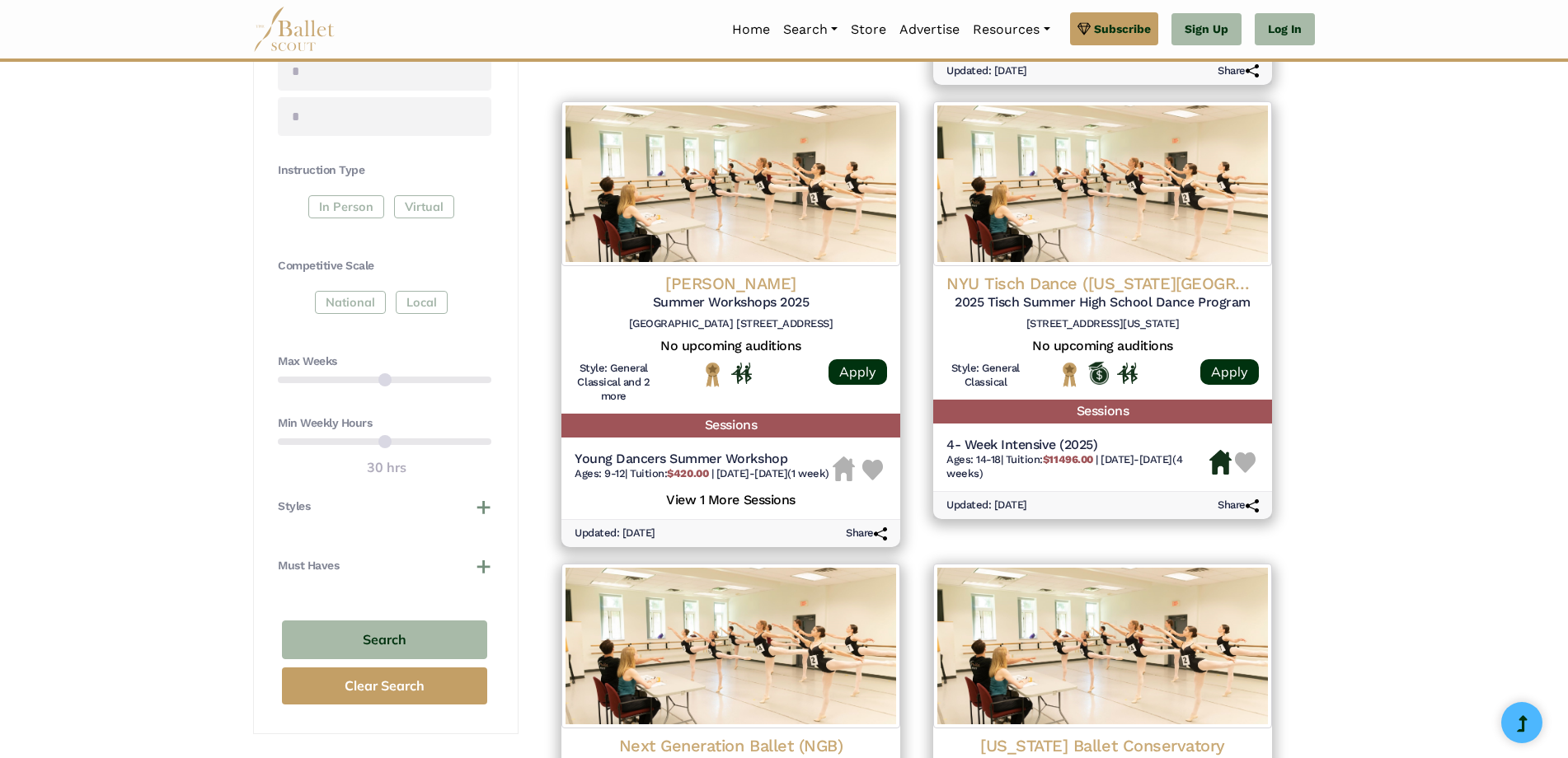
scroll to position [412, 0]
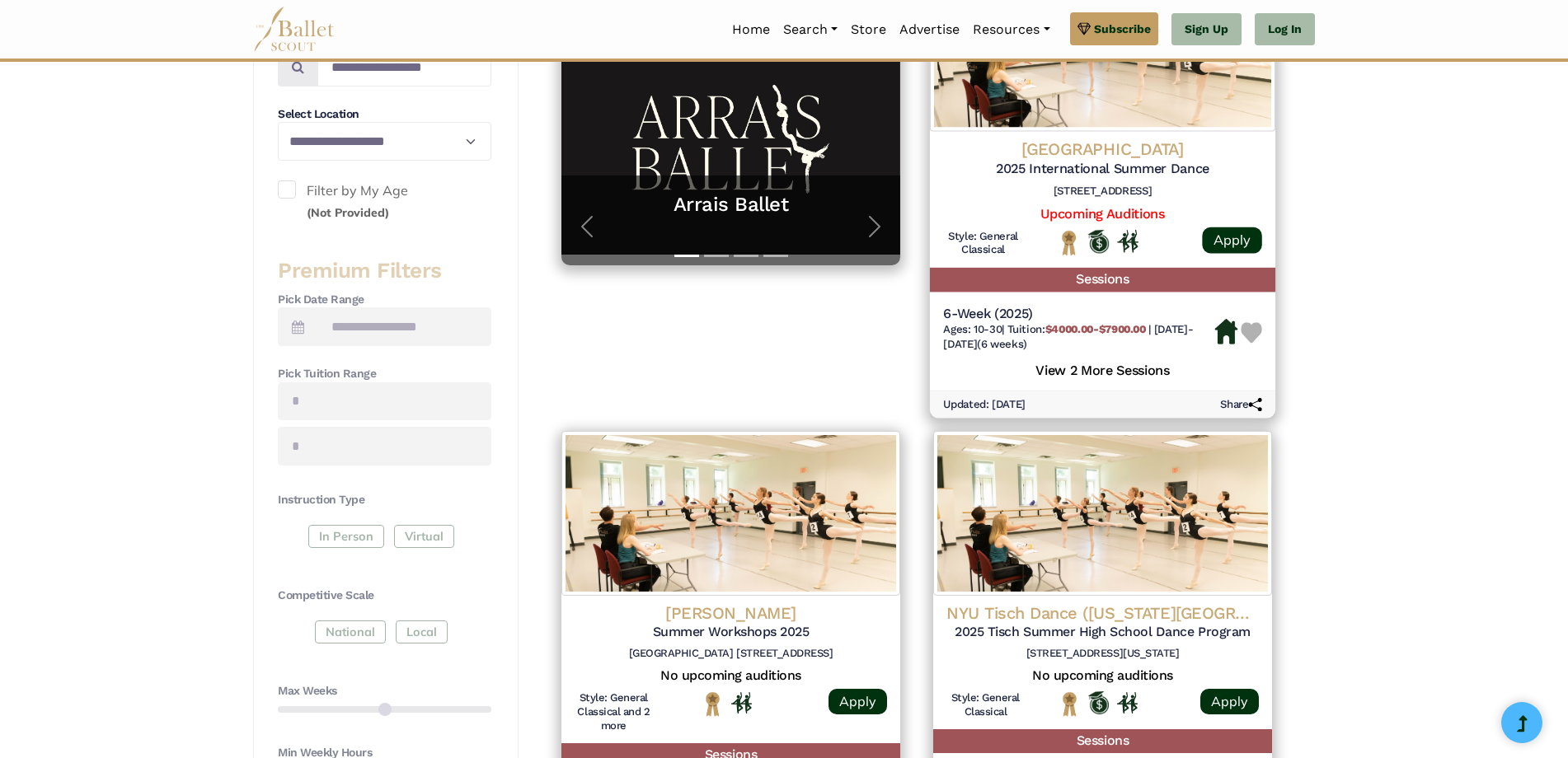
click at [1109, 367] on h5 "View 2 More Sessions" at bounding box center [1103, 369] width 319 height 21
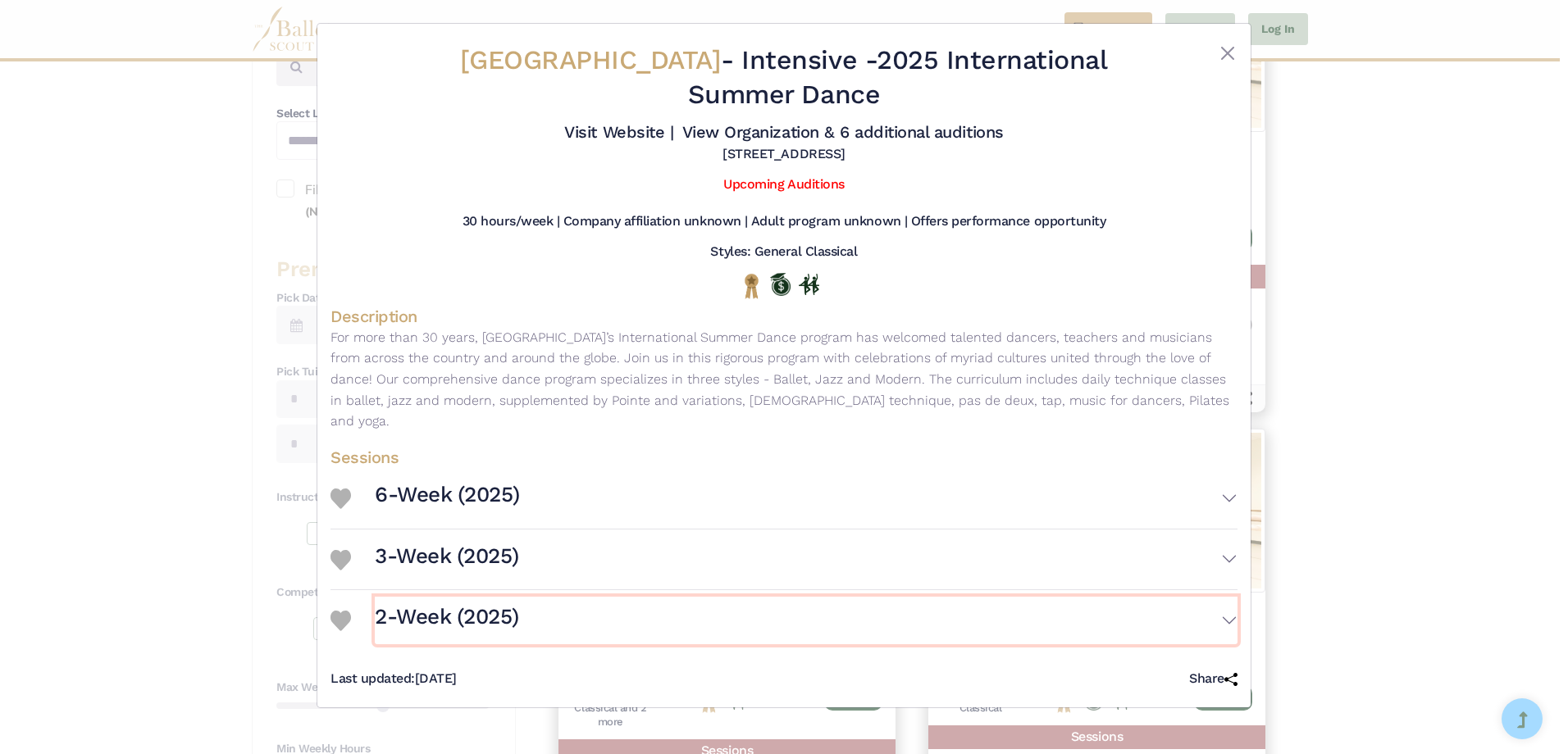
click at [1137, 605] on button "2-Week (2025)" at bounding box center [806, 621] width 863 height 48
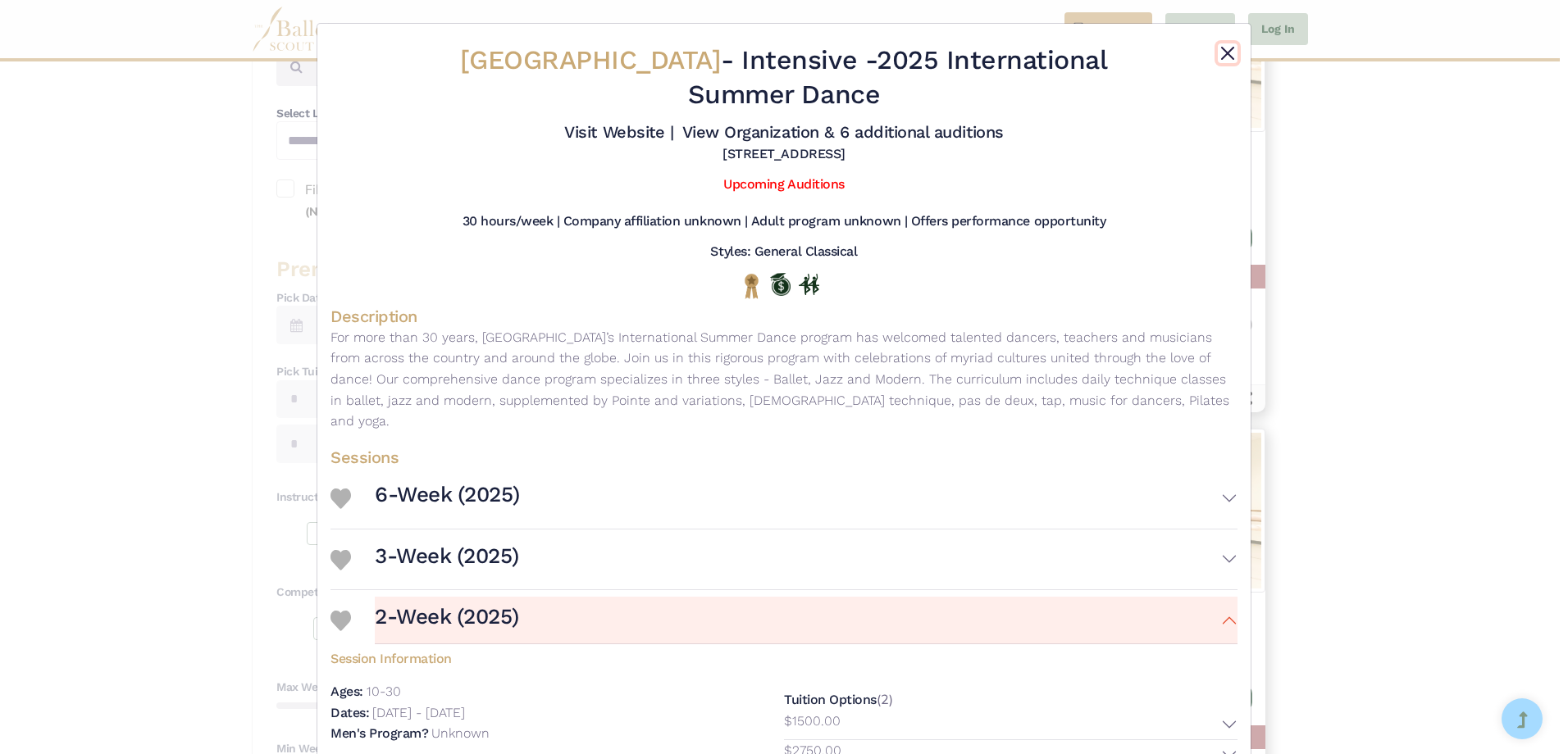
click at [1218, 46] on button "Close" at bounding box center [1227, 53] width 20 height 20
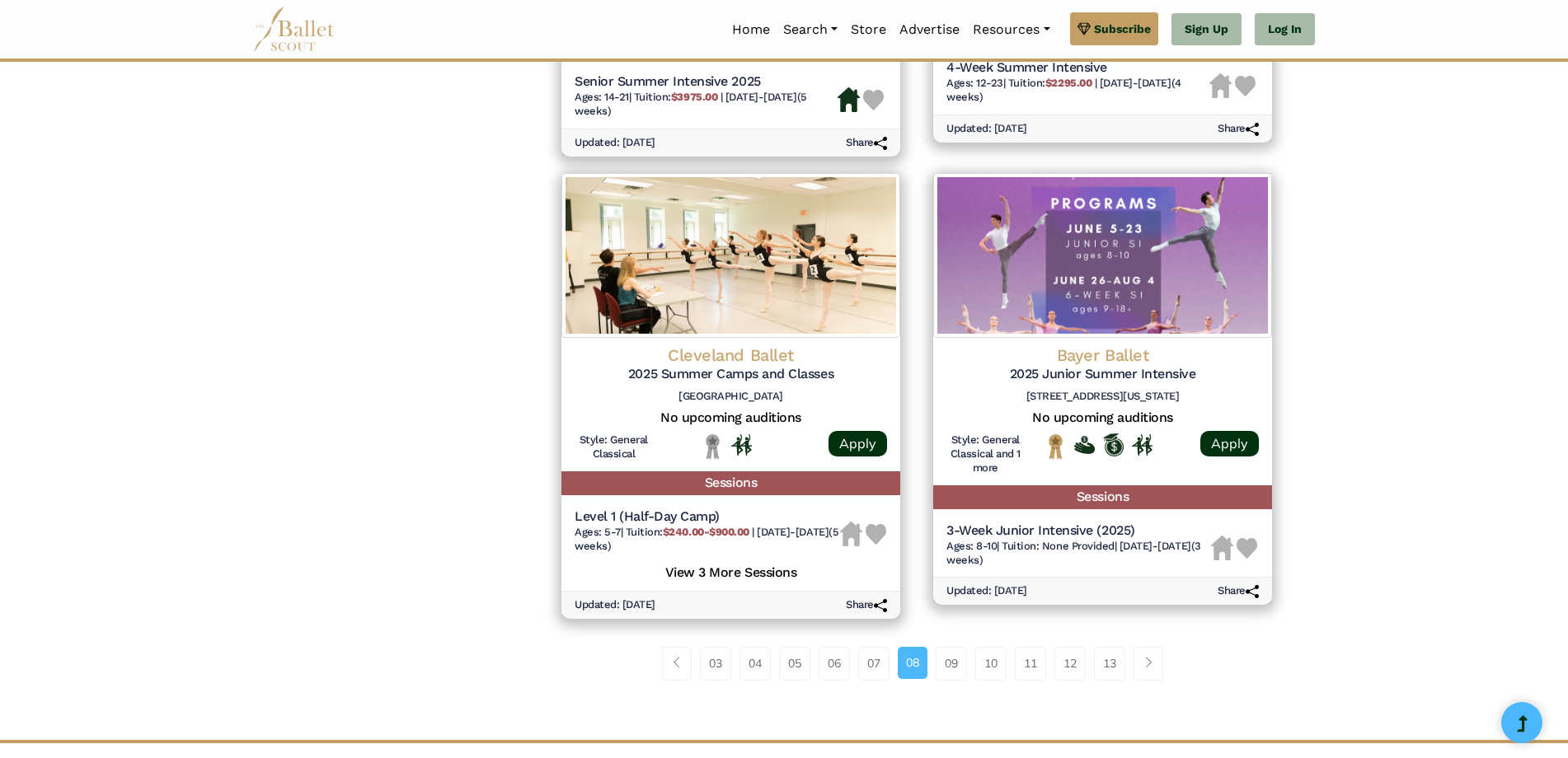
scroll to position [2143, 0]
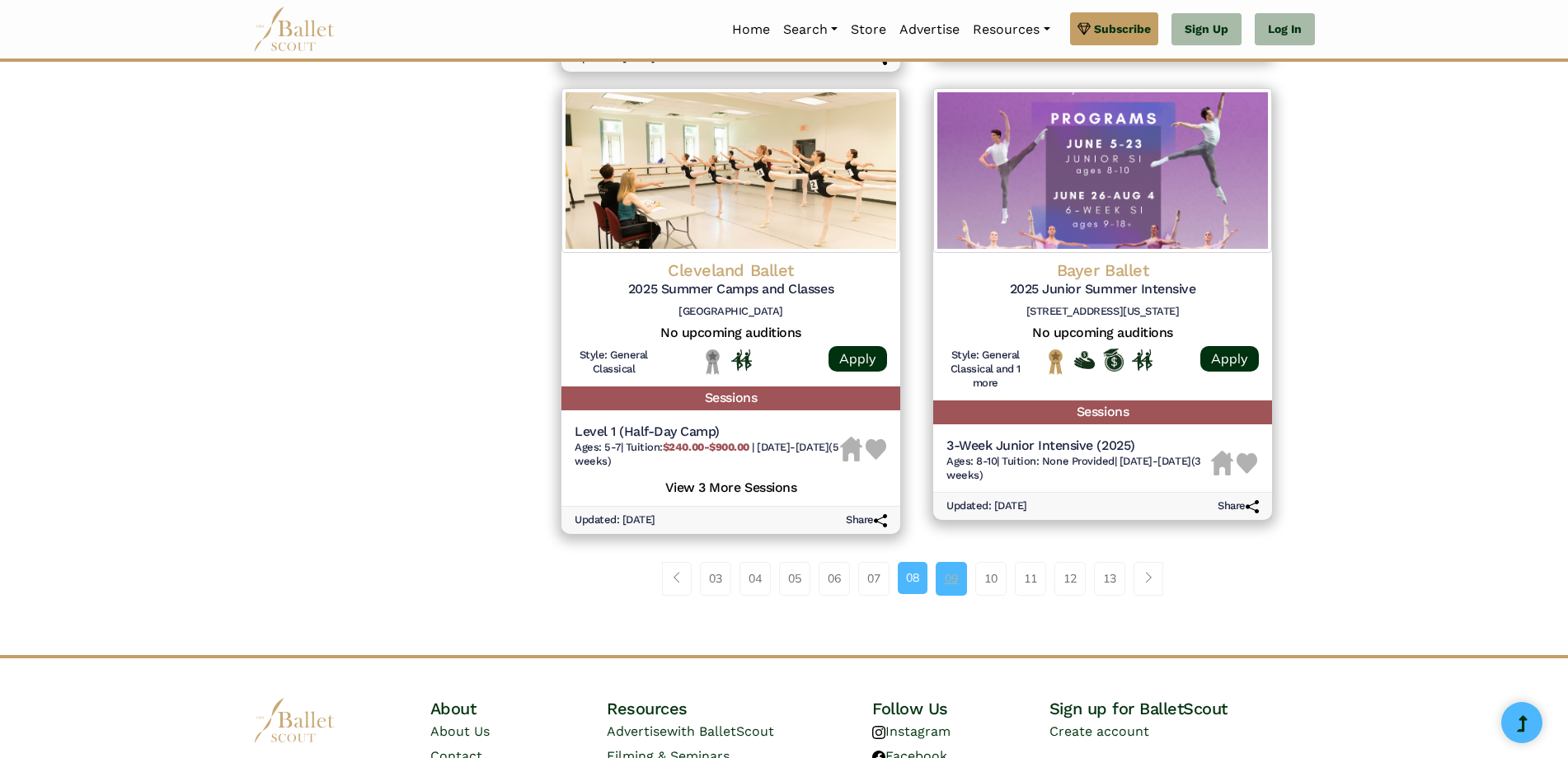
click at [945, 588] on link "09" at bounding box center [951, 579] width 31 height 33
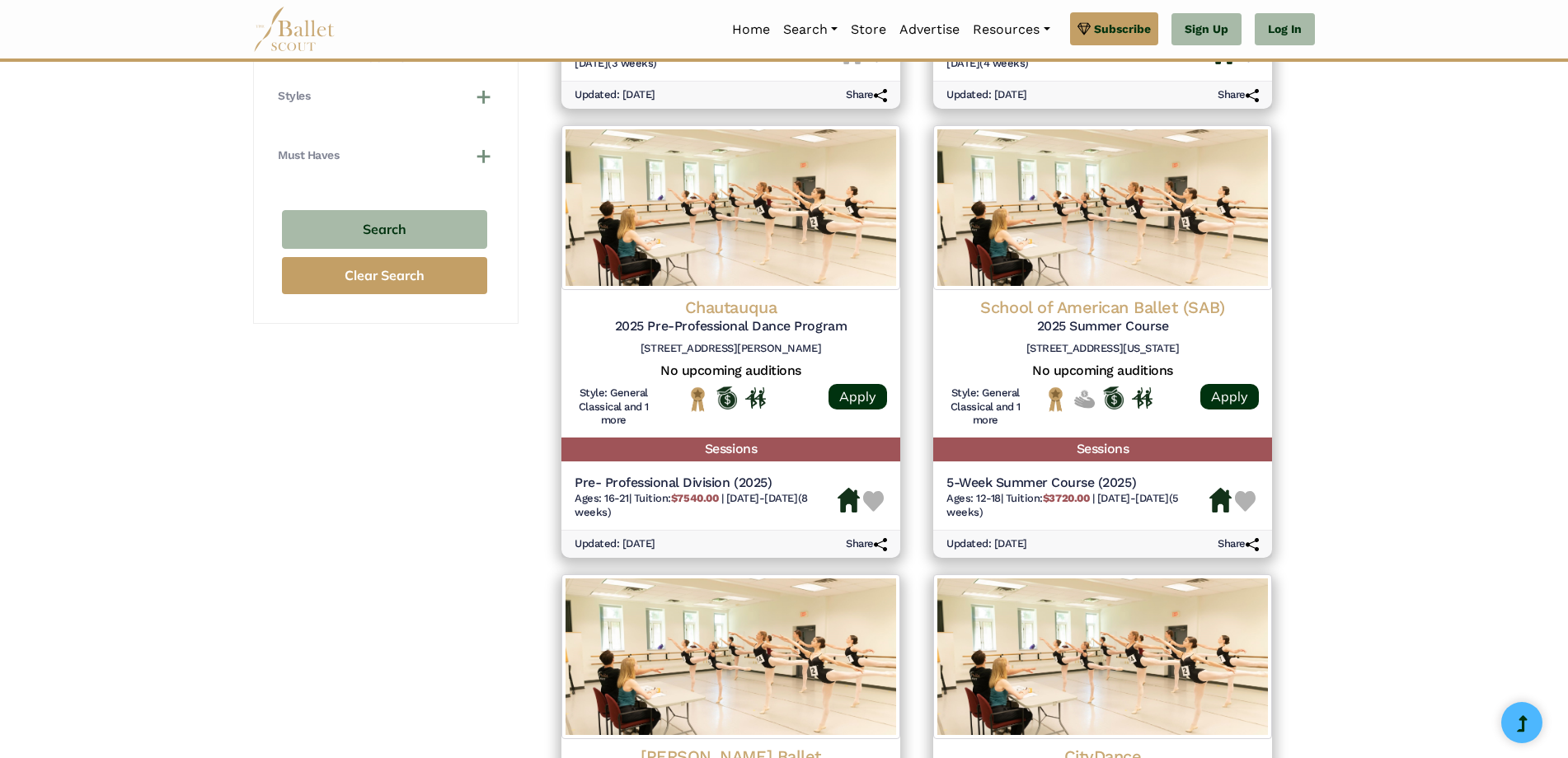
scroll to position [1153, 0]
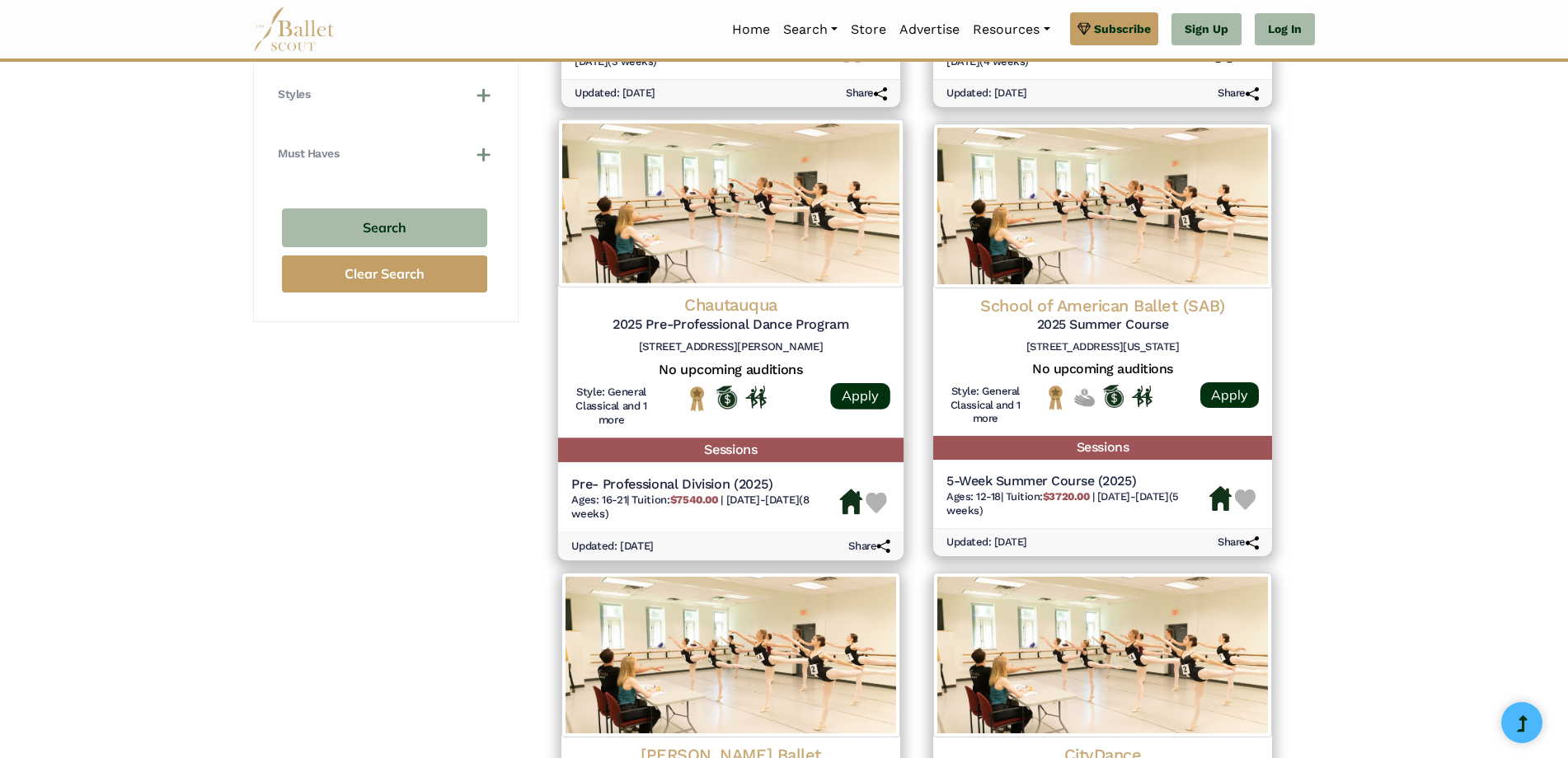
click at [791, 468] on div "Chautauqua 2025 Pre-Professional Dance Program [STREET_ADDRESS][PERSON_NAME] No…" at bounding box center [731, 409] width 345 height 244
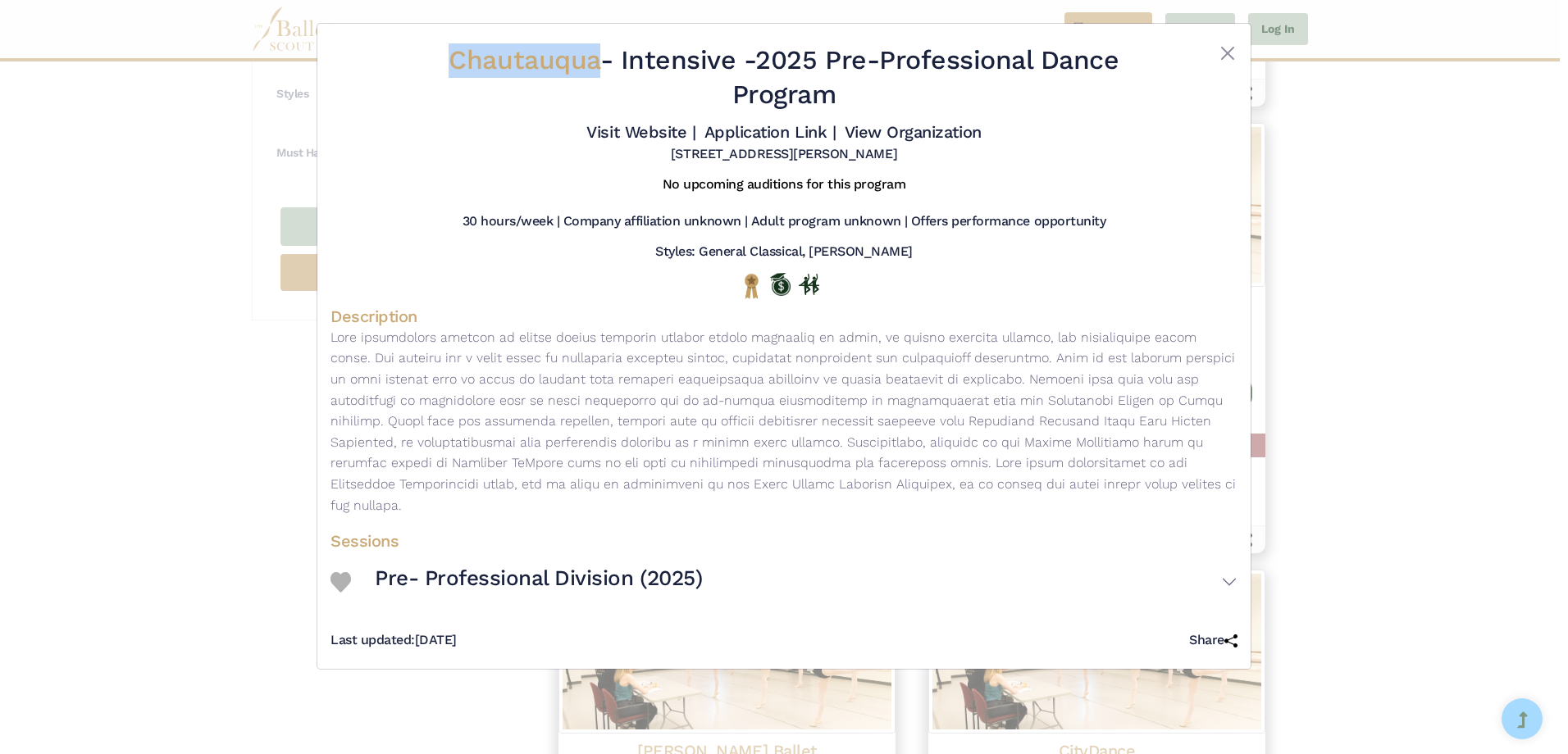
drag, startPoint x: 589, startPoint y: 60, endPoint x: 445, endPoint y: 57, distance: 144.0
click at [448, 57] on span "Chautauqua" at bounding box center [523, 59] width 151 height 31
copy span "Chautauqua"
click at [1231, 56] on button "Close" at bounding box center [1227, 53] width 20 height 20
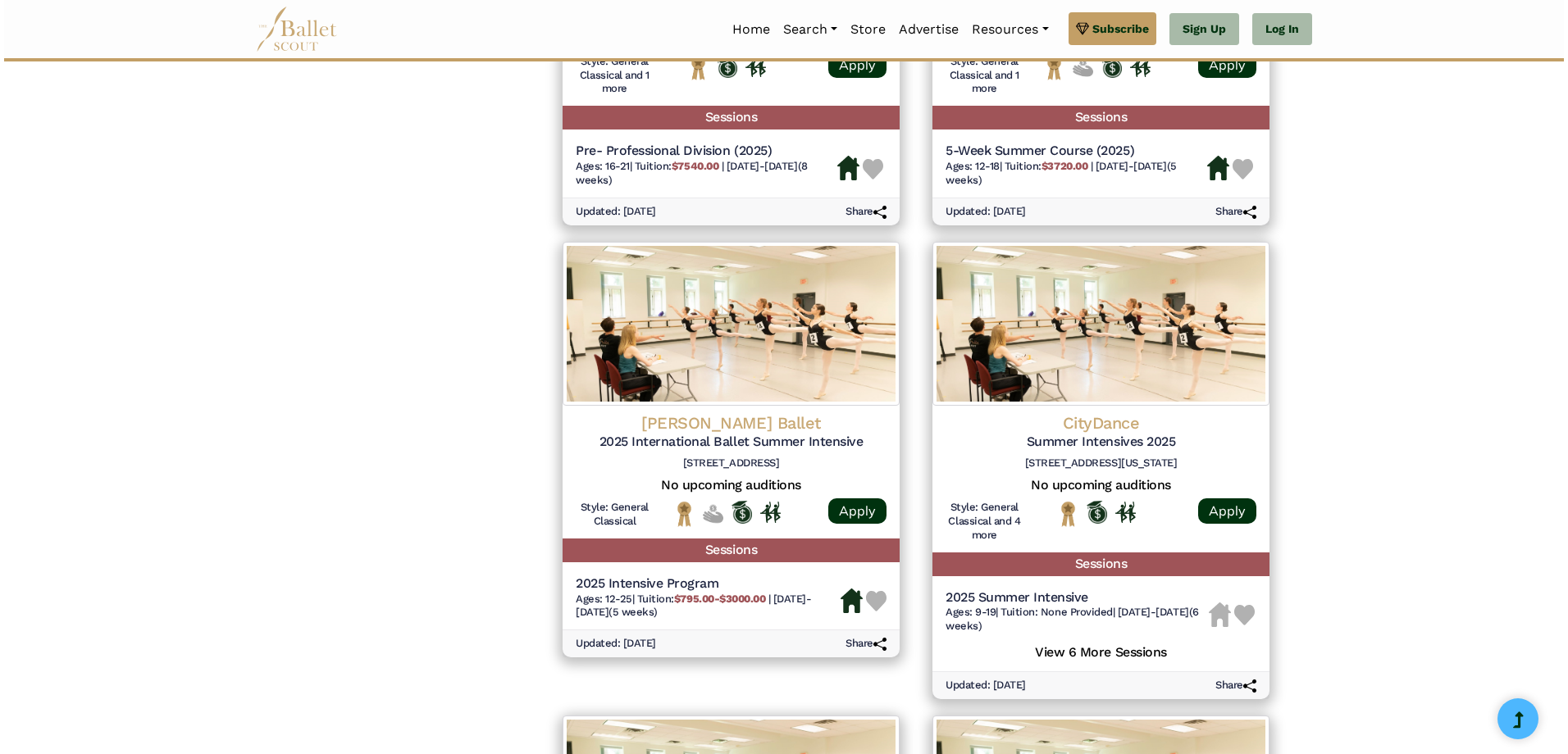
scroll to position [1311, 0]
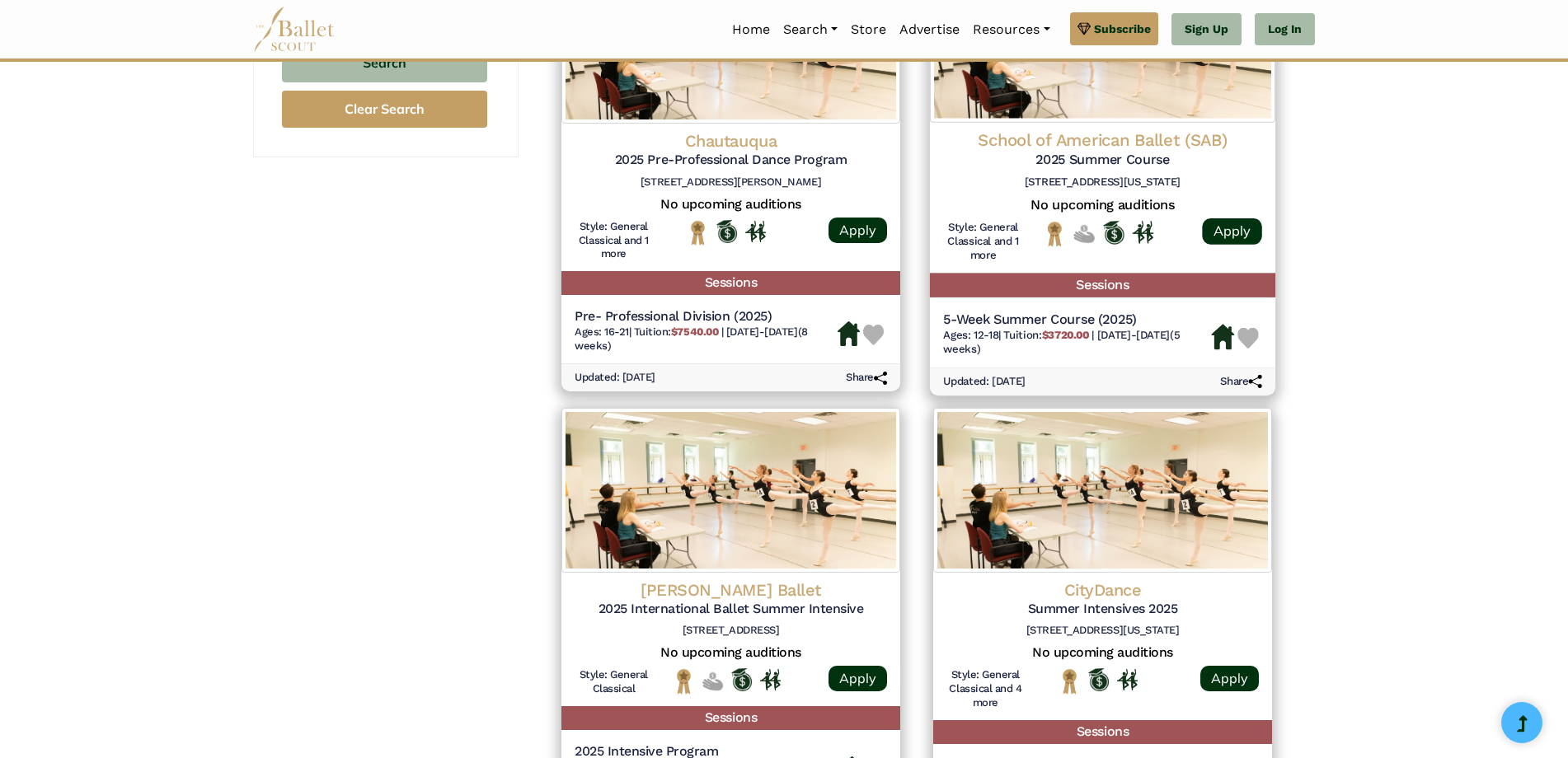
click at [1160, 341] on h6 "Ages: 12-18 | Tuition: $3720.00 | [DATE]-[DATE] (5 weeks)" at bounding box center [1078, 342] width 268 height 28
